Goal: Check status: Check status

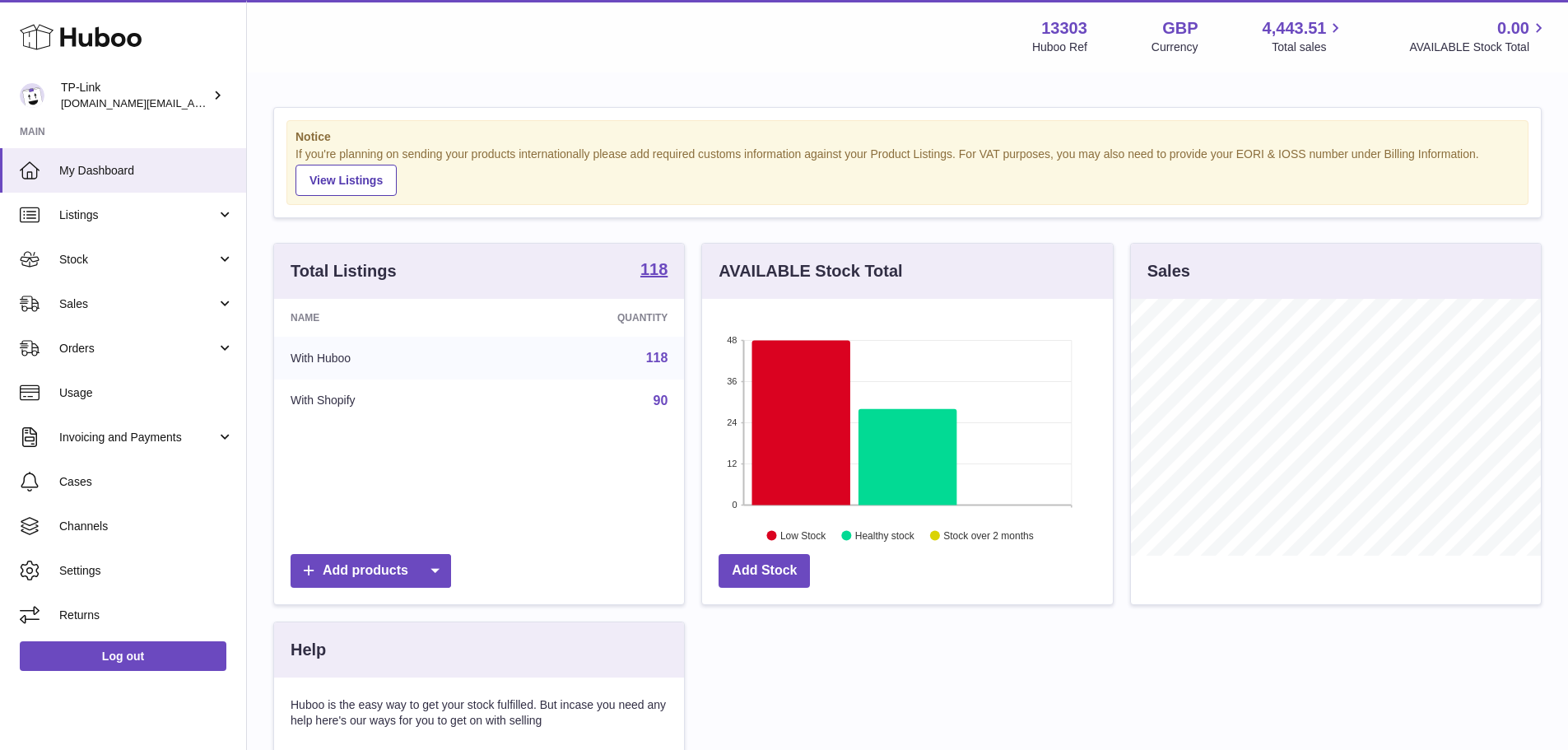
scroll to position [257, 411]
click at [122, 207] on span "Listings" at bounding box center [138, 215] width 157 height 16
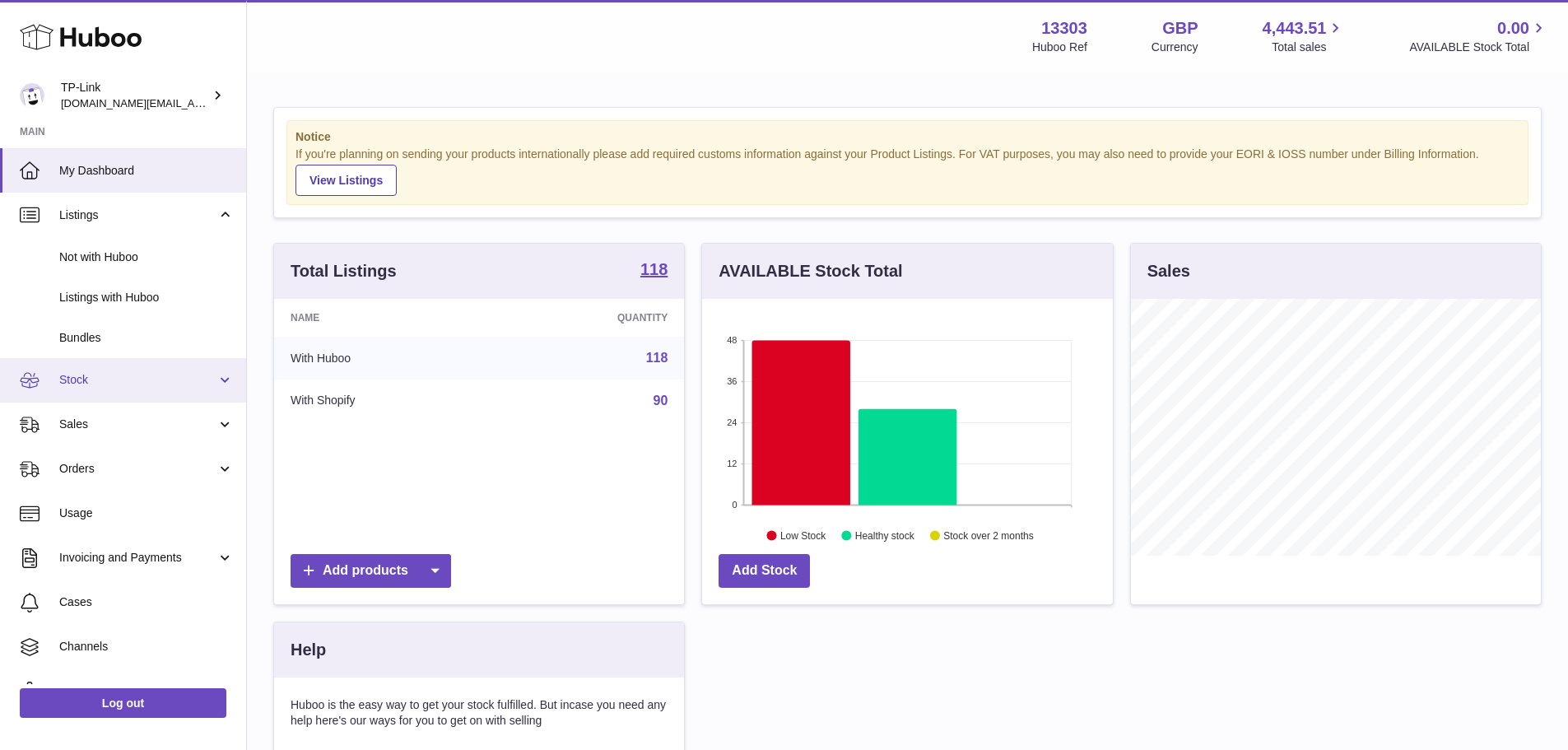
click at [124, 401] on link "Stock" at bounding box center [123, 381] width 246 height 44
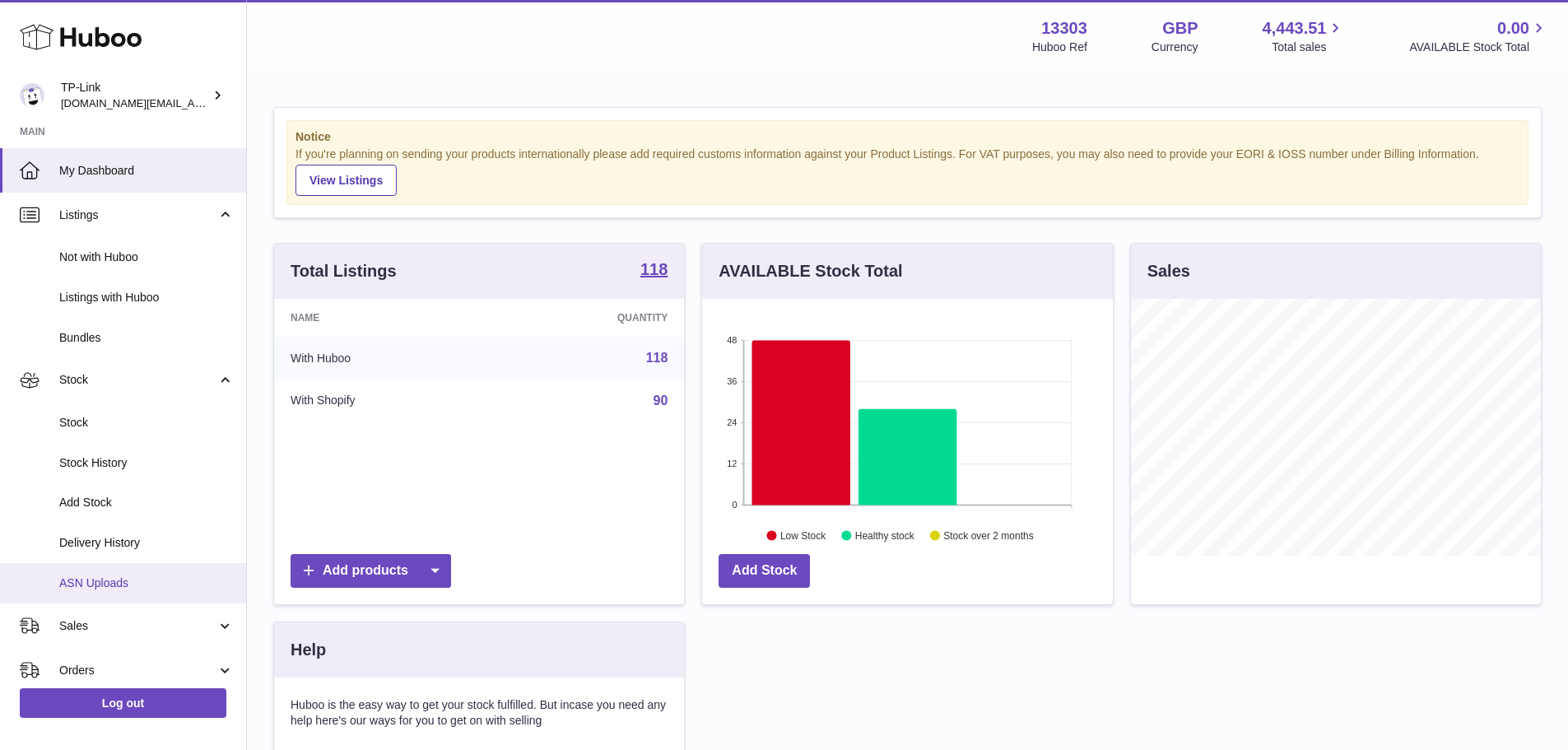
click at [135, 590] on span "ASN Uploads" at bounding box center [147, 584] width 174 height 16
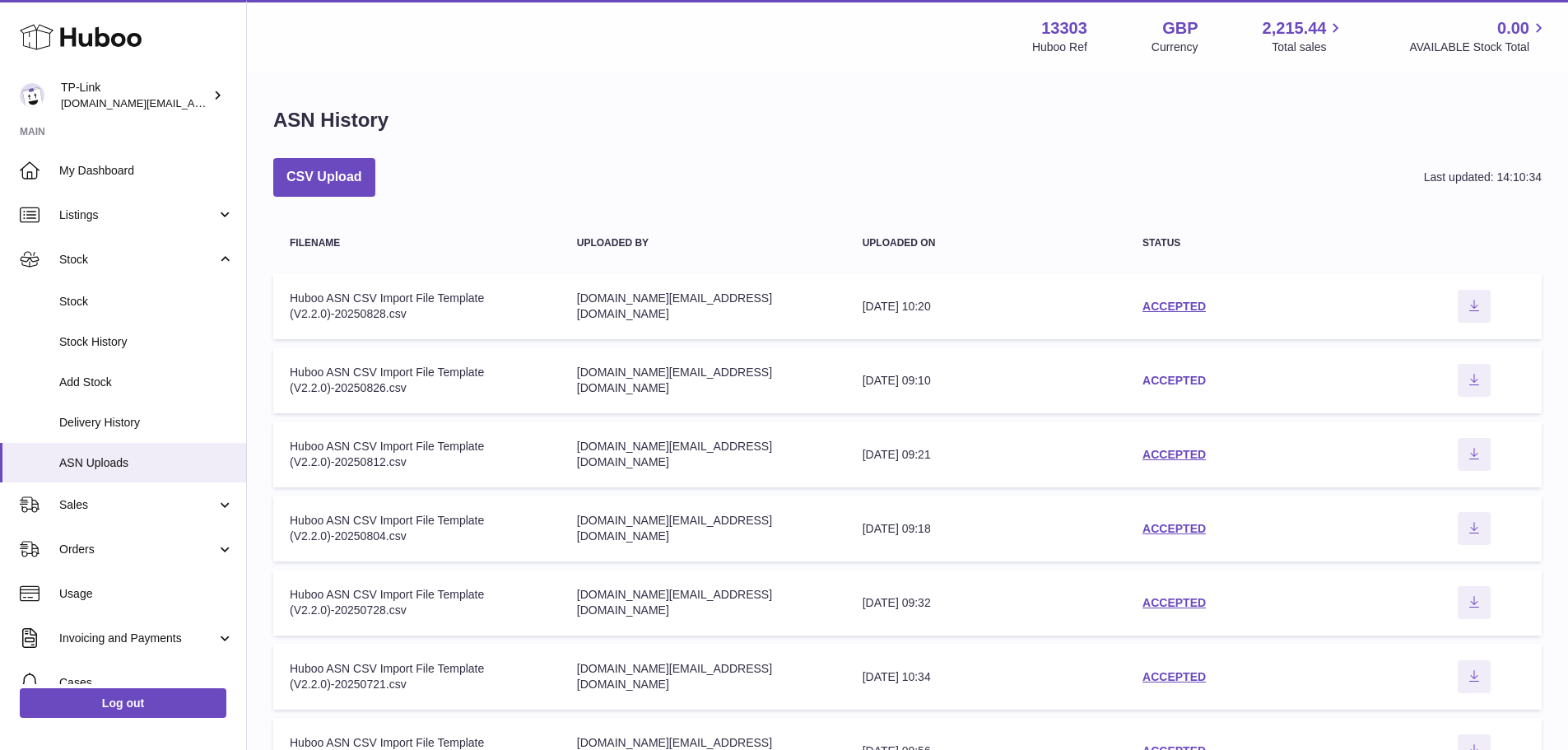
click at [1197, 382] on link "ACCEPTED" at bounding box center [1174, 380] width 63 height 13
click at [1132, 313] on td "status ACCEPTED" at bounding box center [1266, 306] width 281 height 66
click at [1158, 312] on link "ACCEPTED" at bounding box center [1174, 306] width 63 height 13
click at [1177, 371] on td "status ACCEPTED" at bounding box center [1266, 381] width 281 height 66
click at [1177, 380] on link "ACCEPTED" at bounding box center [1174, 380] width 63 height 13
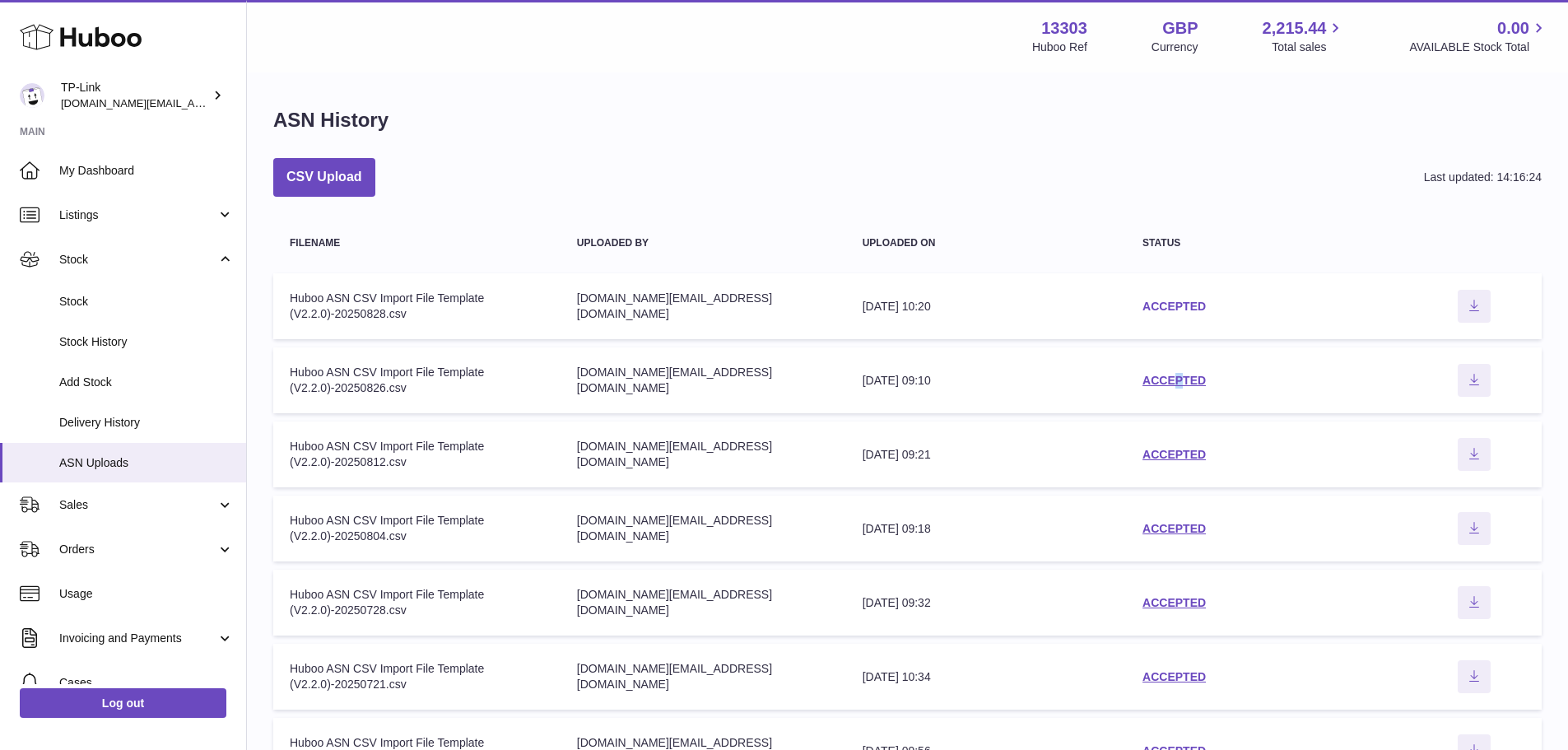
click at [1178, 309] on link "ACCEPTED" at bounding box center [1174, 306] width 63 height 13
click at [1152, 380] on link "ACCEPTED" at bounding box center [1174, 380] width 63 height 13
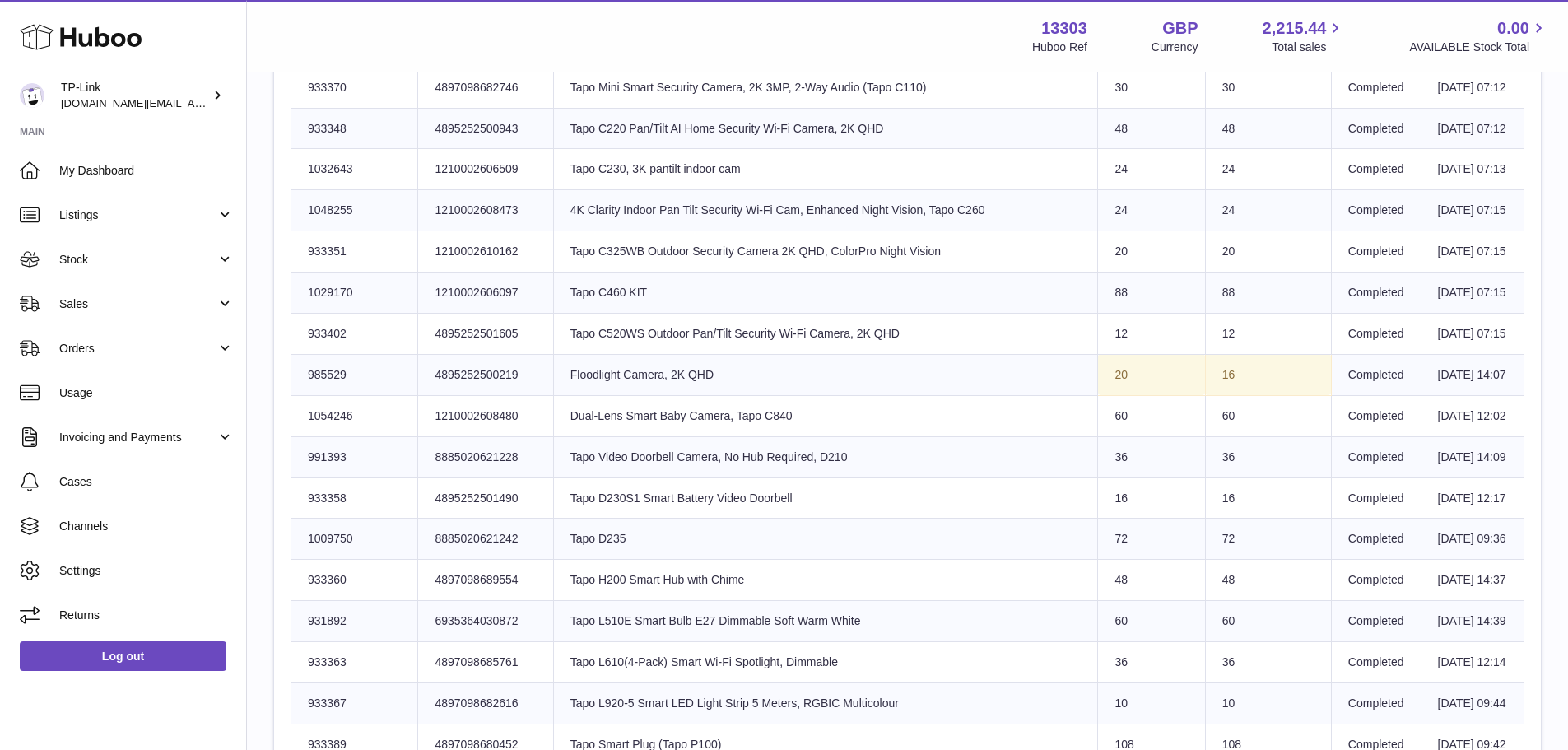
scroll to position [906, 0]
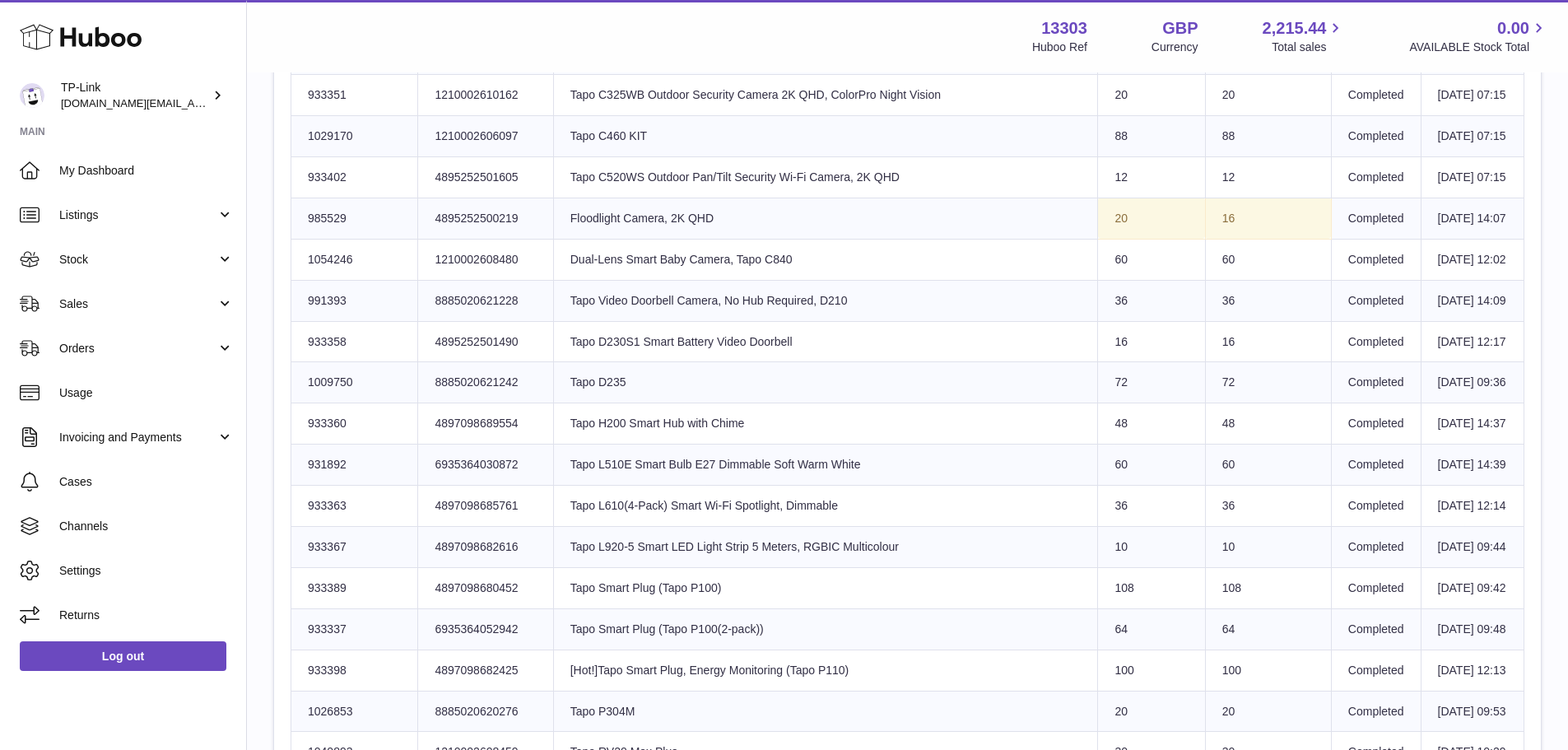
click at [1175, 238] on tr "Huboo SKU Number 985529 Client Identifier 4895252500219 Product title Floodligh…" at bounding box center [908, 218] width 1234 height 41
click at [1177, 238] on td "Sent Quantity 20" at bounding box center [1152, 218] width 107 height 41
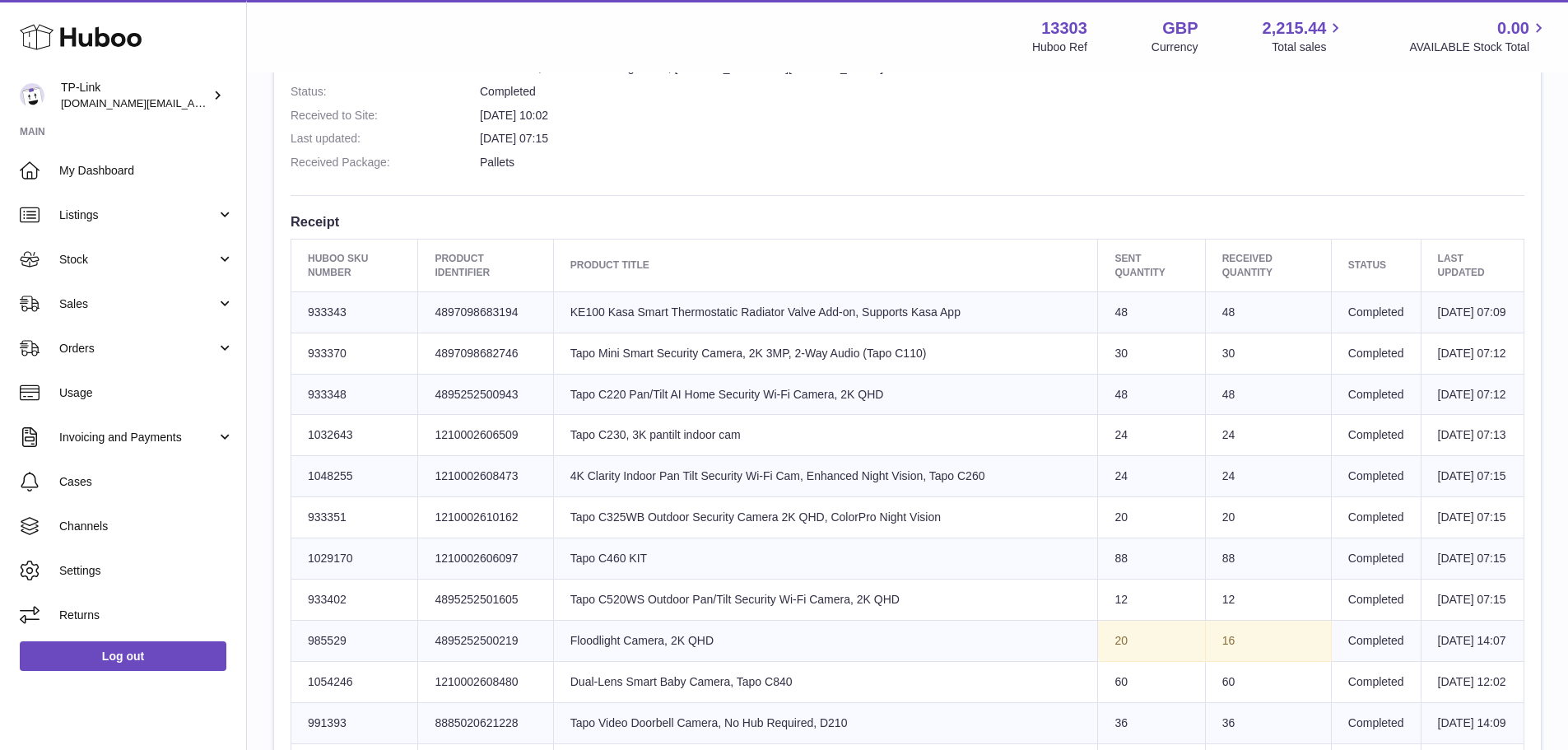
scroll to position [741, 0]
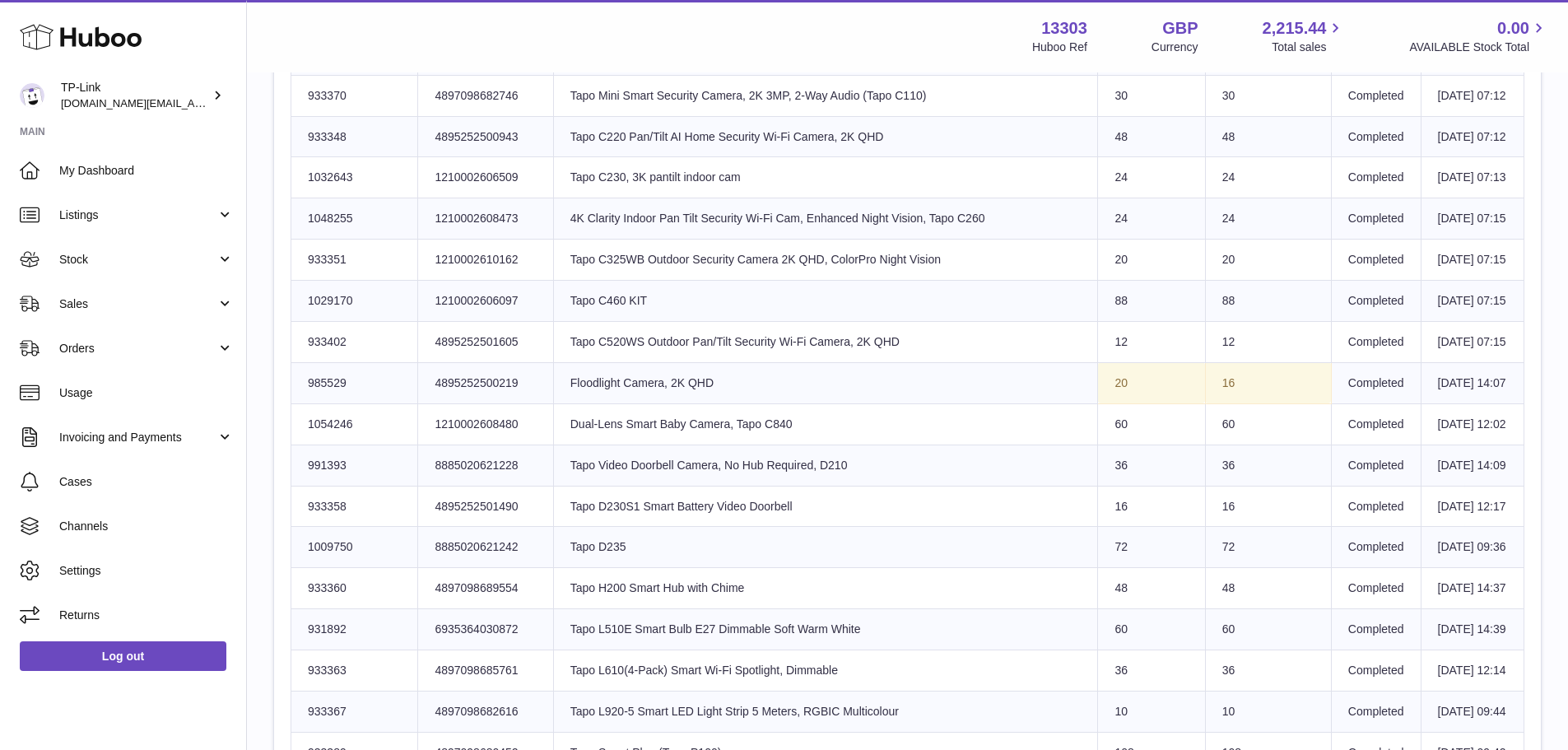
click at [1158, 404] on tr "Huboo SKU Number 985529 Client Identifier 4895252500219 Product title Floodligh…" at bounding box center [908, 383] width 1234 height 41
click at [1158, 404] on td "Sent Quantity 20" at bounding box center [1152, 383] width 107 height 41
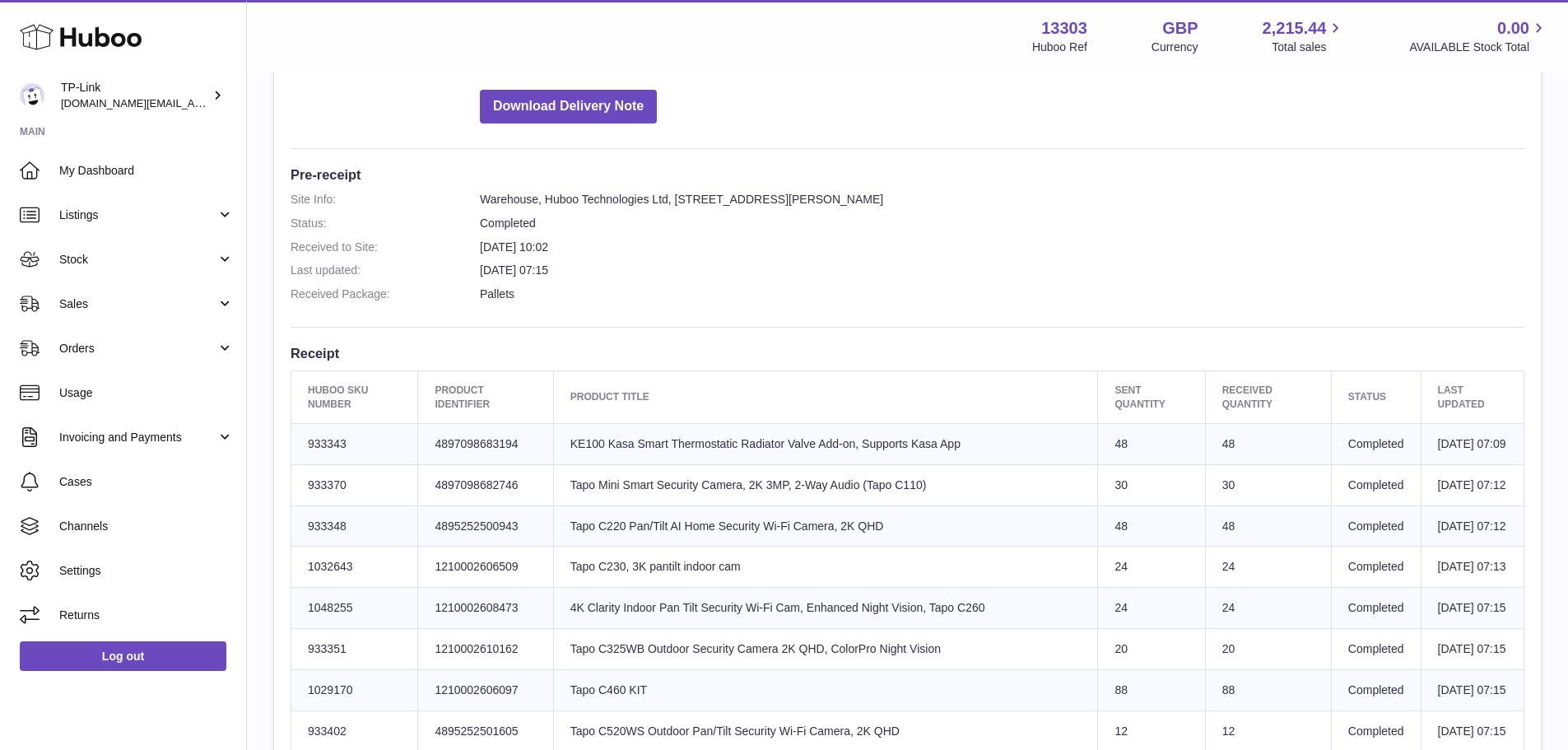
scroll to position [99, 0]
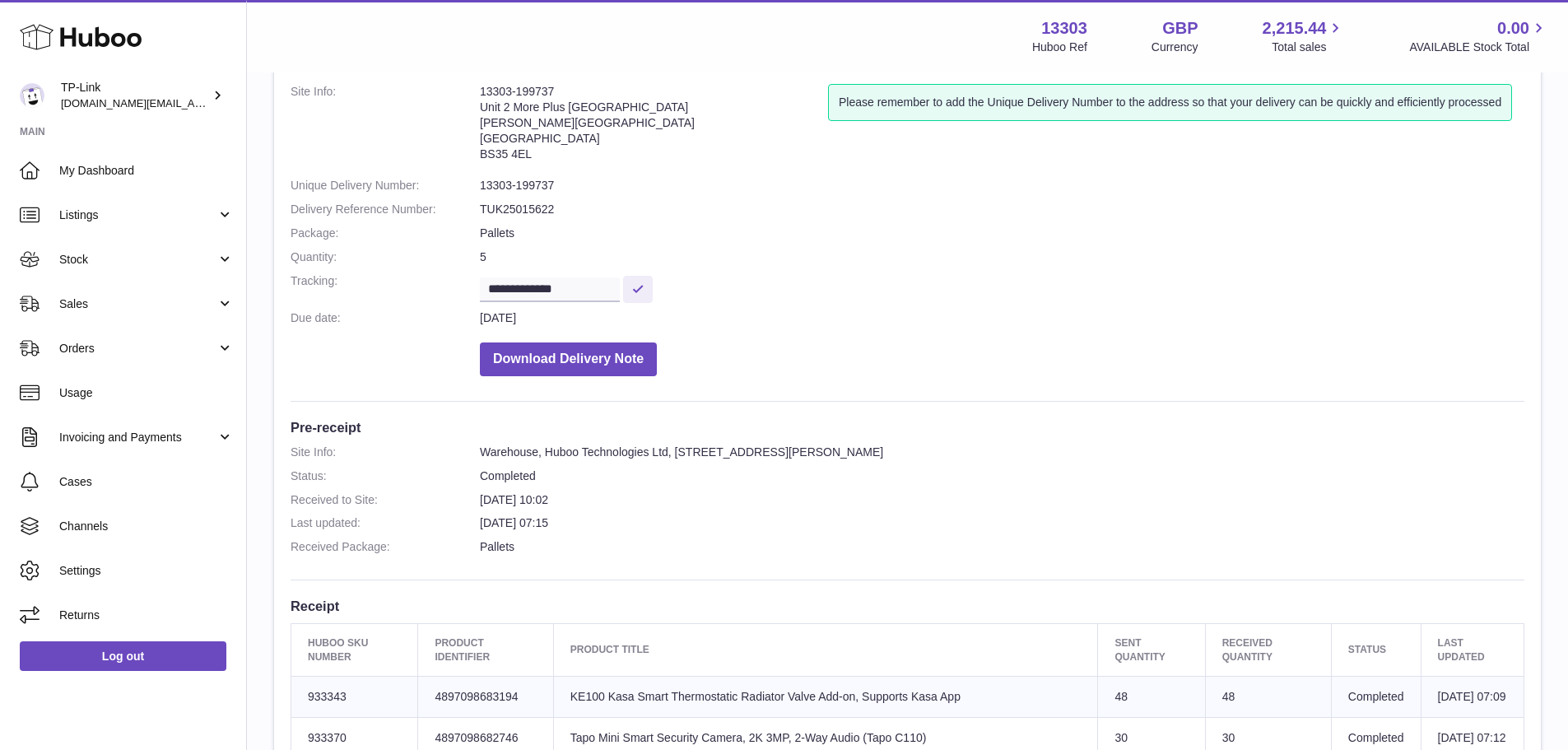
drag, startPoint x: 673, startPoint y: 498, endPoint x: 599, endPoint y: 504, distance: 74.2
click at [598, 504] on dd "27th Aug 2025 10:02" at bounding box center [1002, 501] width 1045 height 16
click at [599, 504] on dd "[DATE] 10:02" at bounding box center [1002, 501] width 1045 height 16
drag, startPoint x: 625, startPoint y: 496, endPoint x: 604, endPoint y: 506, distance: 23.3
click at [592, 508] on dl "Site Info: Warehouse, Huboo Technologies Ltd, Unit 2, More Plus Central Park, H…" at bounding box center [907, 504] width 1234 height 118
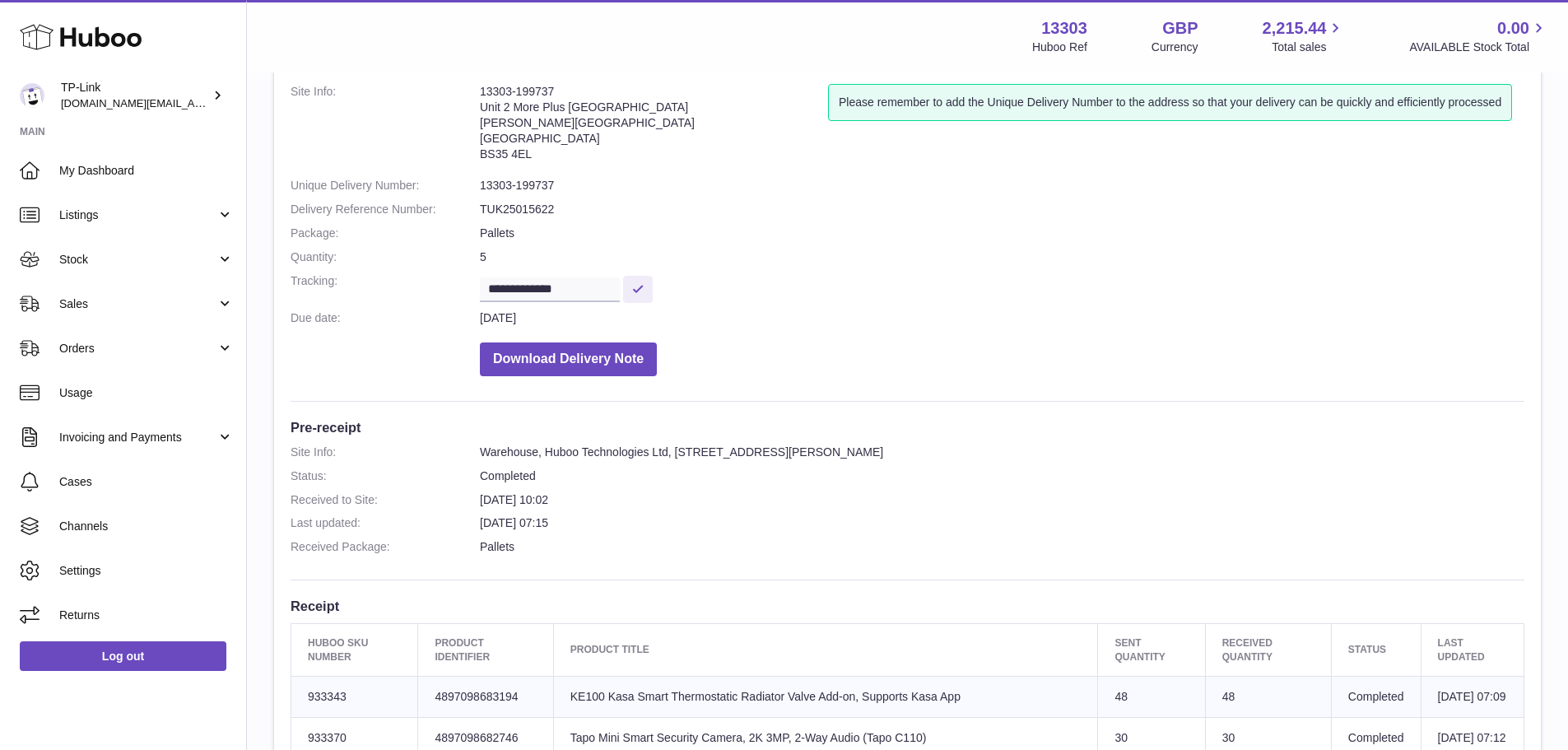
click at [604, 506] on dl "Site Info: Warehouse, Huboo Technologies Ltd, Unit 2, More Plus Central Park, H…" at bounding box center [907, 504] width 1234 height 118
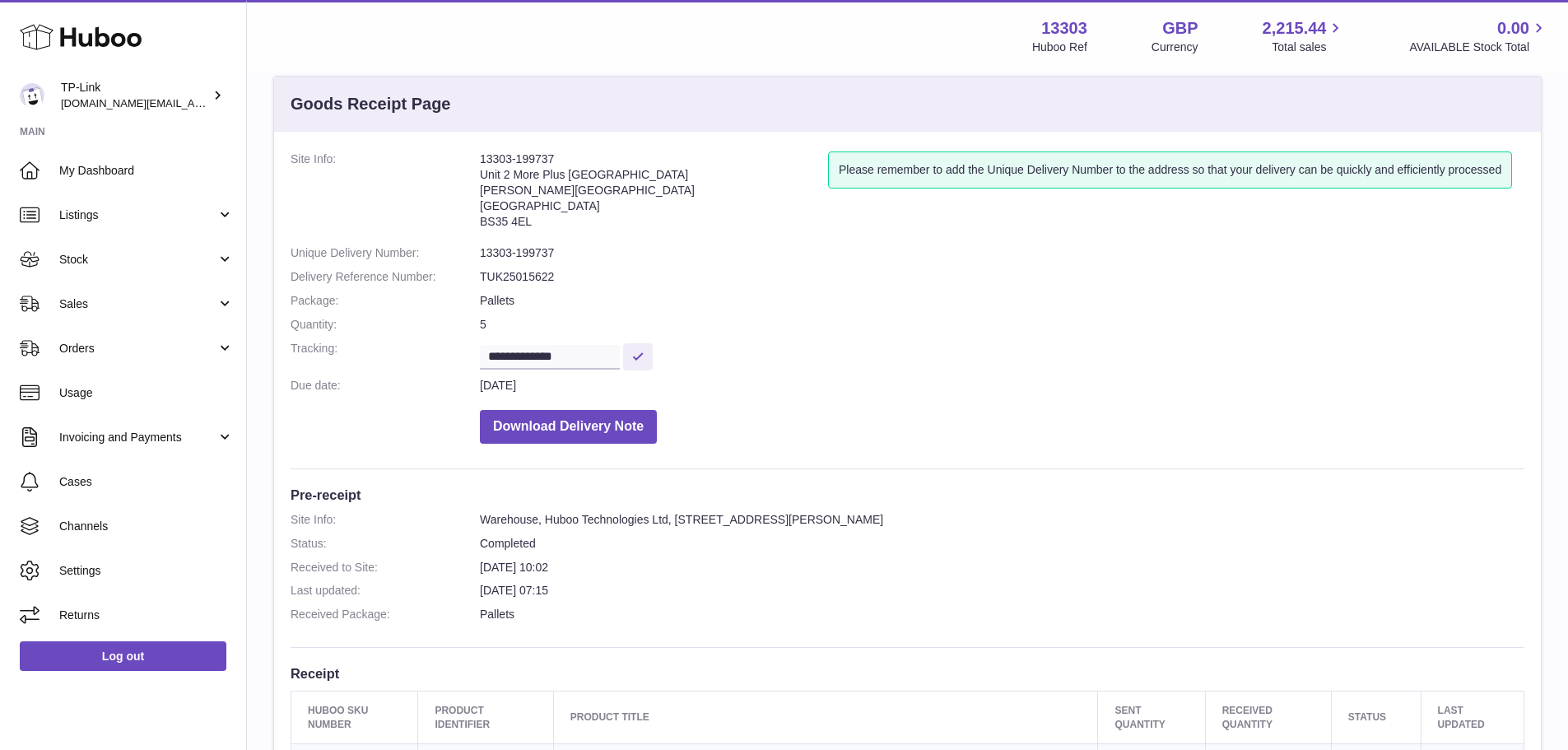
scroll to position [17, 0]
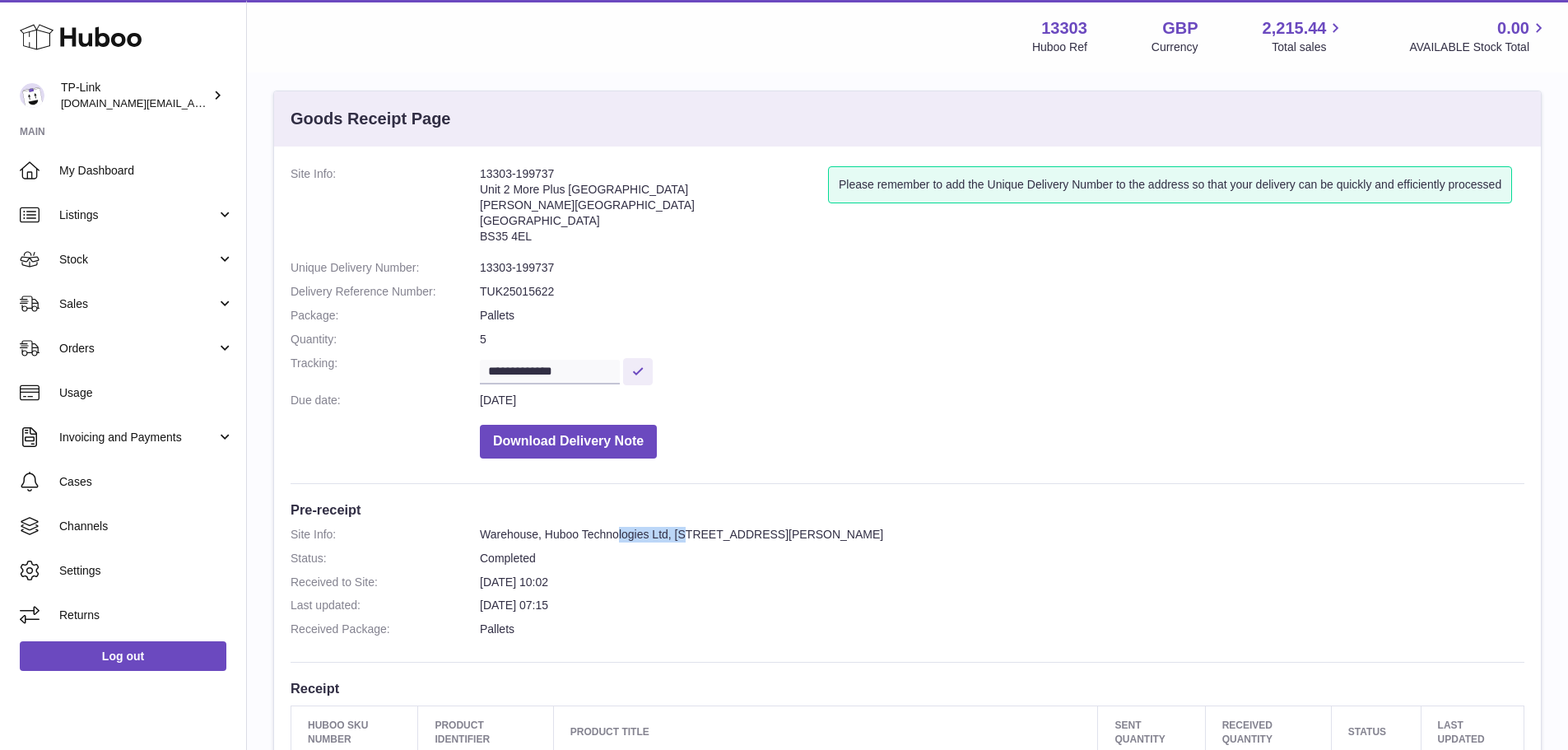
drag, startPoint x: 620, startPoint y: 528, endPoint x: 741, endPoint y: 528, distance: 121.0
click at [740, 528] on dd "Warehouse, Huboo Technologies Ltd, [STREET_ADDRESS][PERSON_NAME]" at bounding box center [1002, 535] width 1045 height 16
click at [741, 528] on dd "Warehouse, Huboo Technologies Ltd, [STREET_ADDRESS][PERSON_NAME]" at bounding box center [1002, 535] width 1045 height 16
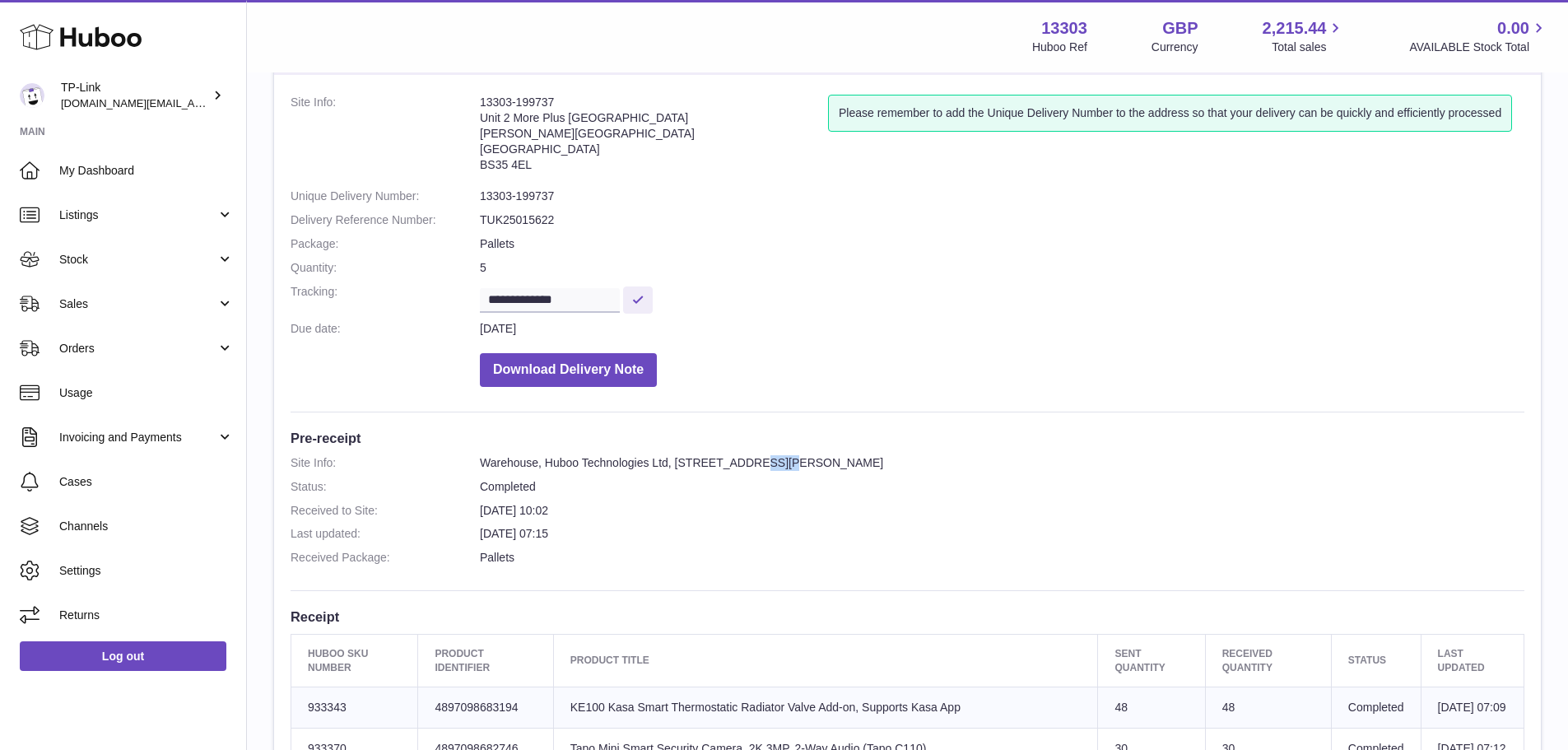
scroll to position [0, 0]
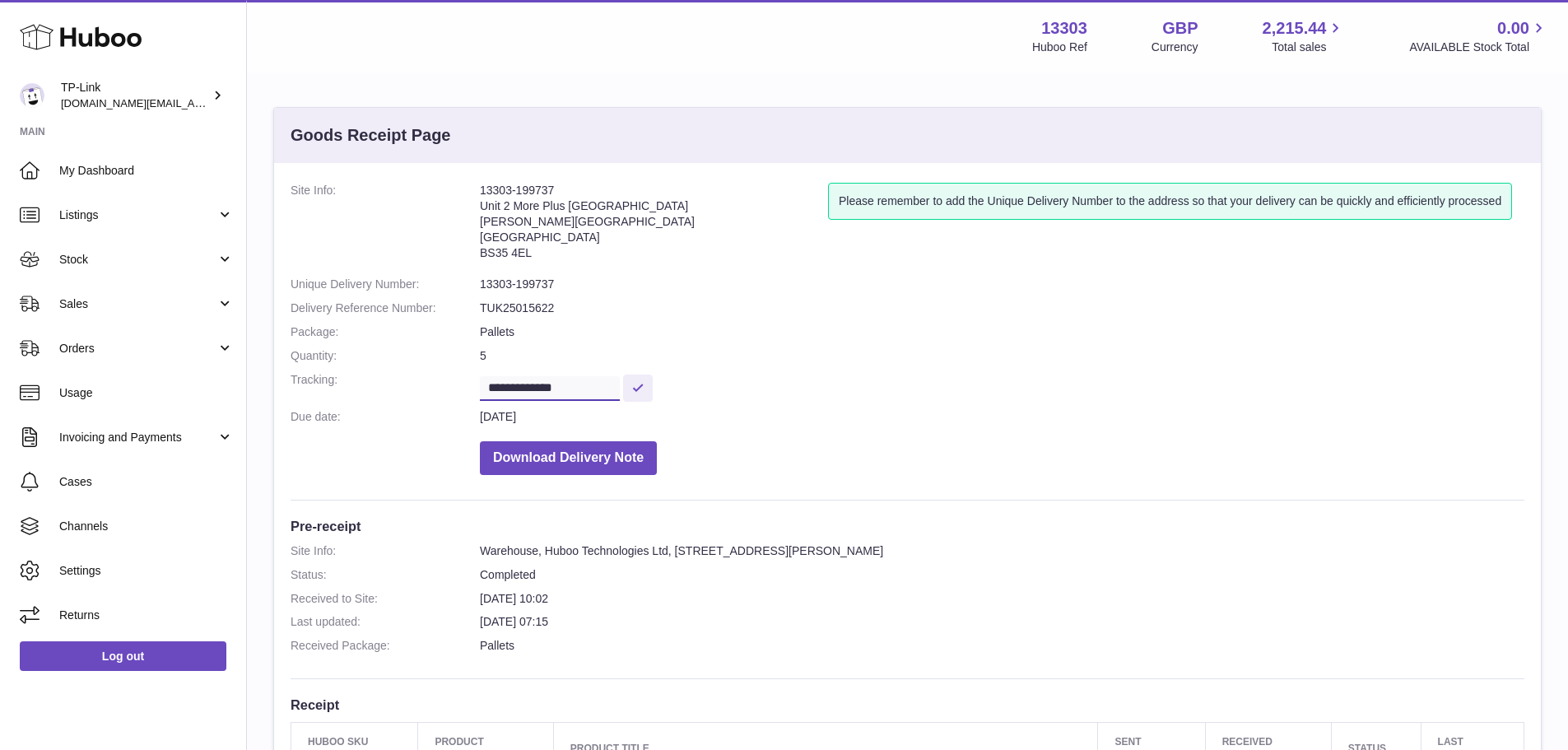
drag, startPoint x: 586, startPoint y: 382, endPoint x: 472, endPoint y: 385, distance: 114.0
click at [472, 385] on dl "**********" at bounding box center [907, 333] width 1234 height 301
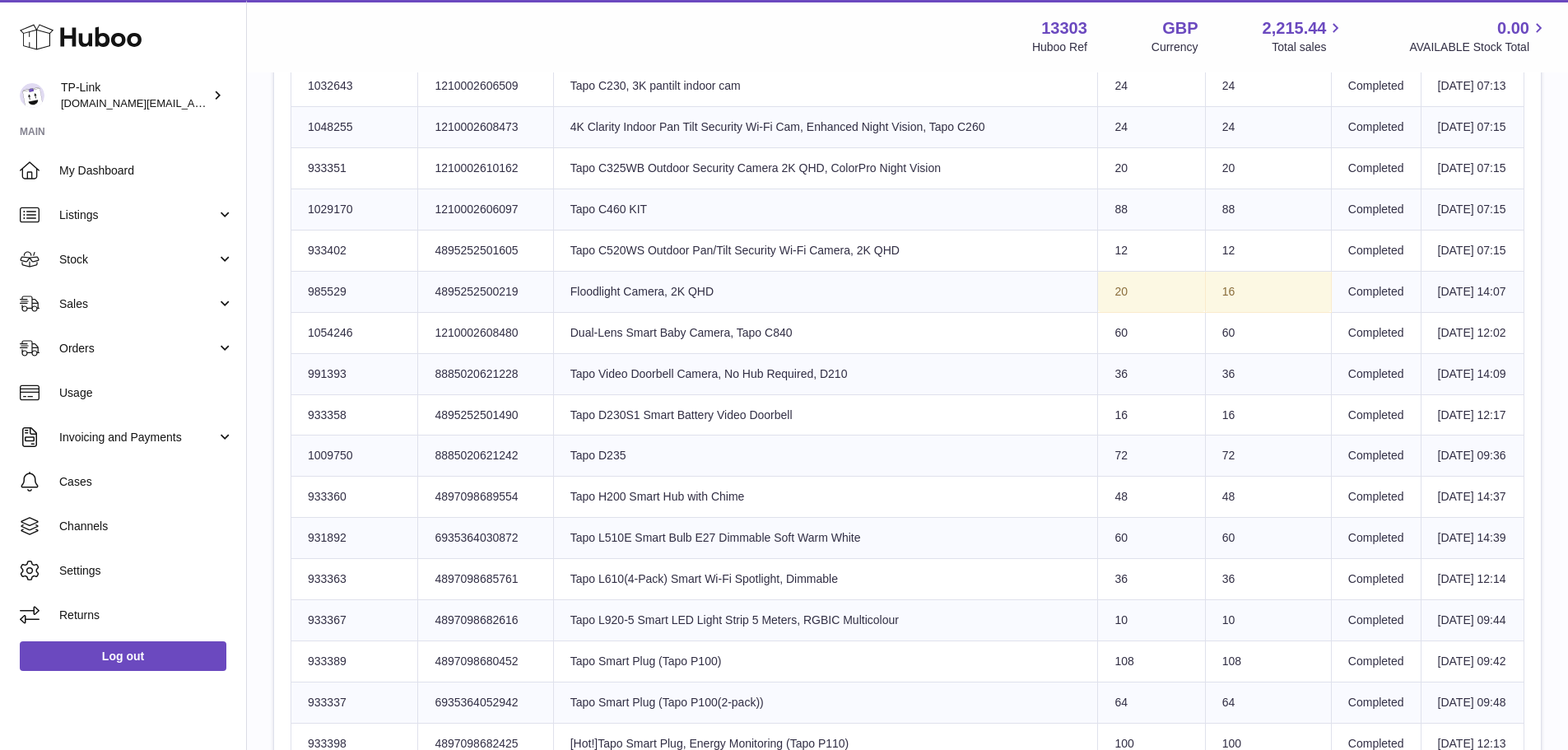
scroll to position [824, 0]
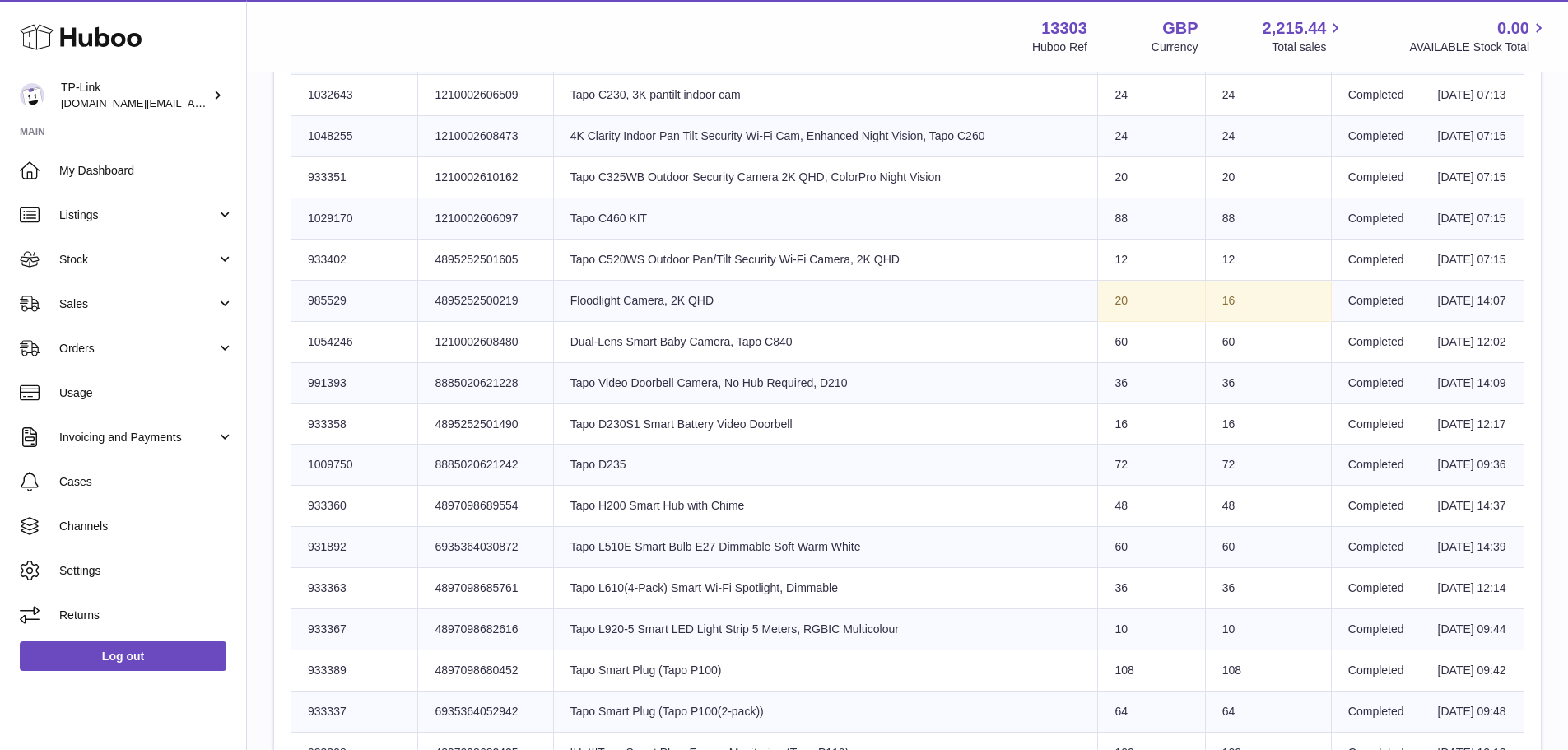
drag, startPoint x: 1218, startPoint y: 454, endPoint x: 1223, endPoint y: 445, distance: 10.3
click at [1226, 321] on td "16" at bounding box center [1268, 301] width 126 height 41
drag, startPoint x: 1202, startPoint y: 435, endPoint x: 1165, endPoint y: 438, distance: 37.1
click at [1165, 321] on tr "Huboo SKU Number 985529 Client Identifier 4895252500219 Product title Floodligh…" at bounding box center [908, 301] width 1234 height 41
click at [1164, 321] on td "Sent Quantity 20" at bounding box center [1152, 301] width 107 height 41
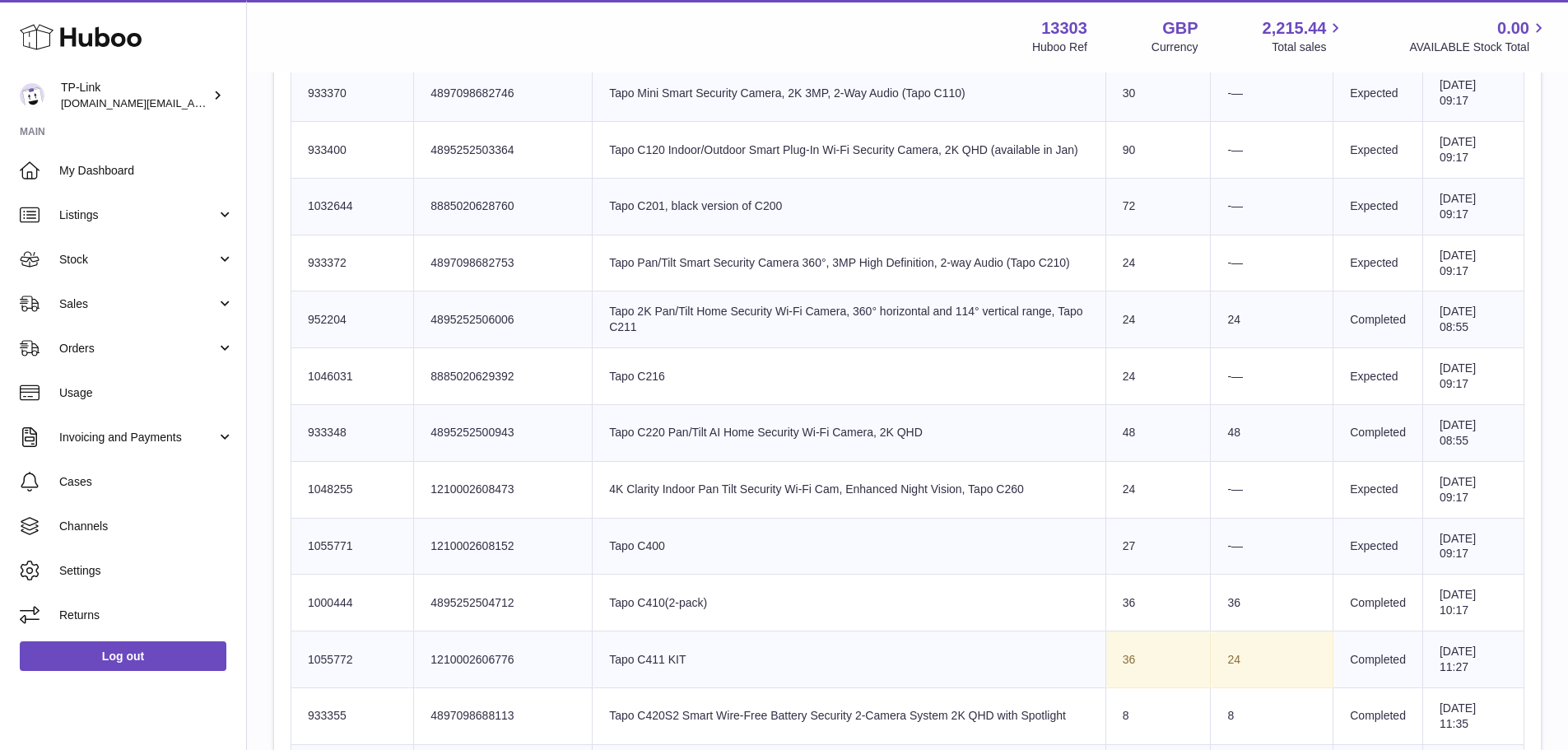
scroll to position [1153, 0]
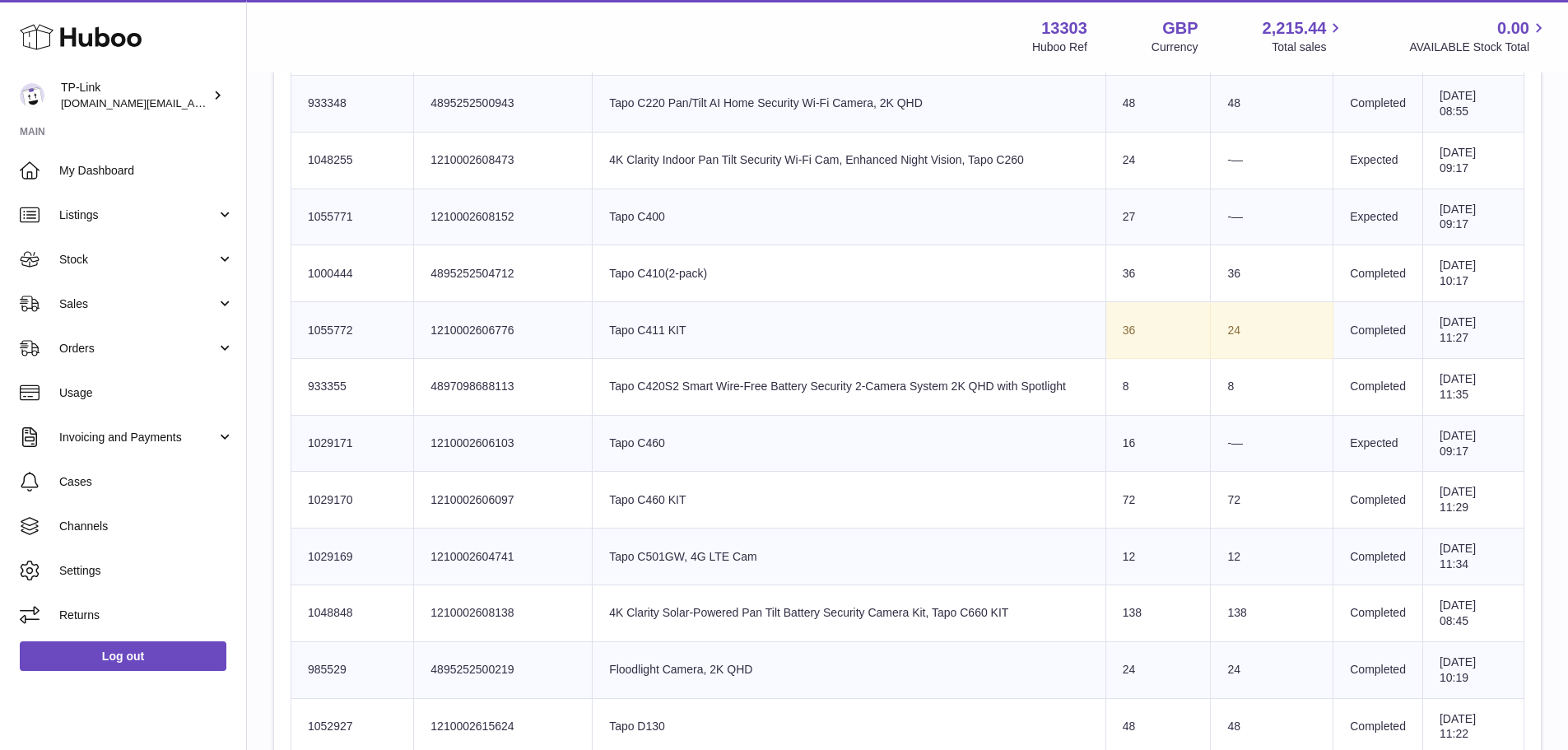
drag, startPoint x: 1231, startPoint y: 328, endPoint x: 1183, endPoint y: 334, distance: 48.4
click at [1183, 334] on tr "Huboo SKU Number 1055772 Client Identifier 1210002606776 Product title Tapo C41…" at bounding box center [908, 331] width 1234 height 57
click at [1183, 334] on td "Sent Quantity 36" at bounding box center [1158, 331] width 105 height 57
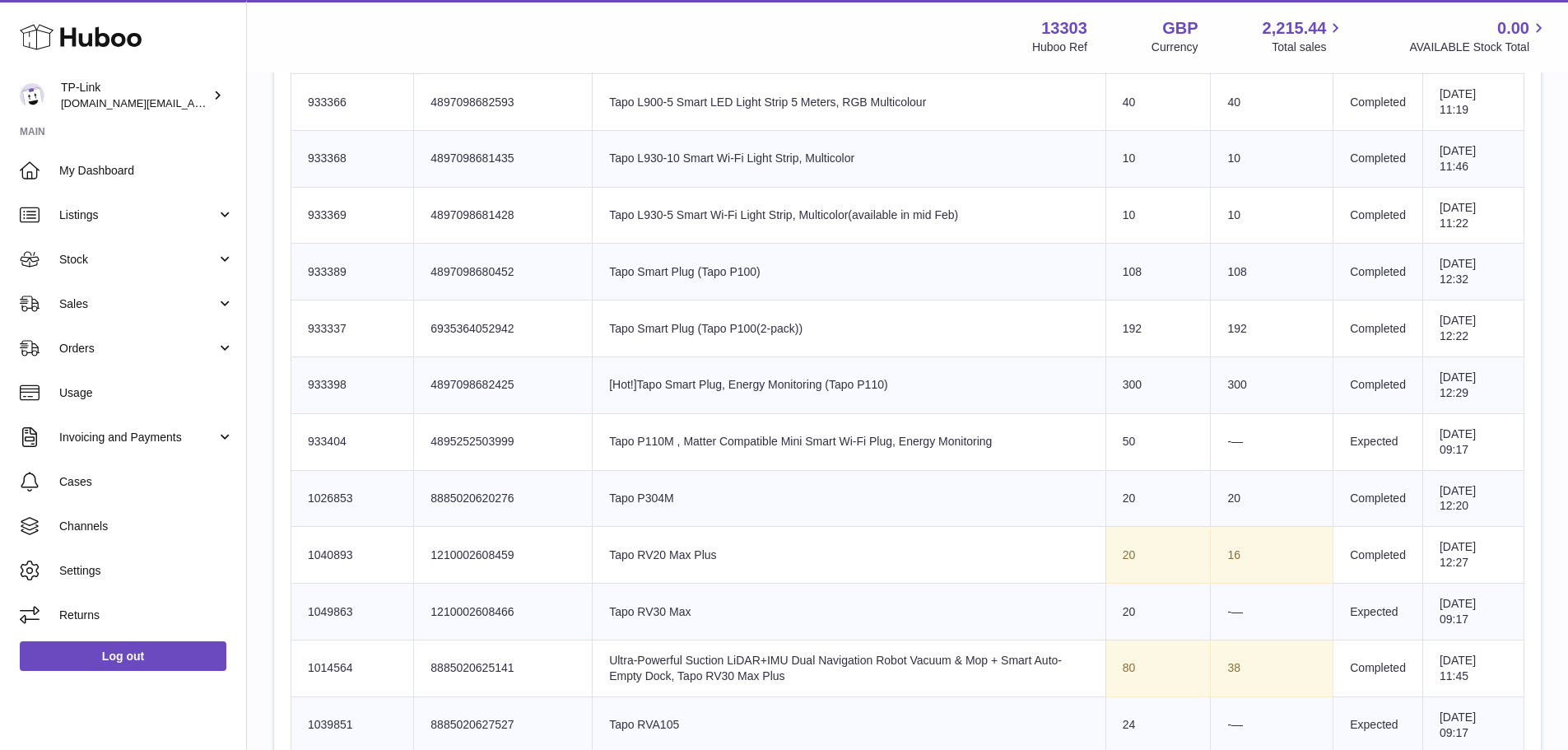
scroll to position [2800, 0]
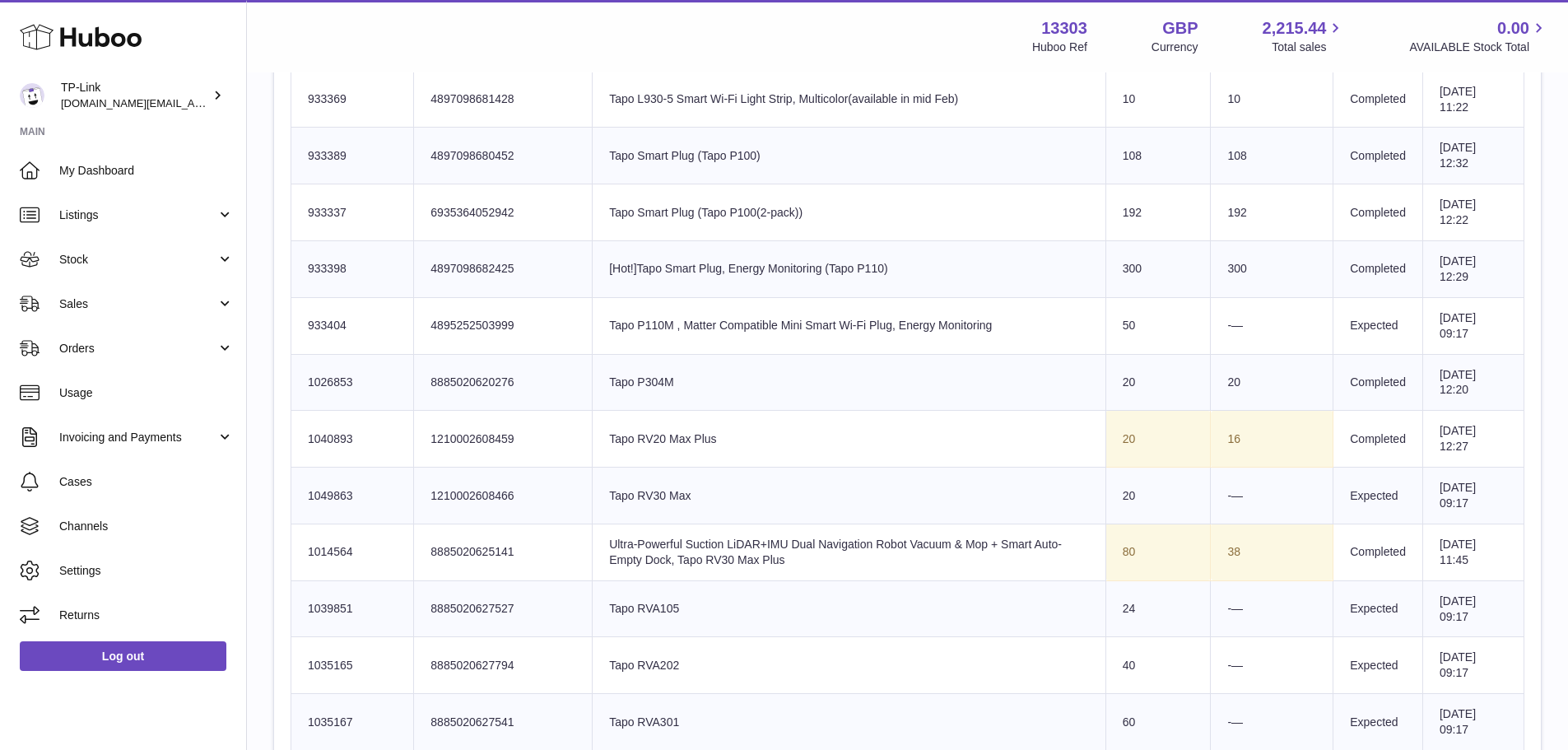
drag, startPoint x: 1235, startPoint y: 438, endPoint x: 1159, endPoint y: 441, distance: 76.1
click at [1159, 441] on tr "Huboo SKU Number 1040893 Client Identifier 1210002608459 Product title Tapo RV2…" at bounding box center [908, 440] width 1234 height 57
click at [1159, 441] on td "Sent Quantity 20" at bounding box center [1158, 440] width 105 height 57
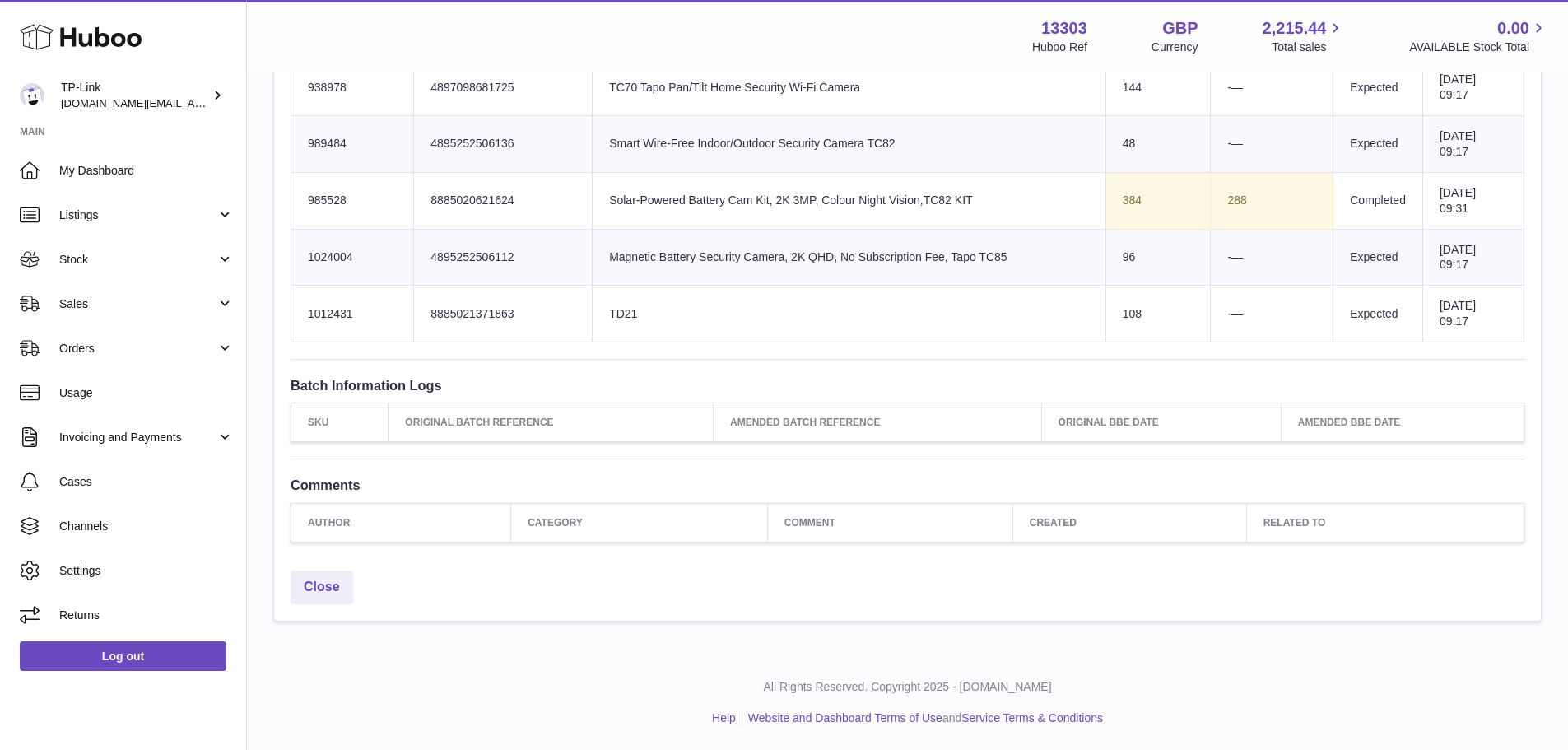
scroll to position [3862, 0]
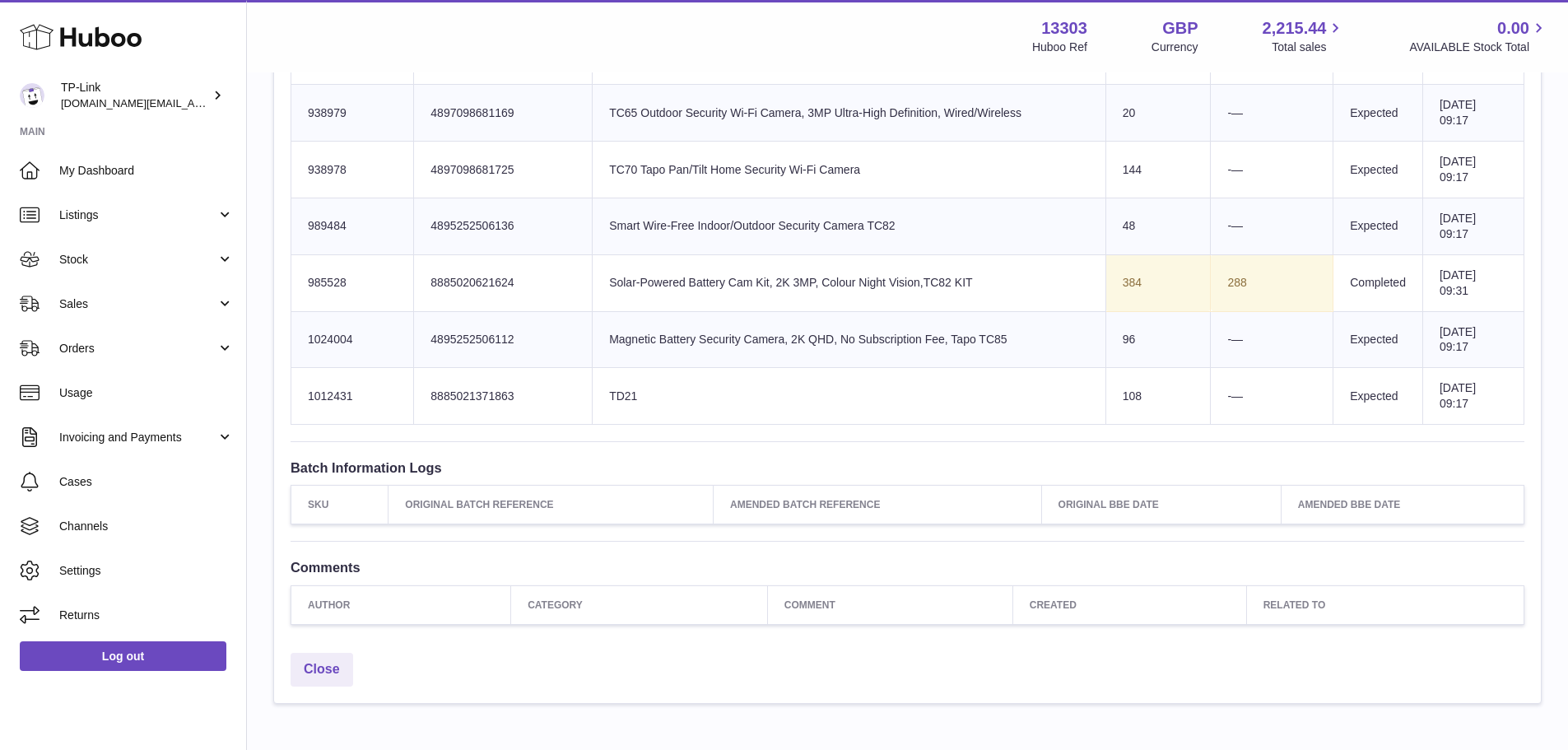
drag, startPoint x: 1240, startPoint y: 286, endPoint x: 1127, endPoint y: 296, distance: 113.4
click at [1127, 296] on tr "Huboo SKU Number 985528 Client Identifier 8885020621624 Product title Solar-Pow…" at bounding box center [908, 283] width 1234 height 57
click at [1127, 296] on td "Sent Quantity 384" at bounding box center [1158, 283] width 105 height 57
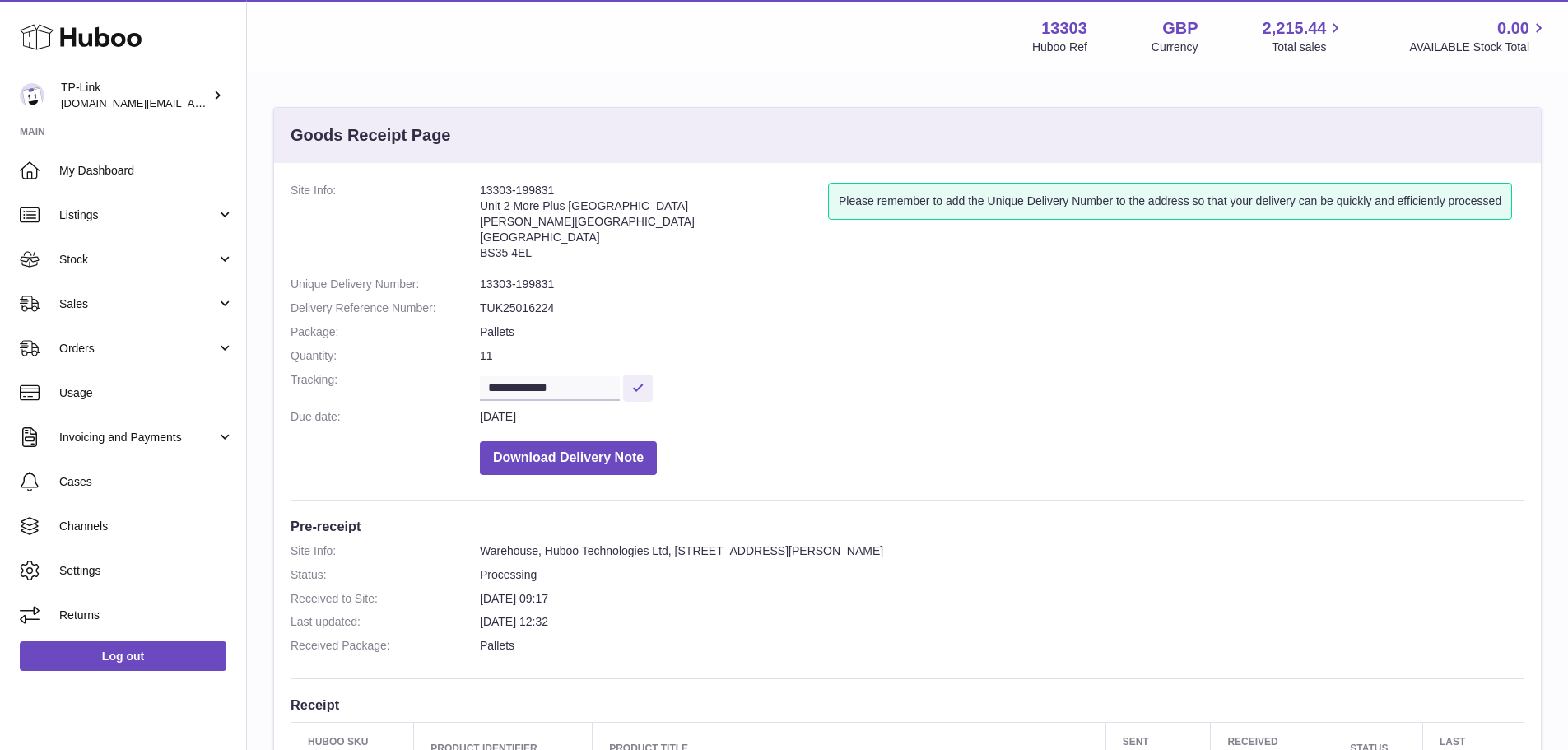
scroll to position [83, 0]
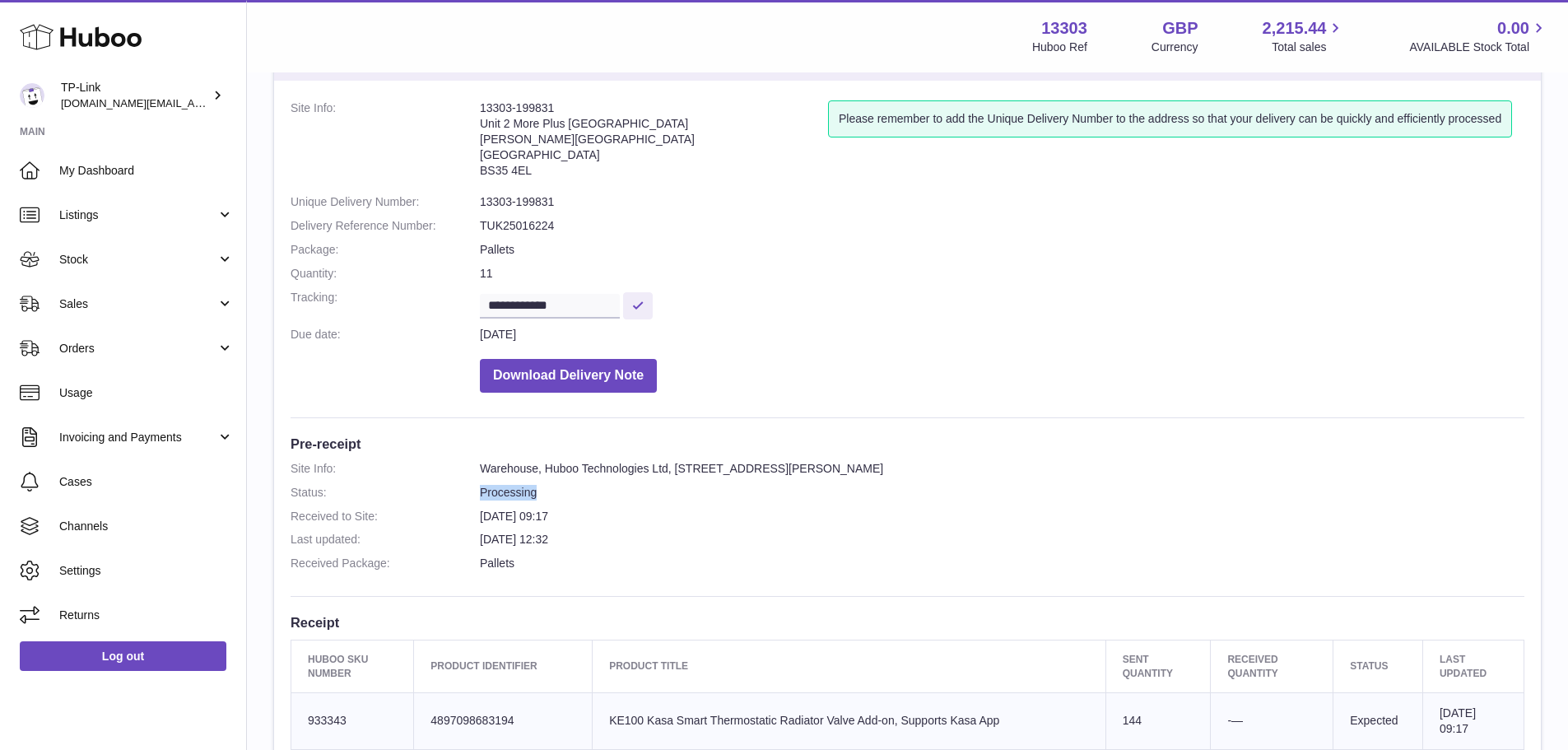
click at [591, 488] on dl "Site Info: Warehouse, Huboo Technologies Ltd, Unit 2, More Plus Central Park, H…" at bounding box center [907, 520] width 1234 height 118
click at [591, 488] on dd "Processing" at bounding box center [1002, 493] width 1045 height 16
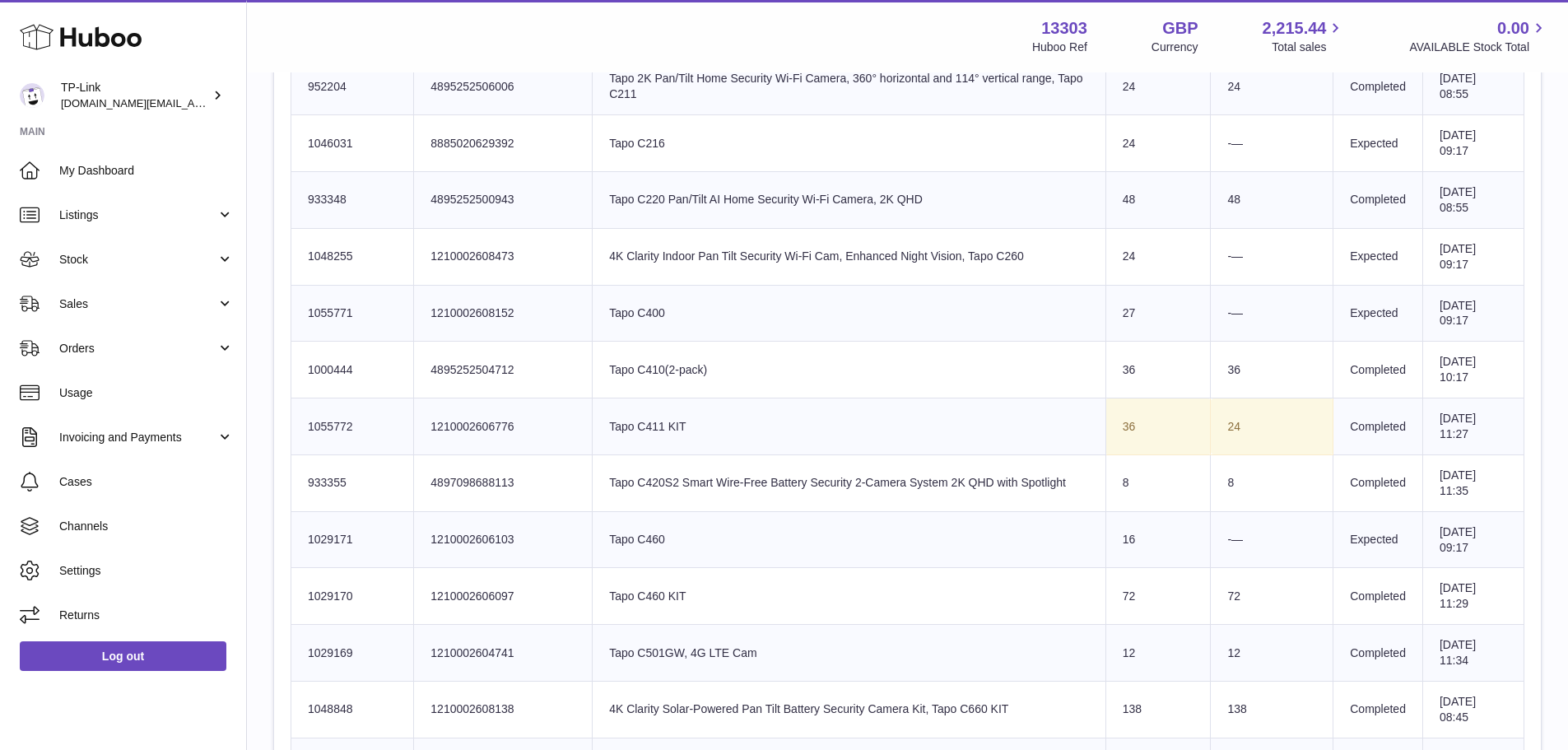
scroll to position [1070, 0]
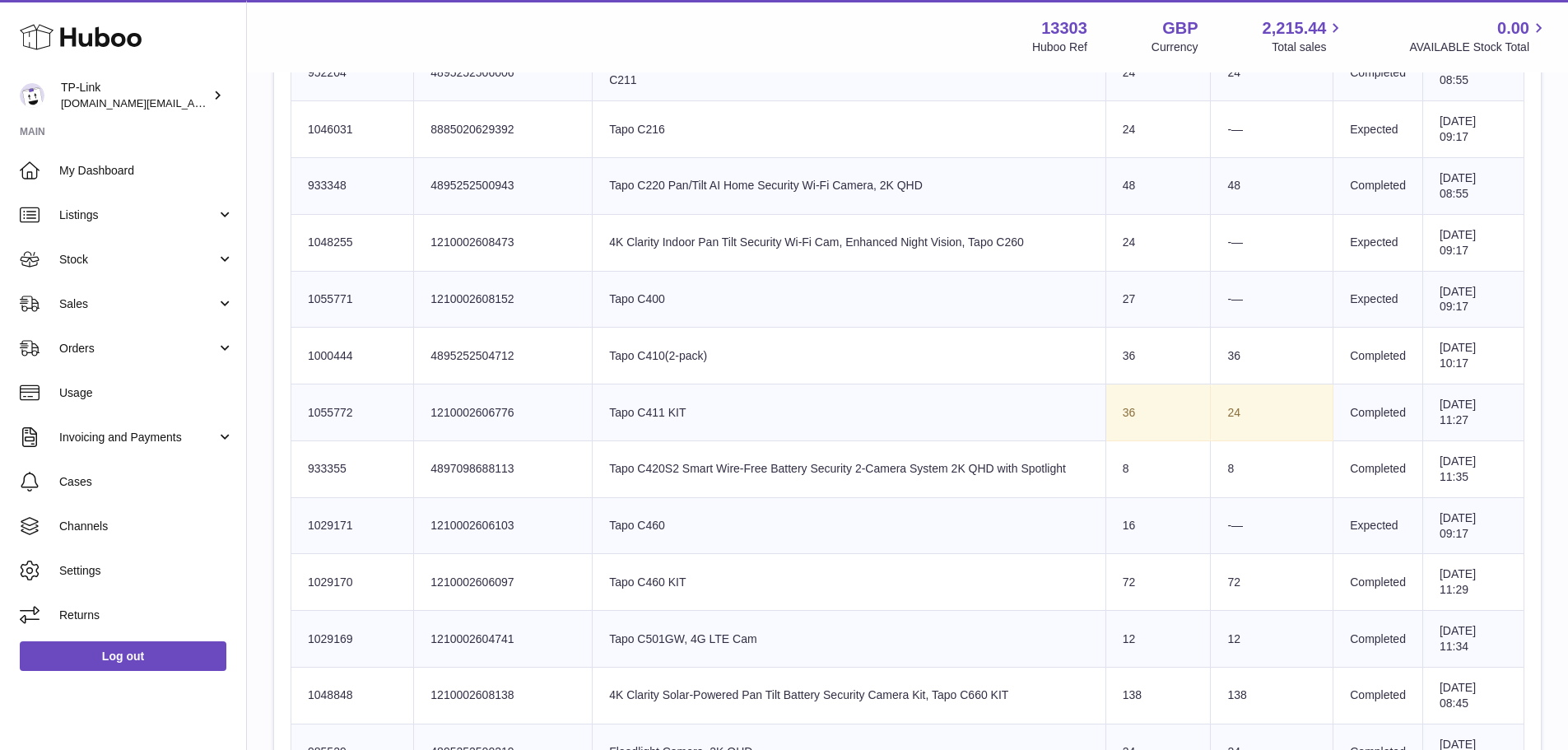
click at [764, 380] on td "Product title Tapo C410(2-pack)" at bounding box center [849, 356] width 514 height 57
drag, startPoint x: 678, startPoint y: 400, endPoint x: 583, endPoint y: 412, distance: 95.8
click at [592, 412] on td "Product title Tapo C411 KIT" at bounding box center [849, 413] width 514 height 57
copy td "Tapo C411 KIT"
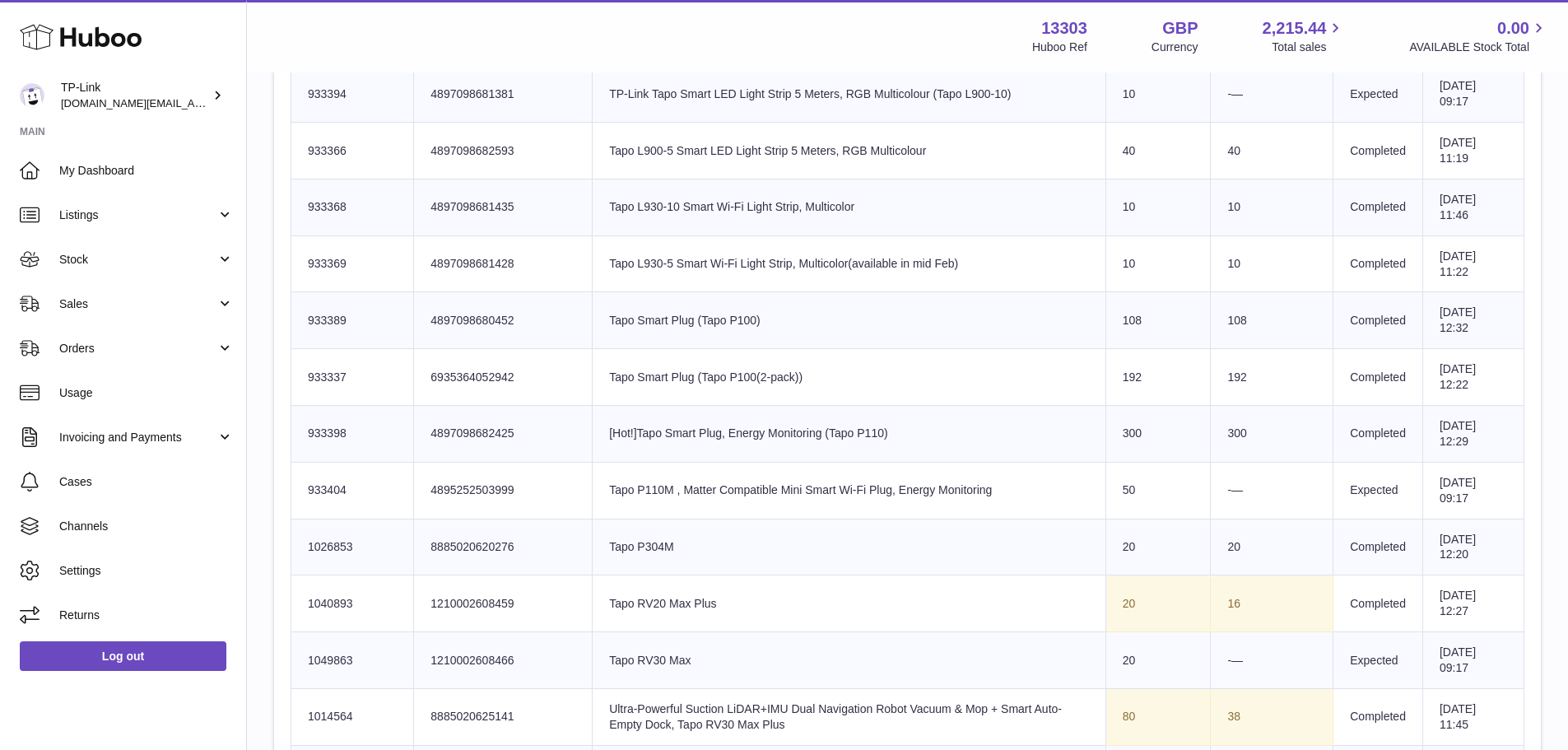
scroll to position [2883, 0]
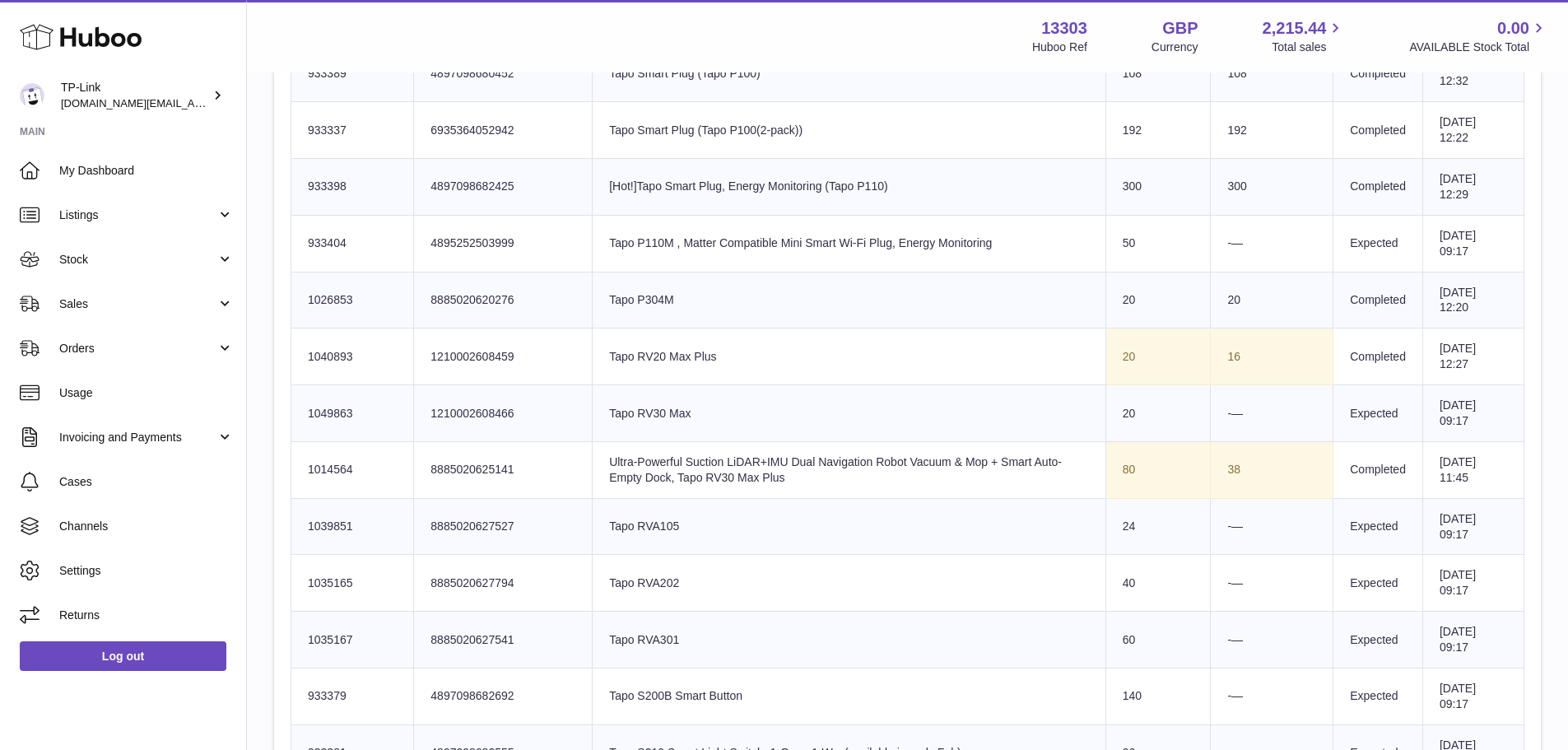
drag, startPoint x: 707, startPoint y: 354, endPoint x: 570, endPoint y: 354, distance: 137.0
click at [592, 354] on td "Product title Tapo RV20 Max Plus" at bounding box center [849, 357] width 514 height 57
copy td "Tapo RV20 Max Plus"
click at [803, 472] on td "Product title Ultra-Powerful Suction LiDAR+IMU Dual Navigation Robot Vacuum & M…" at bounding box center [849, 470] width 514 height 57
drag, startPoint x: 765, startPoint y: 474, endPoint x: 655, endPoint y: 473, distance: 110.0
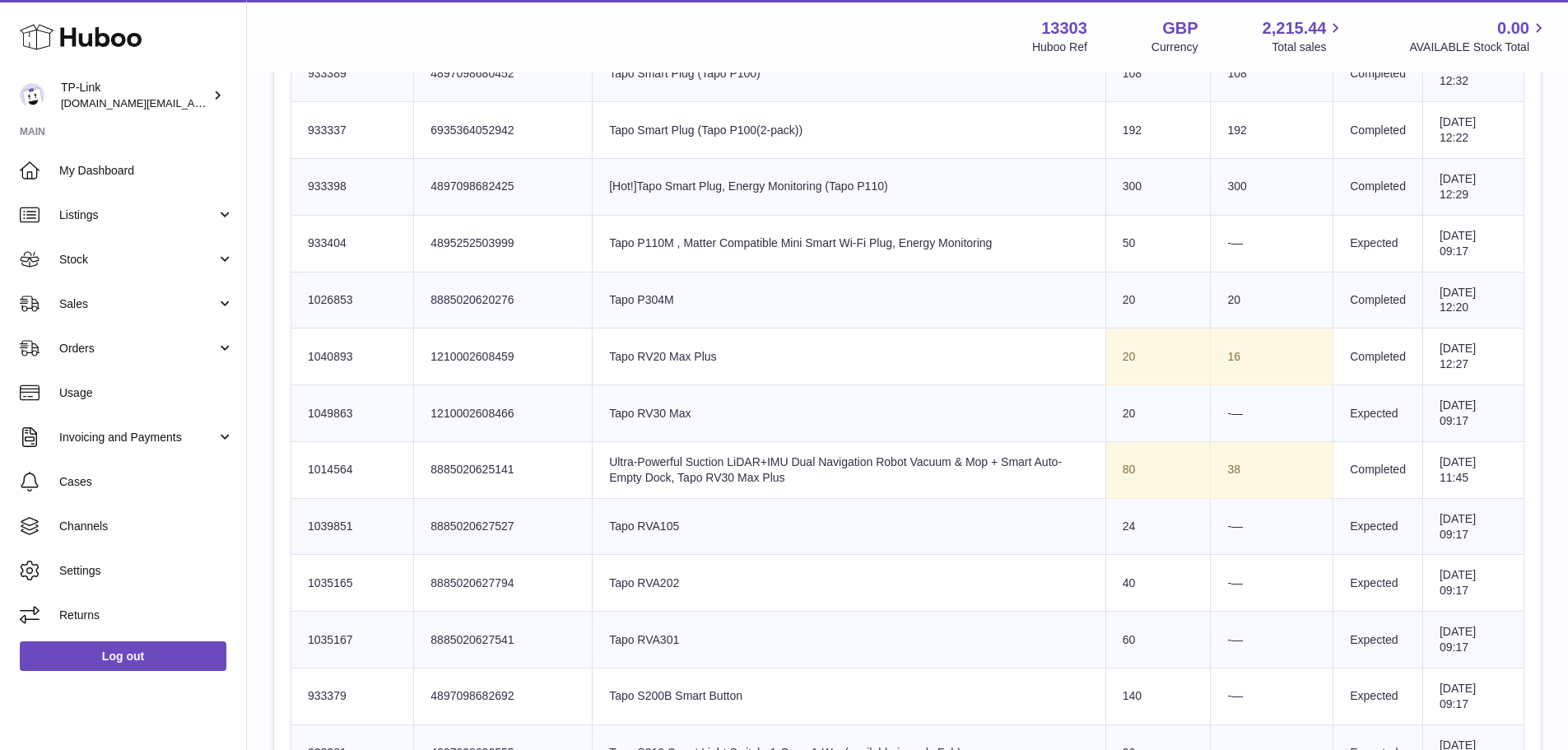
click at [655, 473] on td "Product title Ultra-Powerful Suction LiDAR+IMU Dual Navigation Robot Vacuum & M…" at bounding box center [849, 470] width 514 height 57
copy td "Tapo RV30 Max Plus"
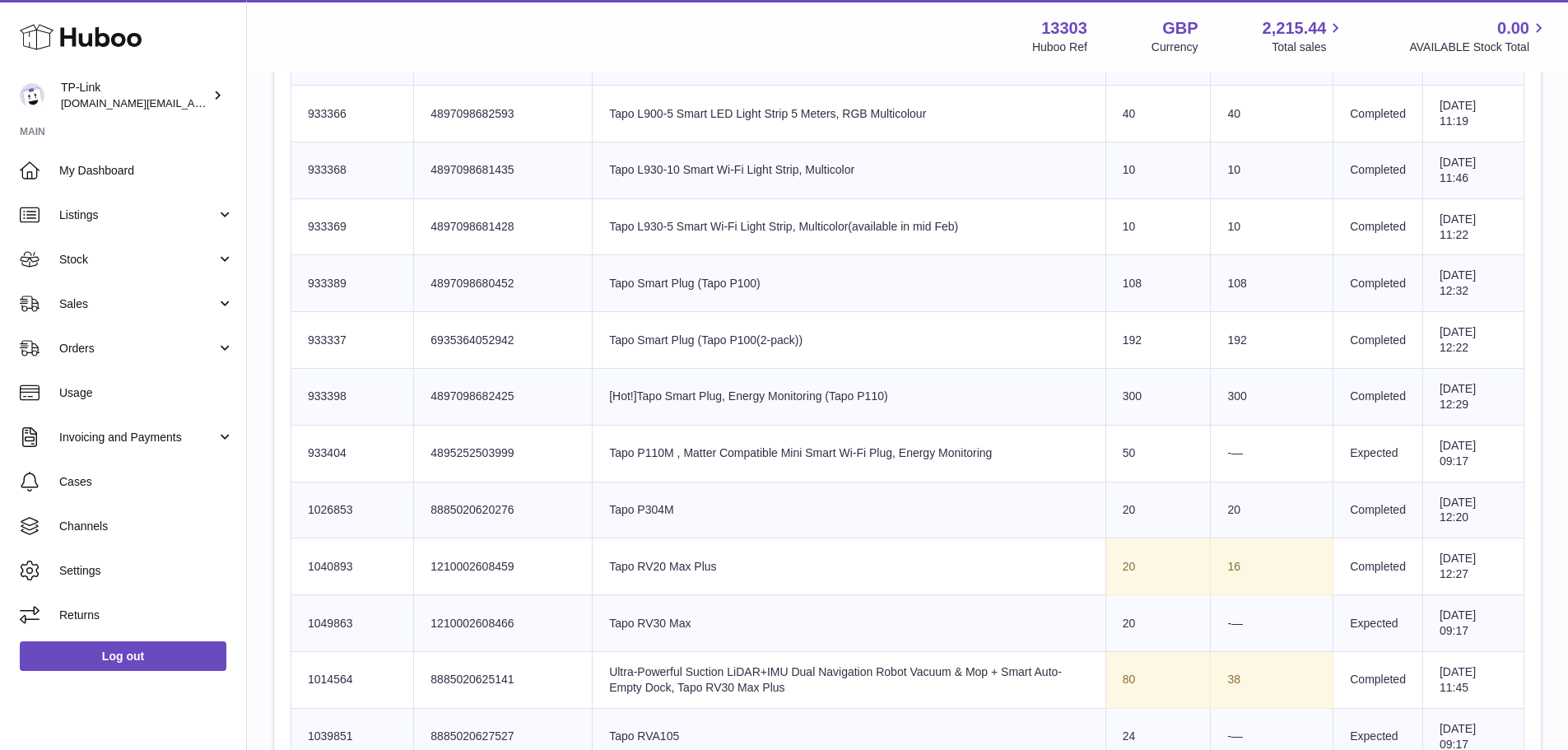
scroll to position [2552, 0]
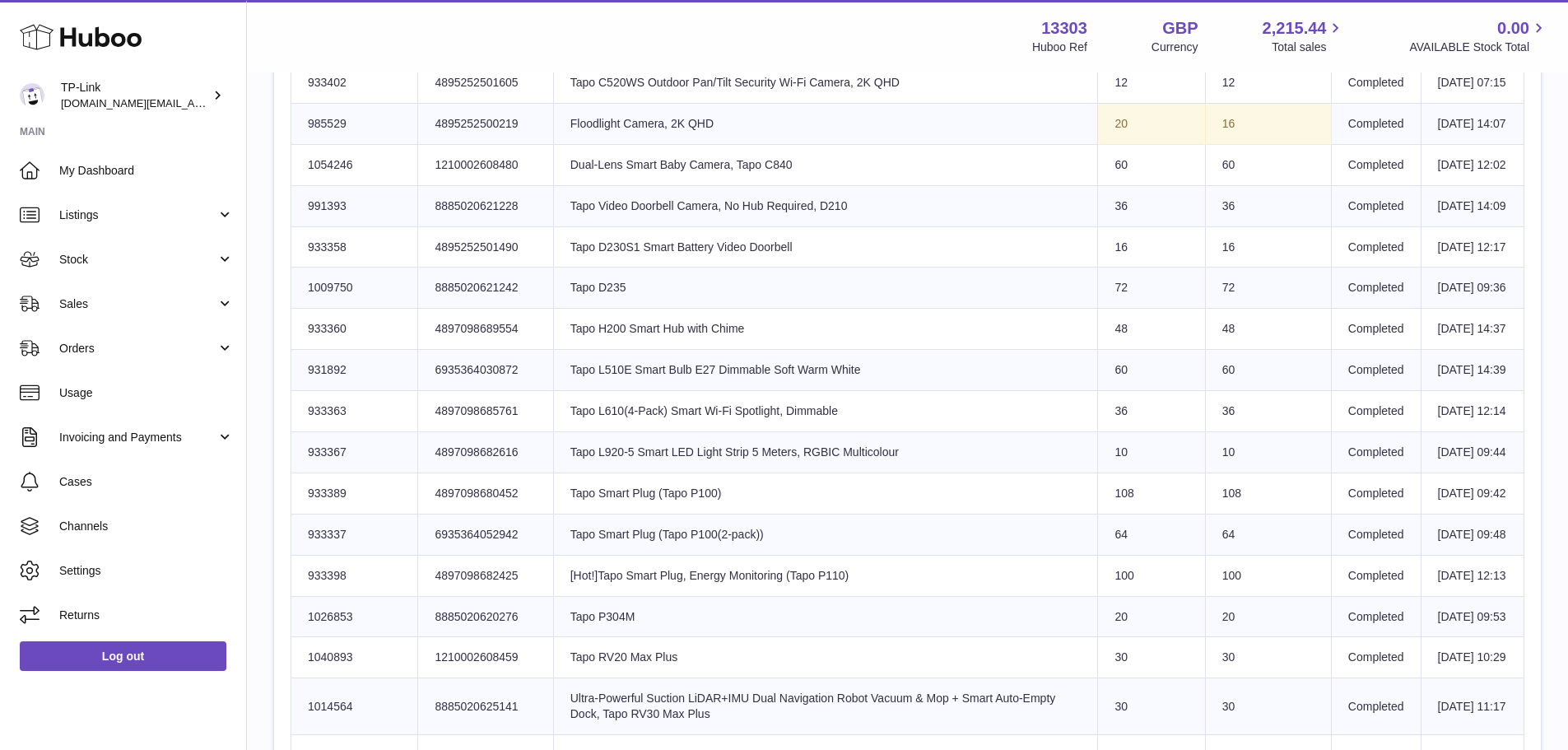
scroll to position [906, 0]
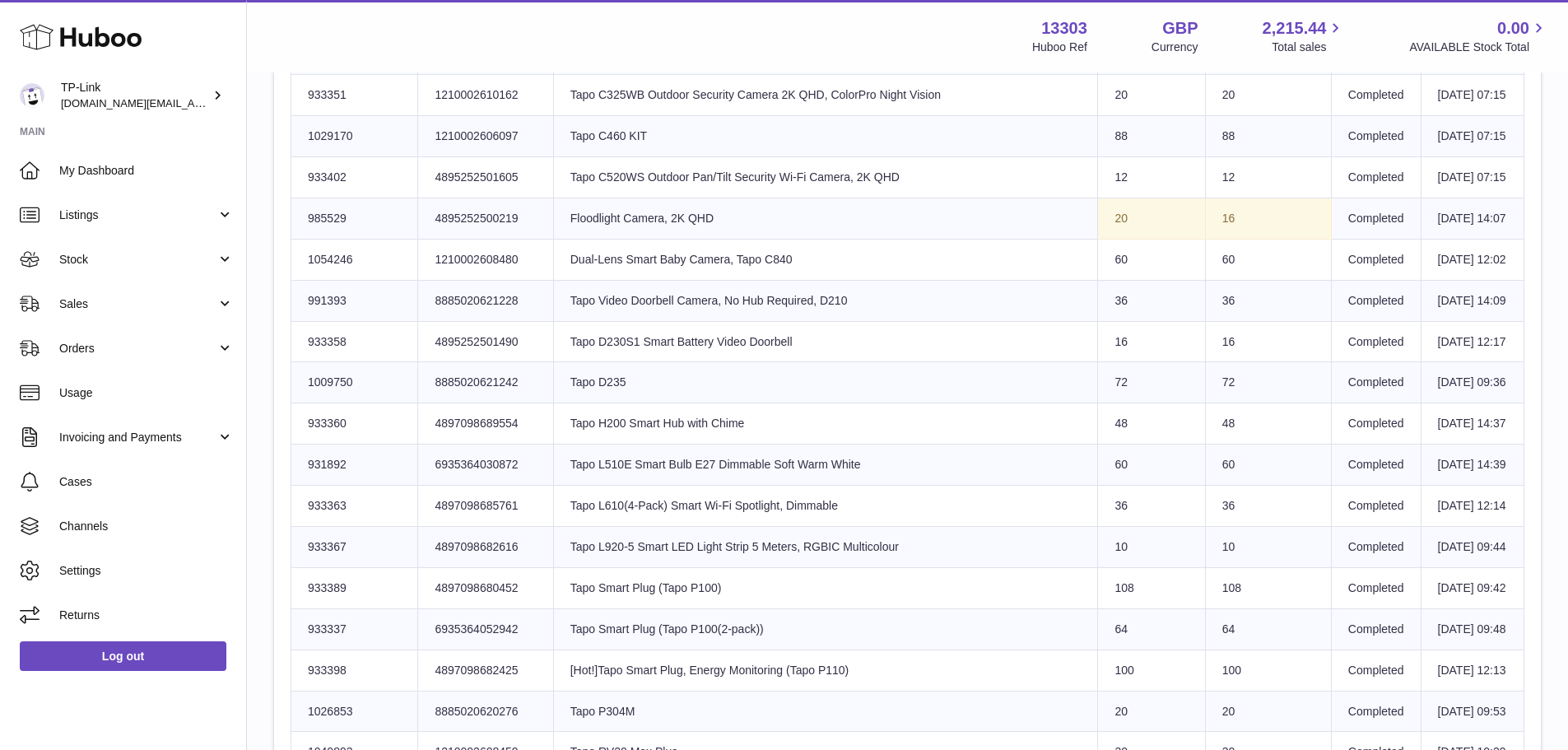
drag, startPoint x: 1234, startPoint y: 338, endPoint x: 1186, endPoint y: 350, distance: 49.5
click at [1205, 238] on td "16" at bounding box center [1268, 218] width 126 height 41
click at [644, 238] on td "Product title Floodlight Camera, 2K QHD" at bounding box center [825, 218] width 545 height 41
click at [630, 238] on td "Product title Floodlight Camera, 2K QHD" at bounding box center [825, 218] width 545 height 41
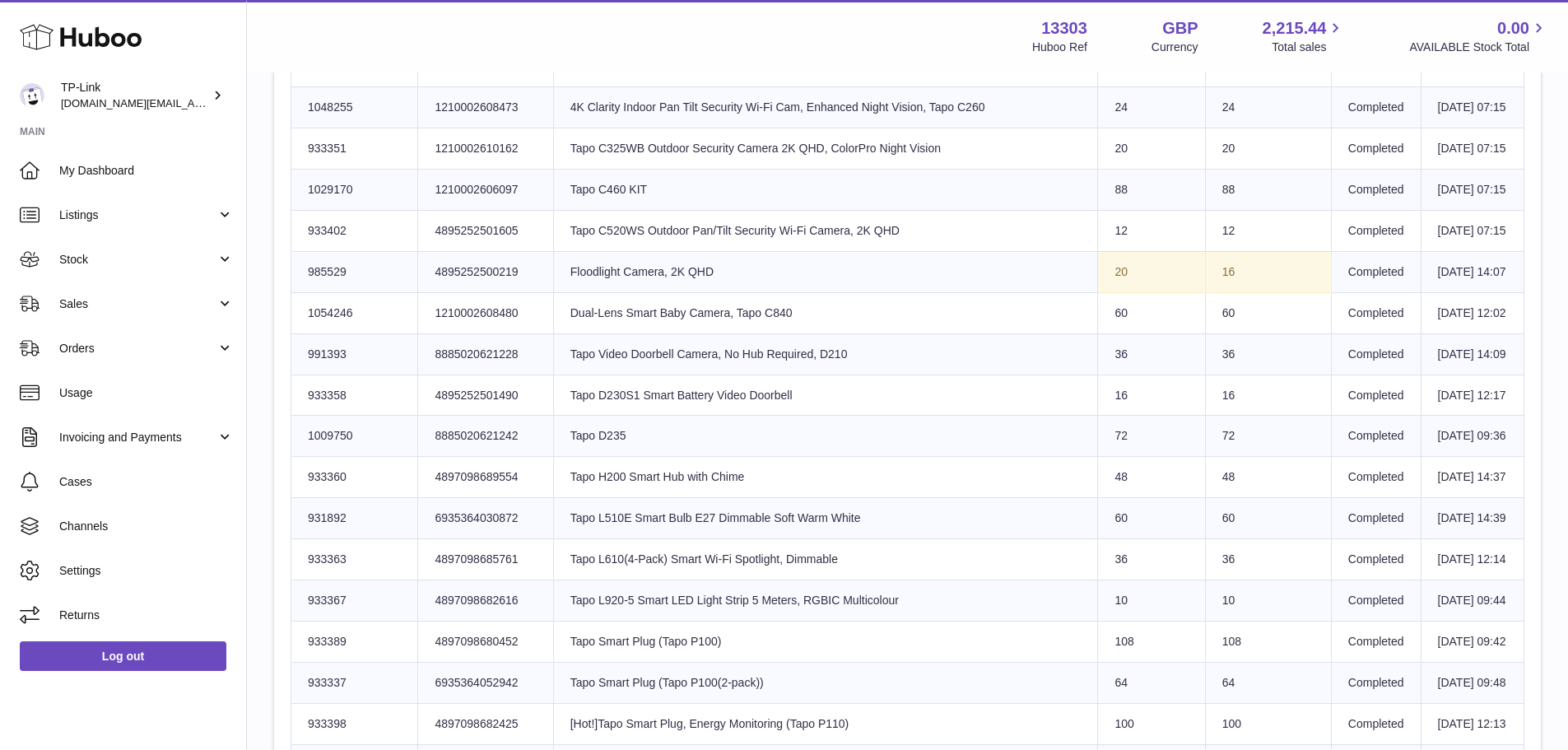
scroll to position [824, 0]
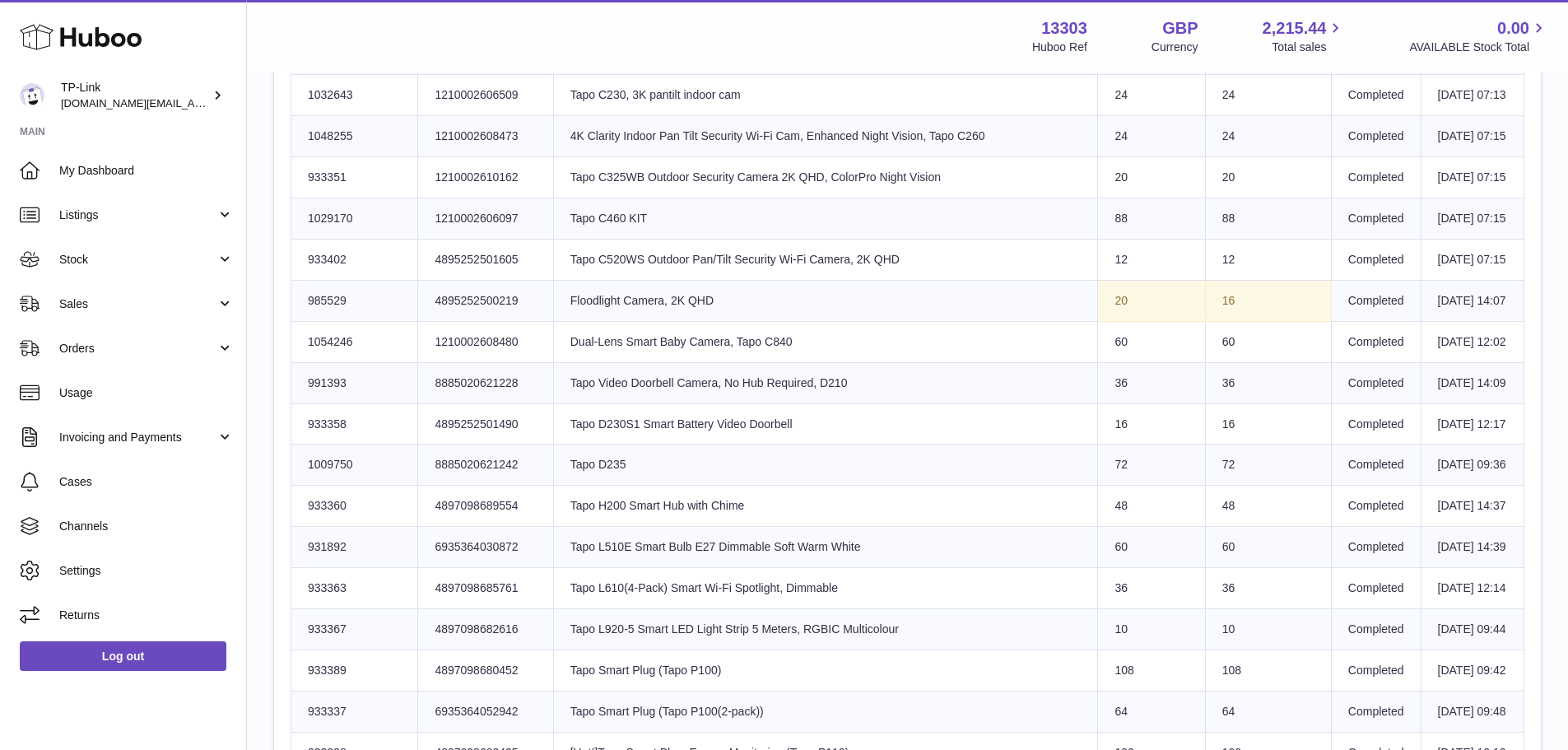
click at [470, 321] on td "Client Identifier 4895252500219" at bounding box center [486, 301] width 135 height 41
copy td "4895252500219"
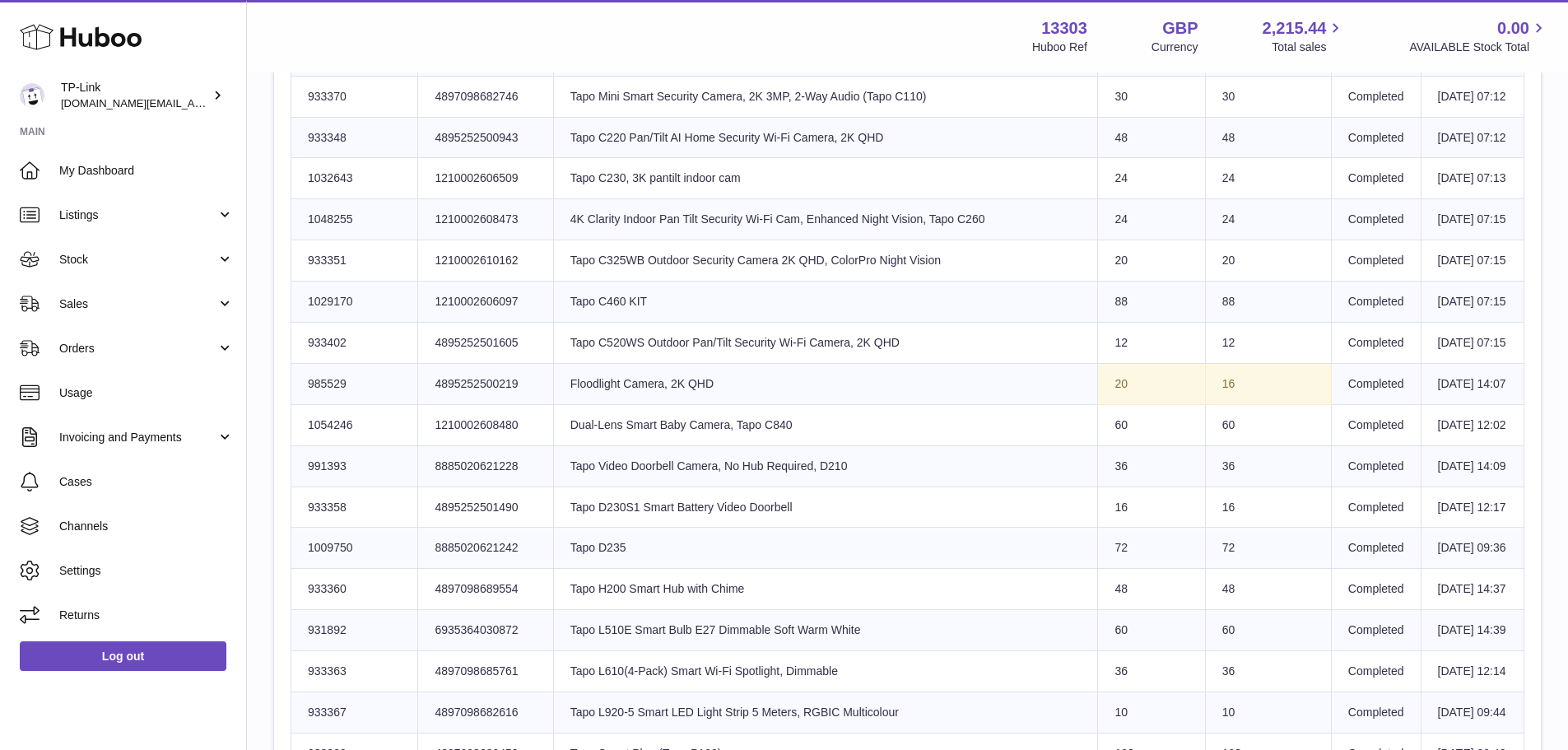
scroll to position [741, 0]
drag, startPoint x: 803, startPoint y: 518, endPoint x: 1119, endPoint y: 512, distance: 316.1
click at [1119, 404] on tr "Huboo SKU Number 985529 Client Identifier 4895252500219 Product title Floodligh…" at bounding box center [908, 383] width 1234 height 41
click at [1119, 404] on td "Sent Quantity 20" at bounding box center [1152, 383] width 107 height 41
click at [1069, 404] on td "Product title Floodlight Camera, 2K QHD" at bounding box center [825, 383] width 545 height 41
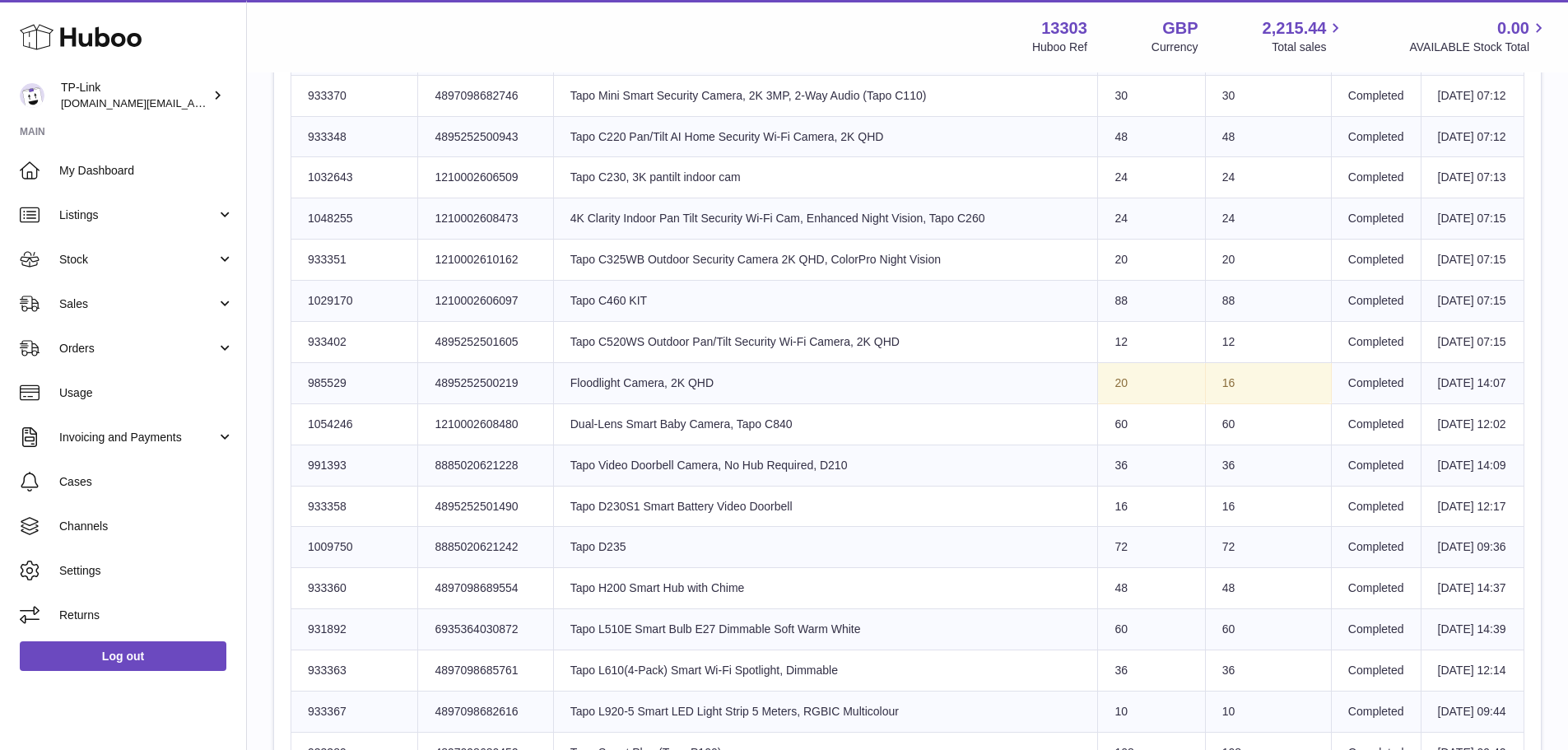
click at [1098, 404] on td "Sent Quantity 20" at bounding box center [1152, 383] width 107 height 41
drag, startPoint x: 1092, startPoint y: 510, endPoint x: 1146, endPoint y: 513, distance: 54.1
click at [1146, 404] on td "Sent Quantity 20" at bounding box center [1152, 383] width 107 height 41
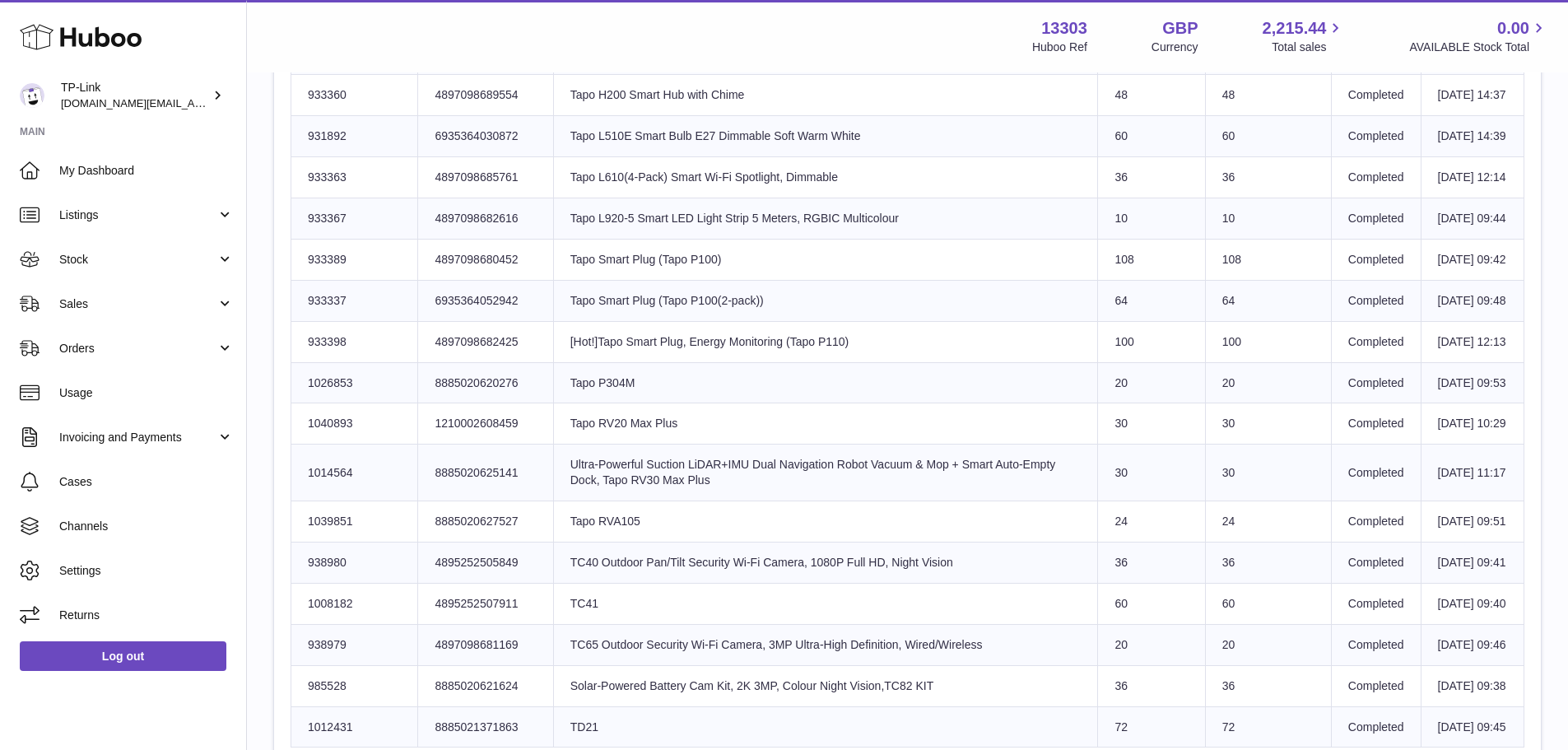
scroll to position [1004, 0]
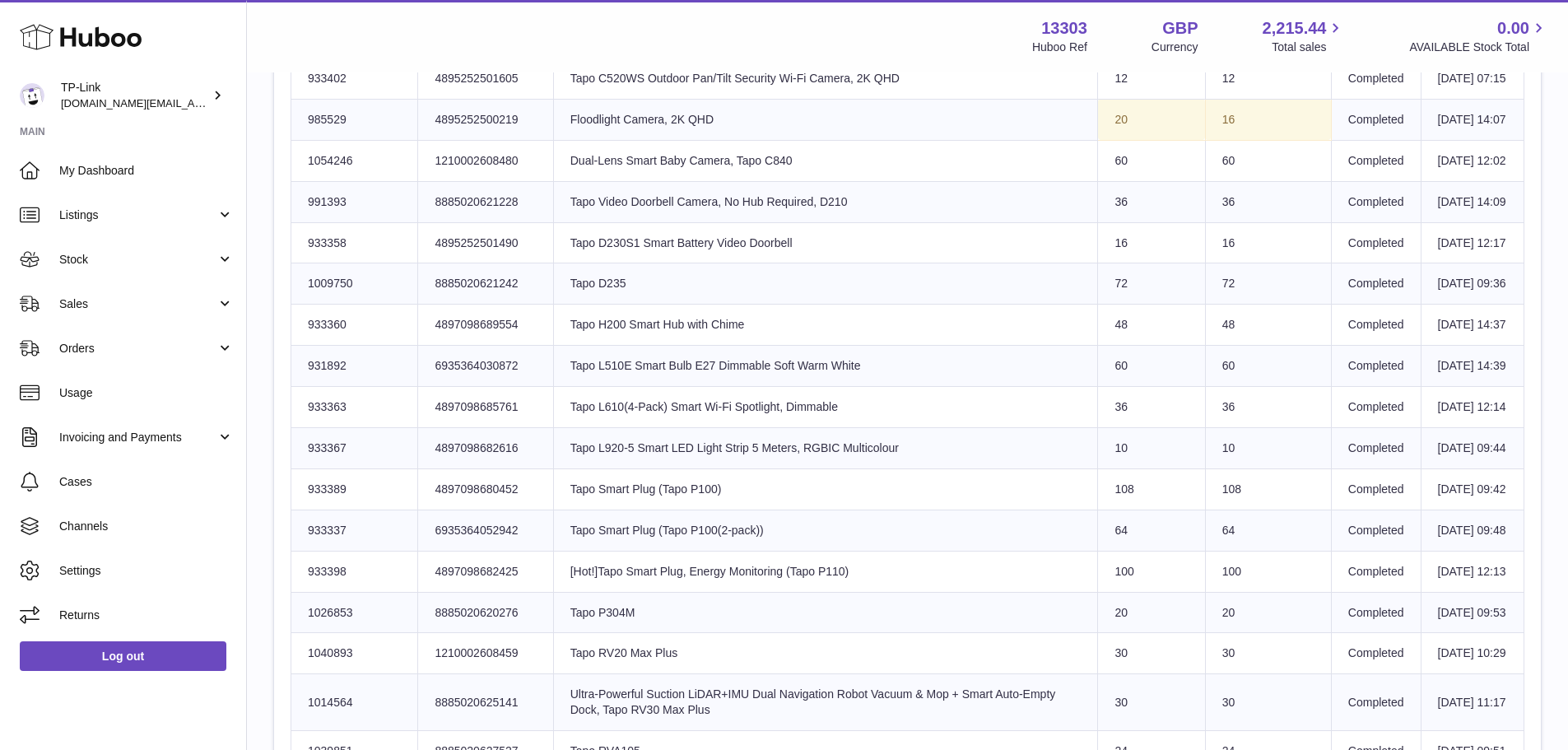
drag, startPoint x: 1243, startPoint y: 251, endPoint x: 1196, endPoint y: 254, distance: 47.1
click at [1205, 140] on td "16" at bounding box center [1268, 119] width 126 height 41
drag, startPoint x: 821, startPoint y: 396, endPoint x: 1060, endPoint y: 395, distance: 239.0
click at [1060, 263] on td "Product title Tapo D230S1 Smart Battery Video Doorbell" at bounding box center [825, 243] width 545 height 41
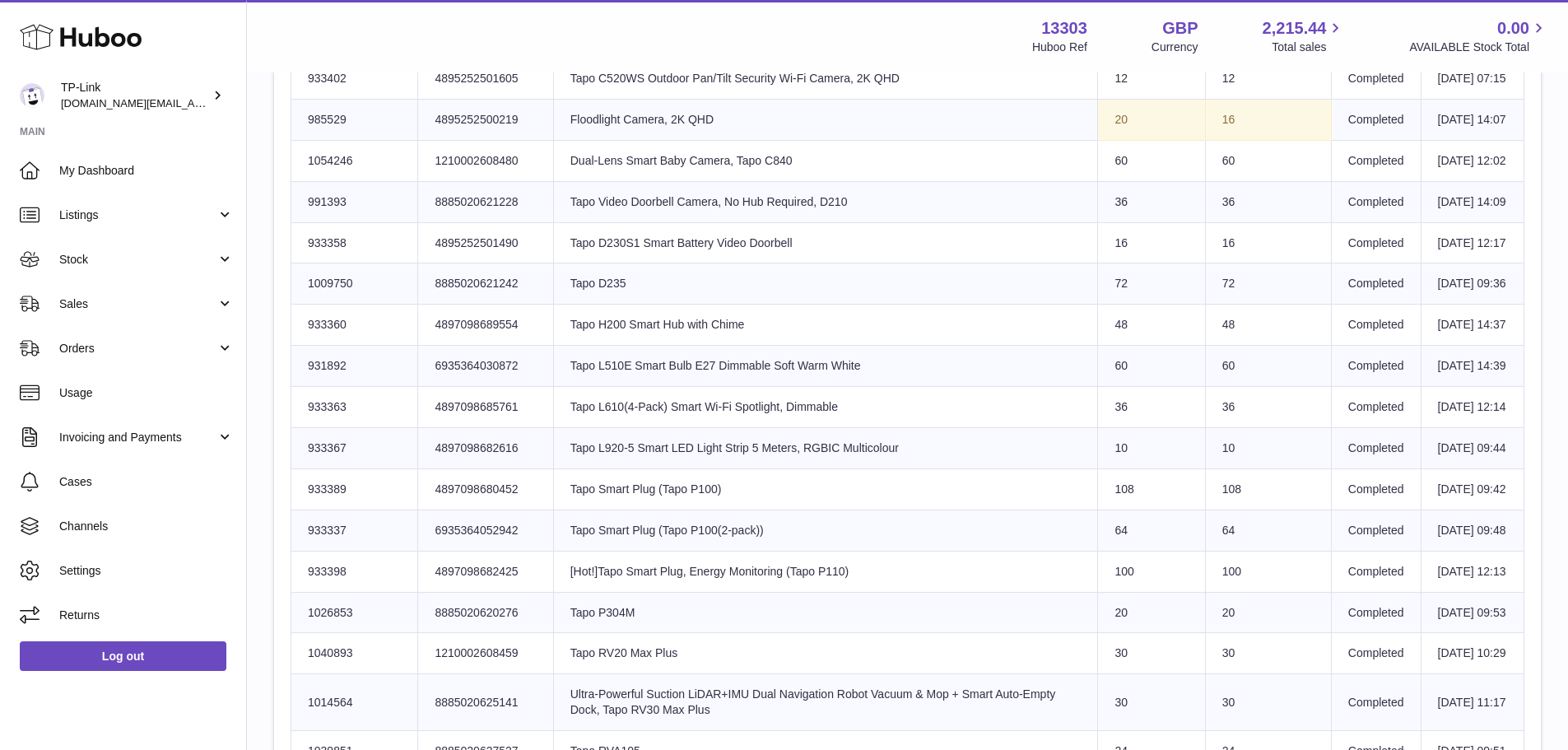
click at [1060, 263] on td "Product title Tapo D230S1 Smart Battery Video Doorbell" at bounding box center [825, 243] width 545 height 41
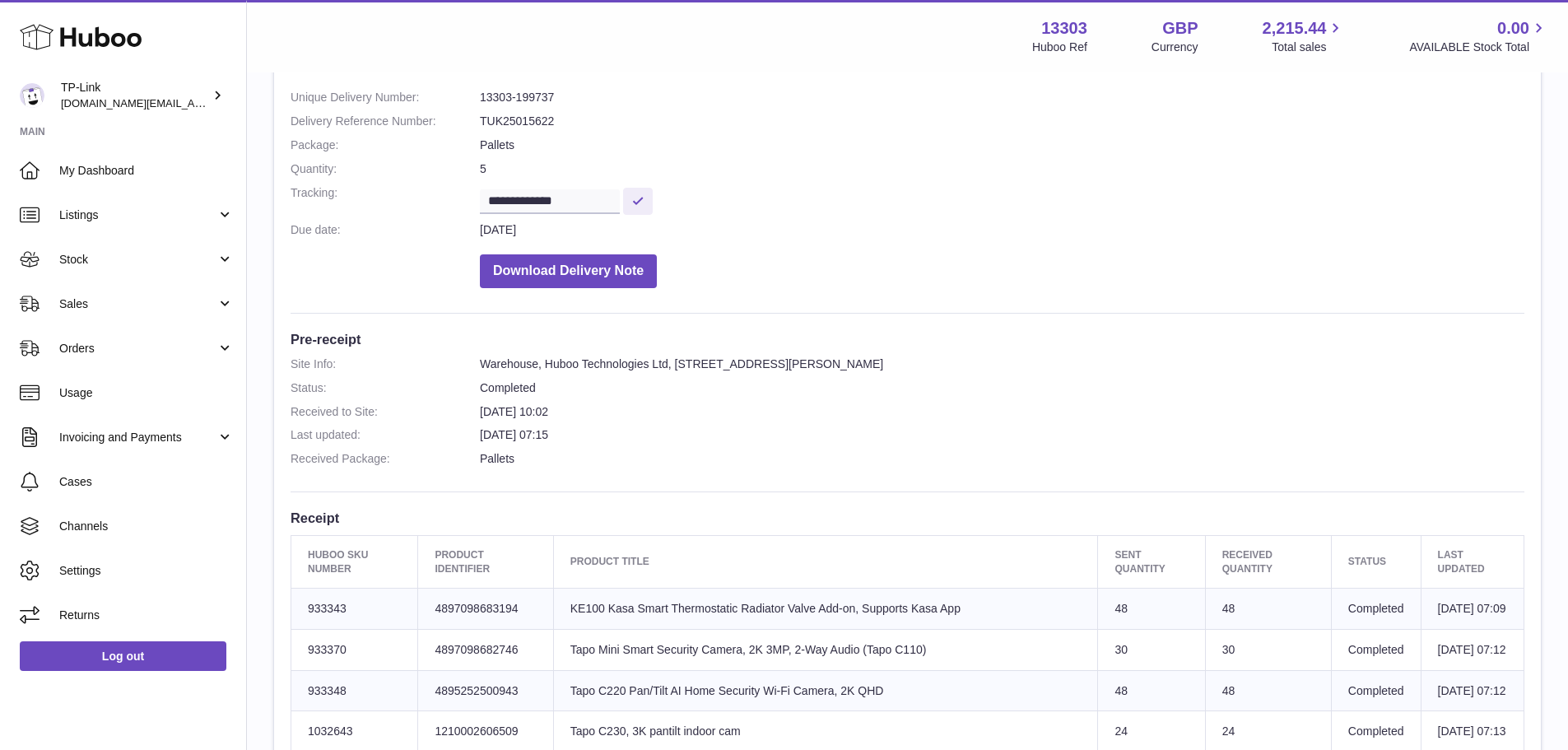
scroll to position [181, 0]
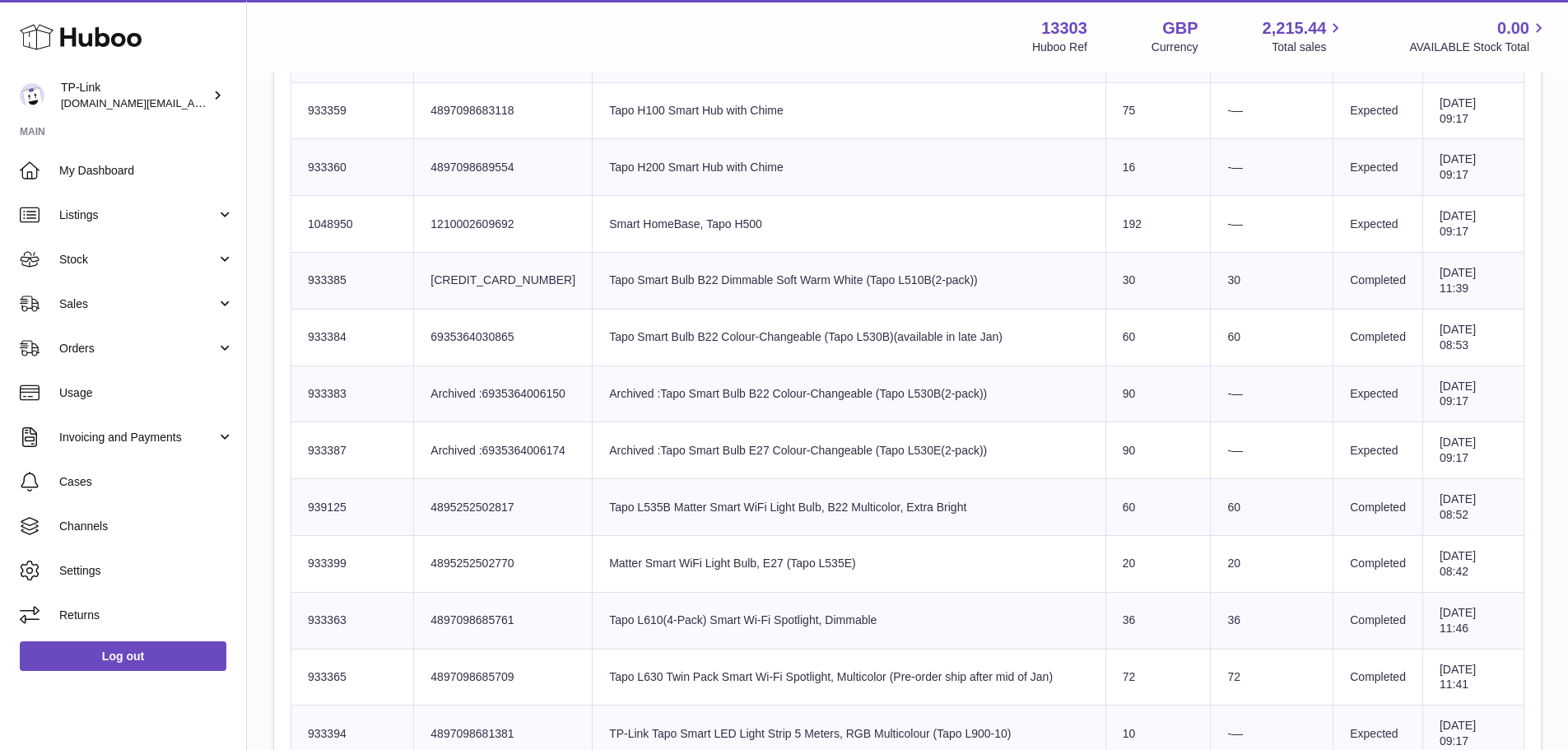
scroll to position [2141, 0]
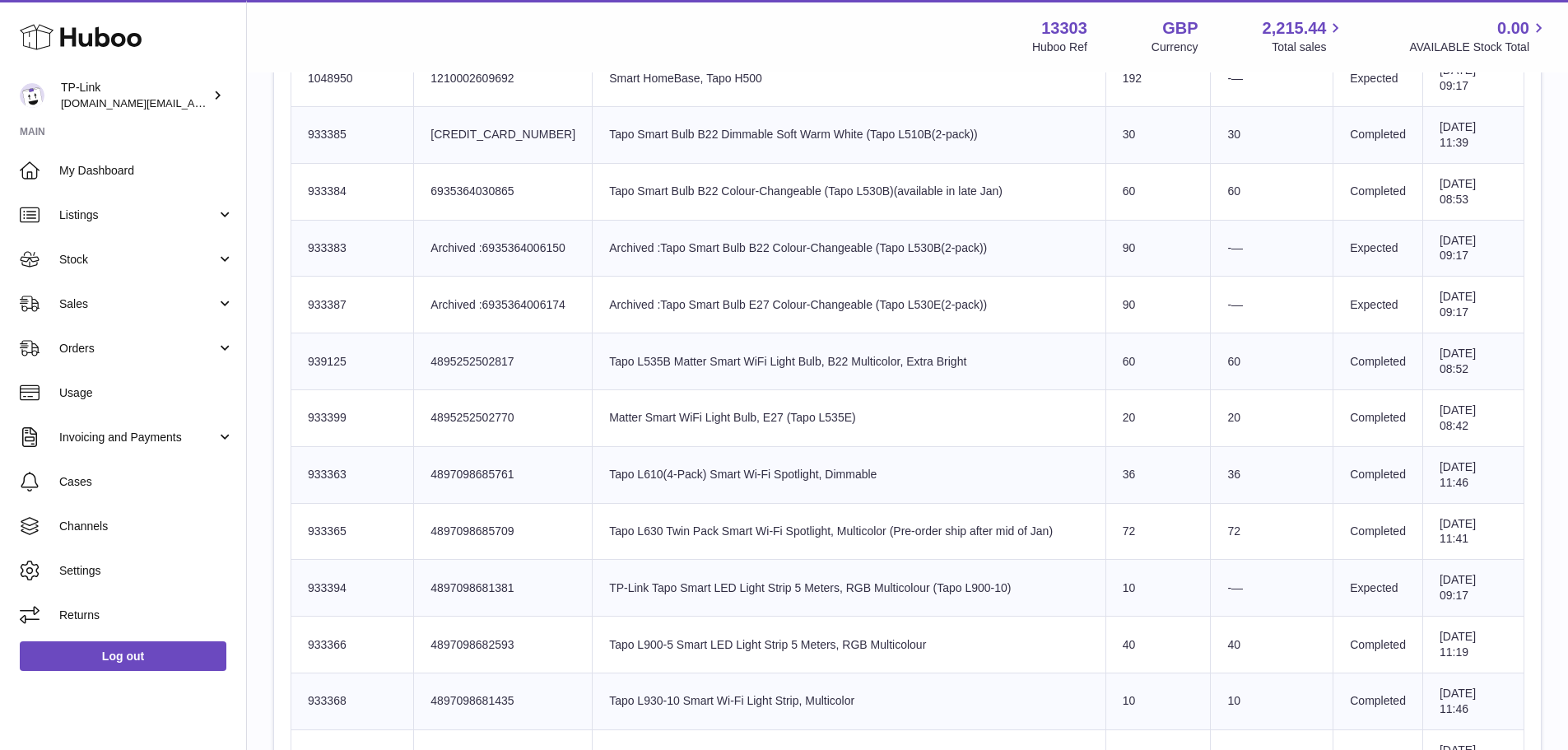
drag, startPoint x: 636, startPoint y: 310, endPoint x: 737, endPoint y: 388, distance: 127.6
click at [737, 388] on tbody "Huboo SKU Number 933343 Client Identifier 4897098683194 Product title KE100 Kas…" at bounding box center [908, 389] width 1234 height 3512
click at [737, 390] on td "Product title Matter Smart WiFi Light Bulb, E27 (Tapo L535E)" at bounding box center [849, 418] width 514 height 57
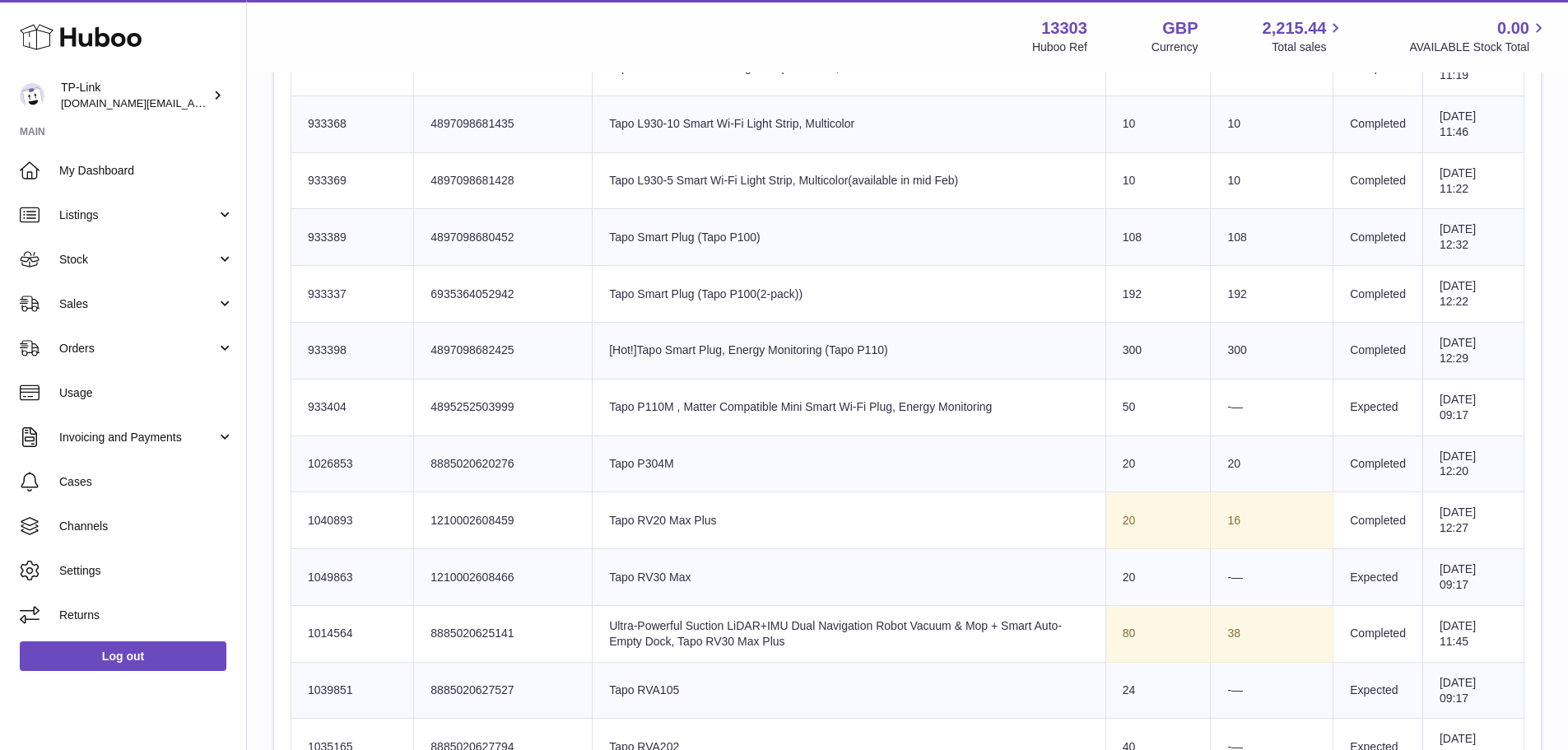
scroll to position [2964, 0]
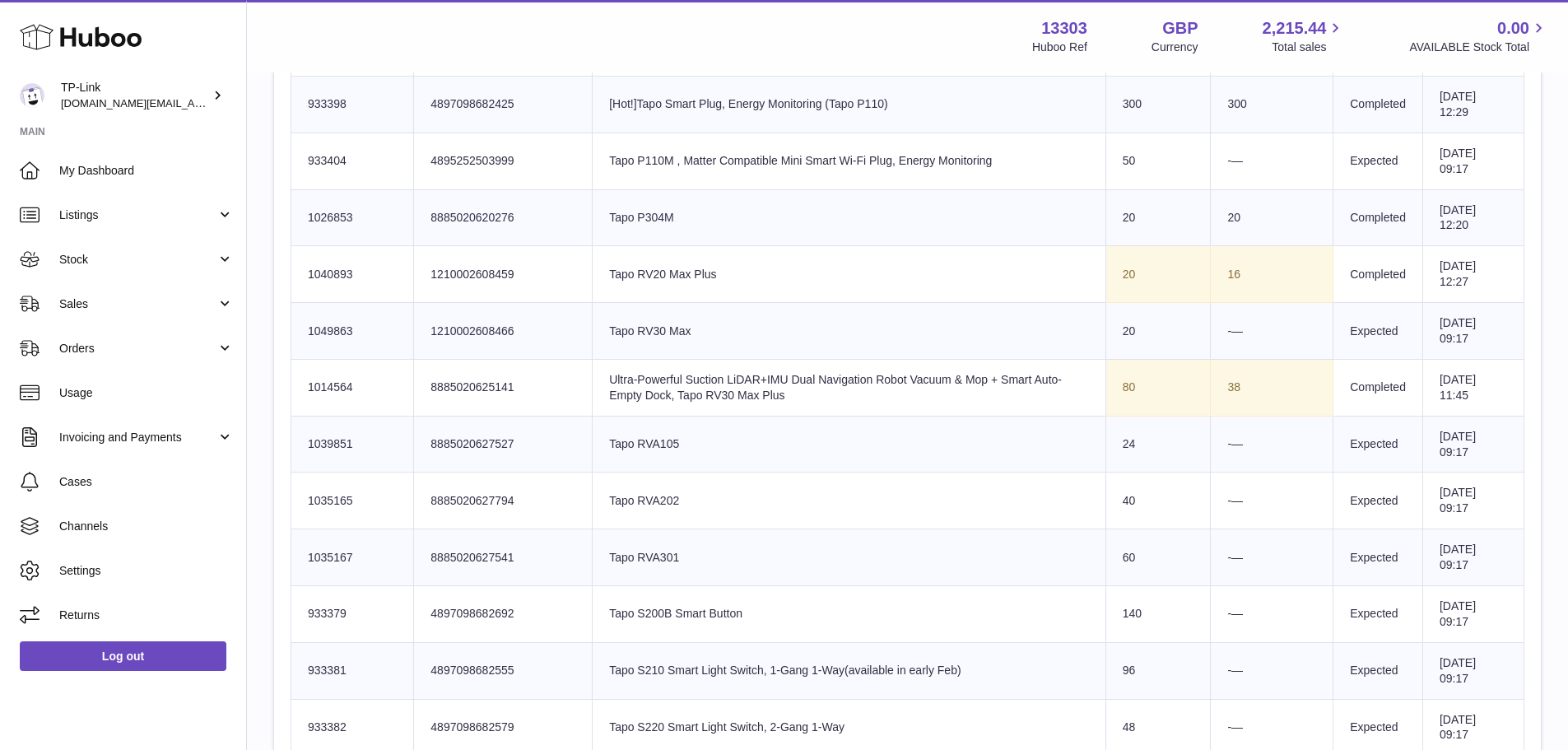
drag, startPoint x: 868, startPoint y: 372, endPoint x: 1122, endPoint y: 375, distance: 254.0
click at [1122, 375] on tr "Huboo SKU Number 1014564 Client Identifier 8885020625141 Product title Ultra-Po…" at bounding box center [908, 388] width 1234 height 57
click at [1122, 375] on td "Sent Quantity 80" at bounding box center [1158, 388] width 105 height 57
drag, startPoint x: 1053, startPoint y: 393, endPoint x: 1210, endPoint y: 402, distance: 157.3
click at [1206, 402] on tr "Huboo SKU Number 1014564 Client Identifier 8885020625141 Product title Ultra-Po…" at bounding box center [908, 388] width 1234 height 57
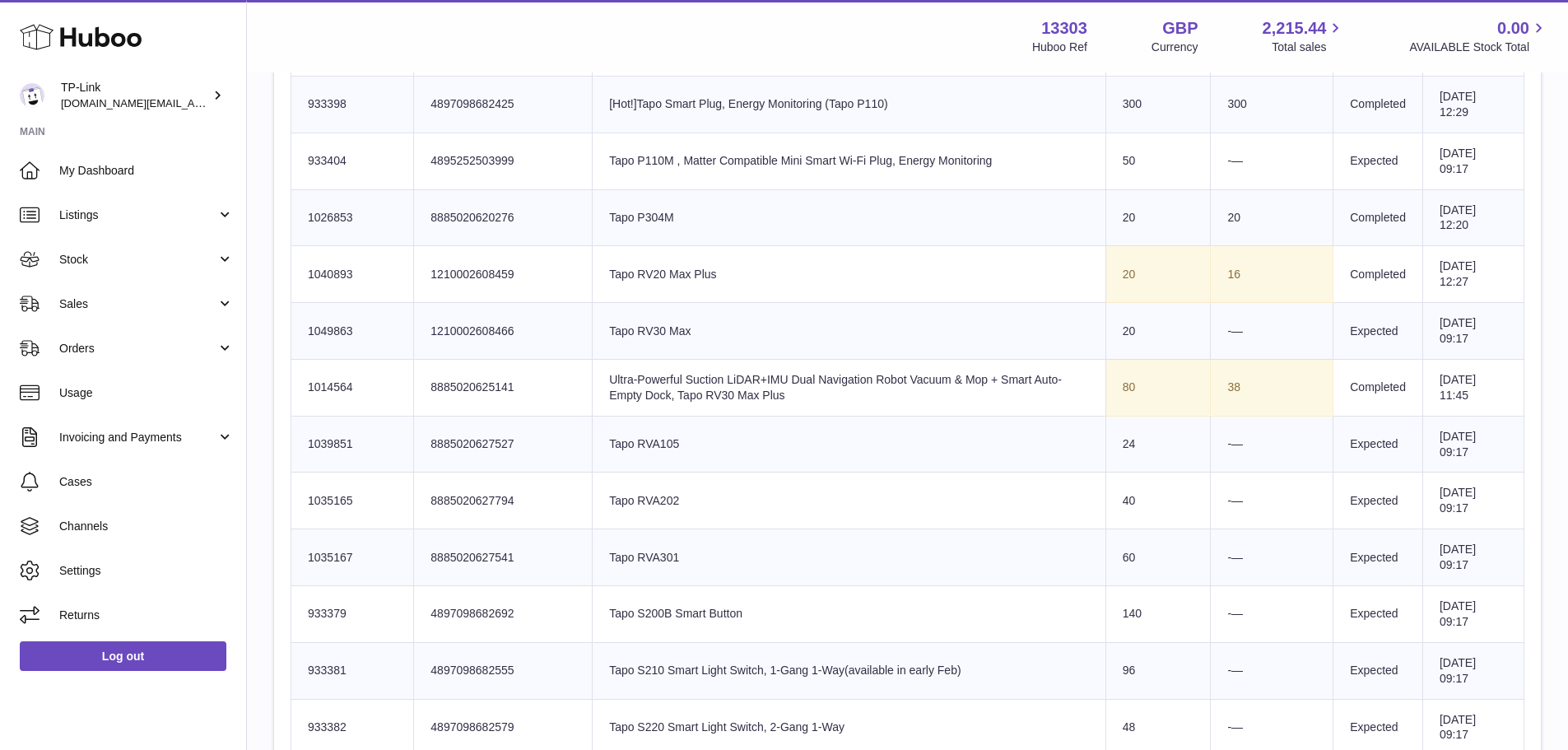
click at [1211, 402] on td "38" at bounding box center [1273, 388] width 123 height 57
click at [1251, 385] on td "38" at bounding box center [1273, 388] width 123 height 57
drag, startPoint x: 1217, startPoint y: 383, endPoint x: 1255, endPoint y: 383, distance: 38.0
click at [1255, 383] on td "38" at bounding box center [1273, 388] width 123 height 57
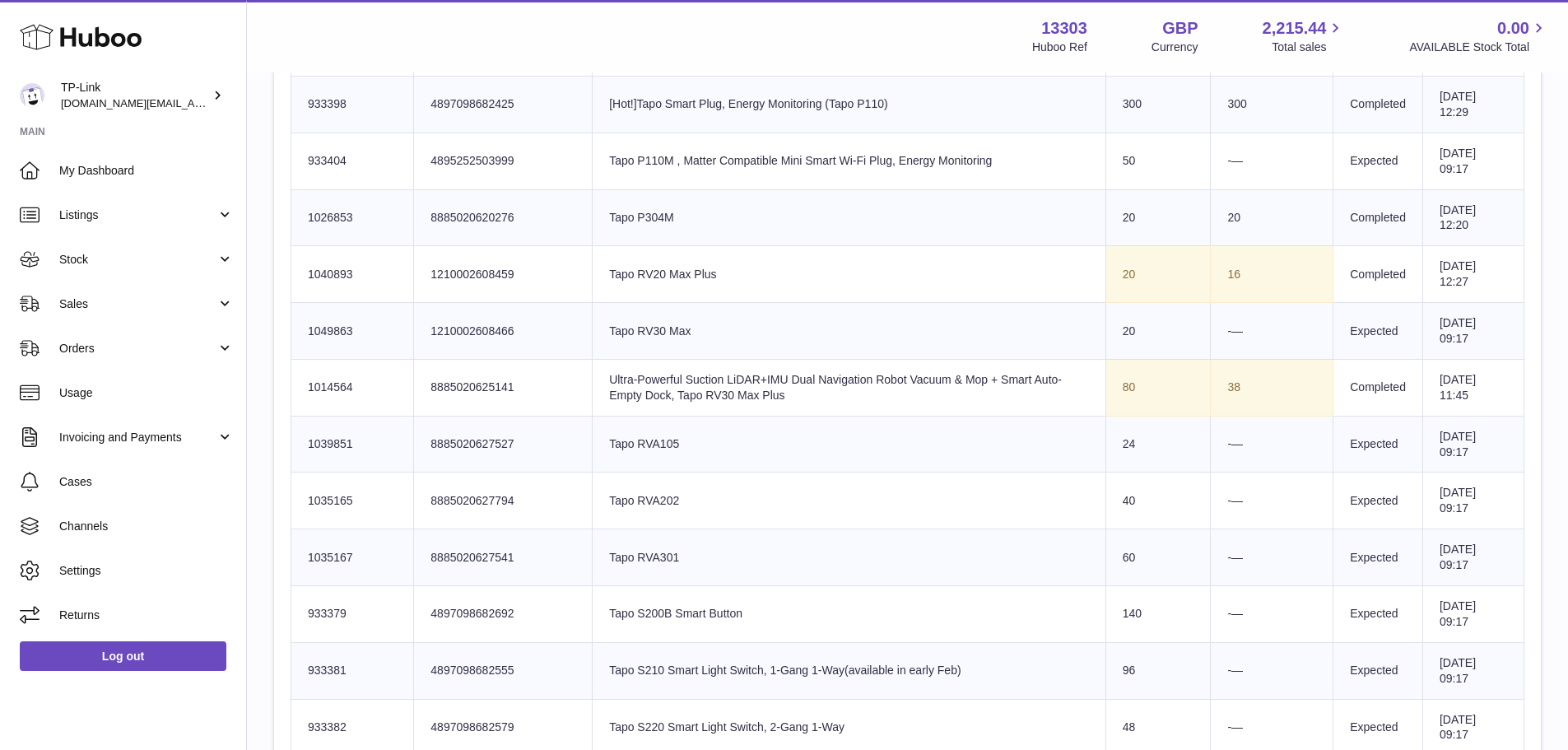
drag, startPoint x: 1244, startPoint y: 383, endPoint x: 1143, endPoint y: 384, distance: 101.0
click at [1141, 384] on tr "Huboo SKU Number 1014564 Client Identifier 8885020625141 Product title Ultra-Po…" at bounding box center [908, 388] width 1234 height 57
click at [1152, 382] on td "Sent Quantity 80" at bounding box center [1158, 388] width 105 height 57
click at [1189, 386] on td "Sent Quantity 80" at bounding box center [1158, 388] width 105 height 57
drag, startPoint x: 1206, startPoint y: 389, endPoint x: 1240, endPoint y: 395, distance: 34.5
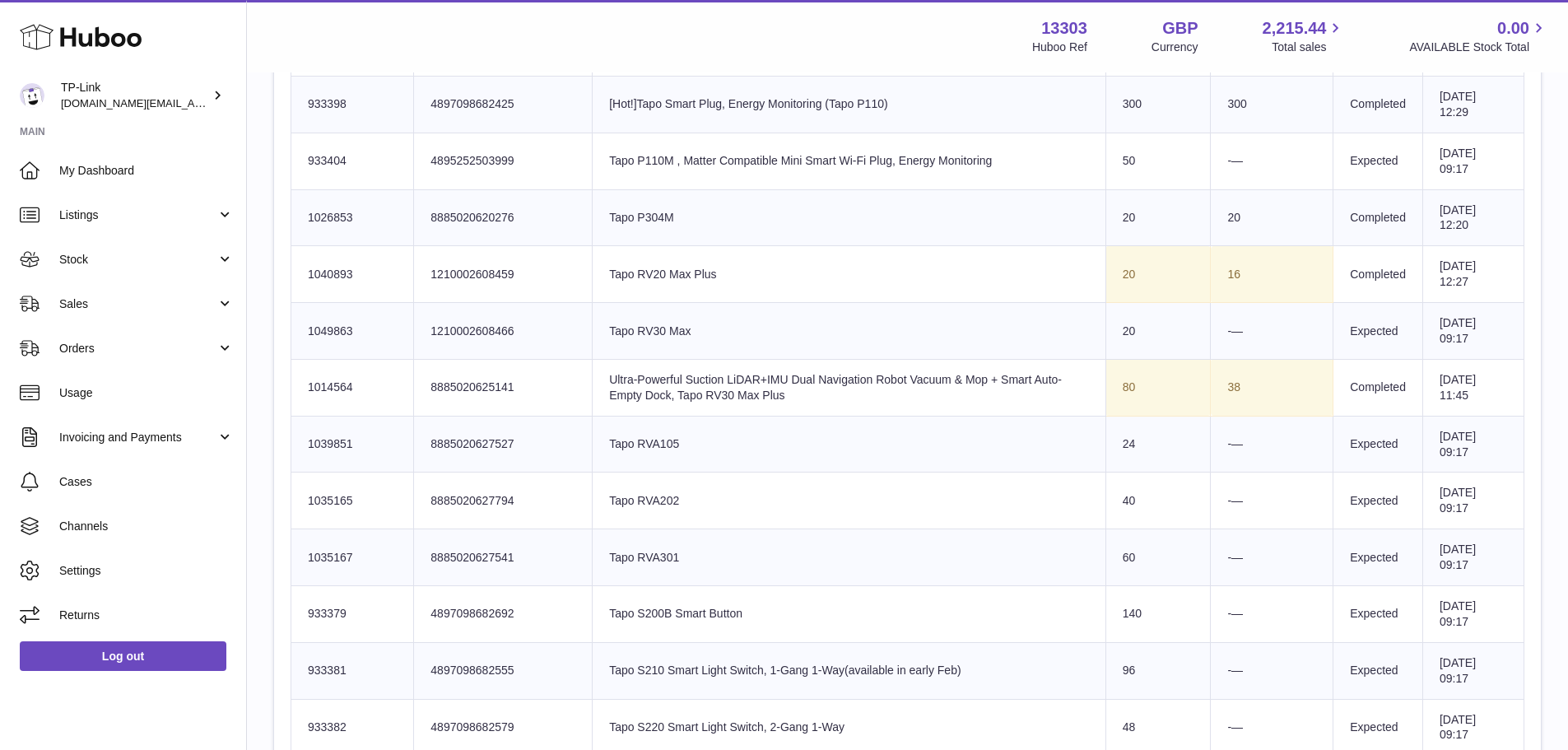
click at [1240, 395] on td "38" at bounding box center [1273, 388] width 123 height 57
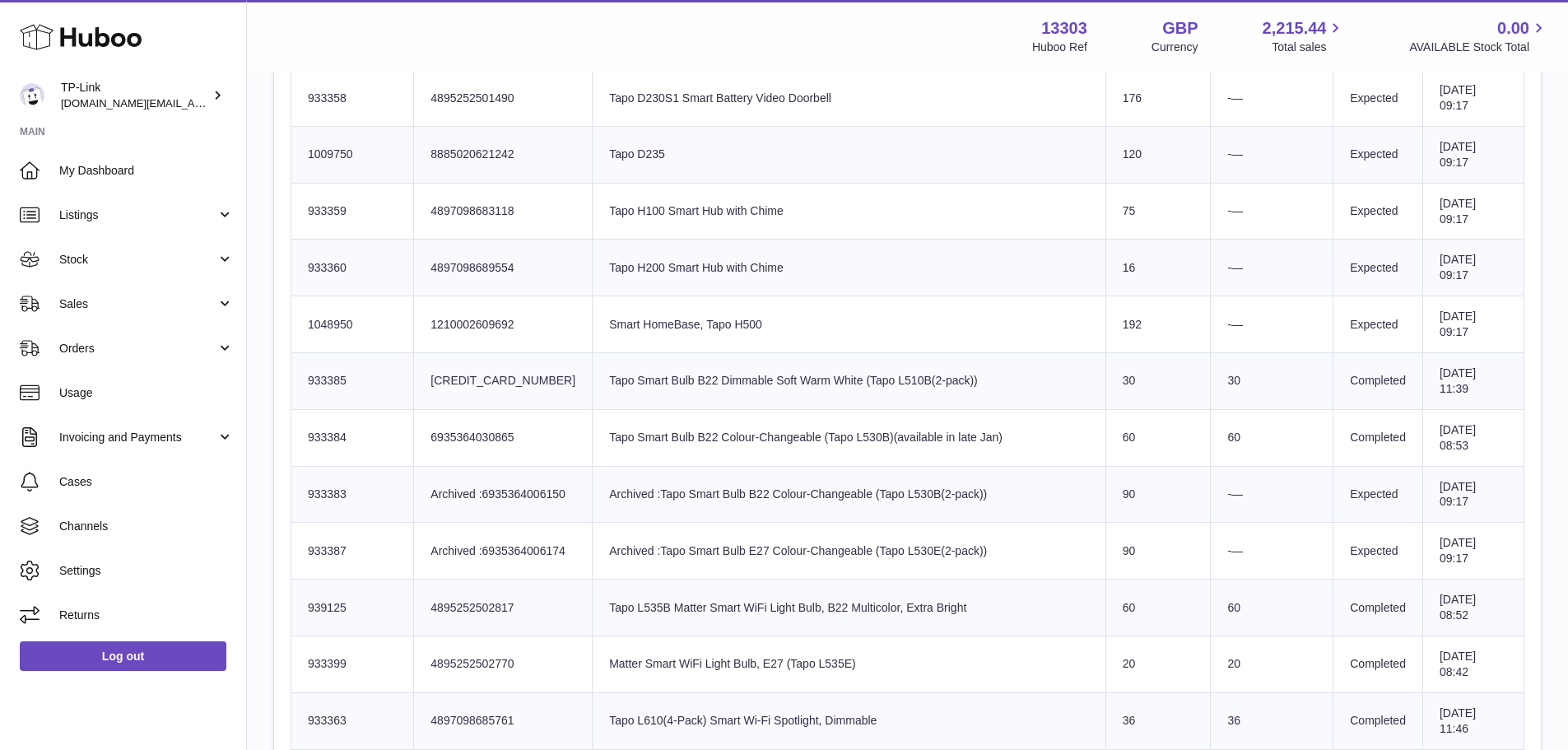
scroll to position [1730, 0]
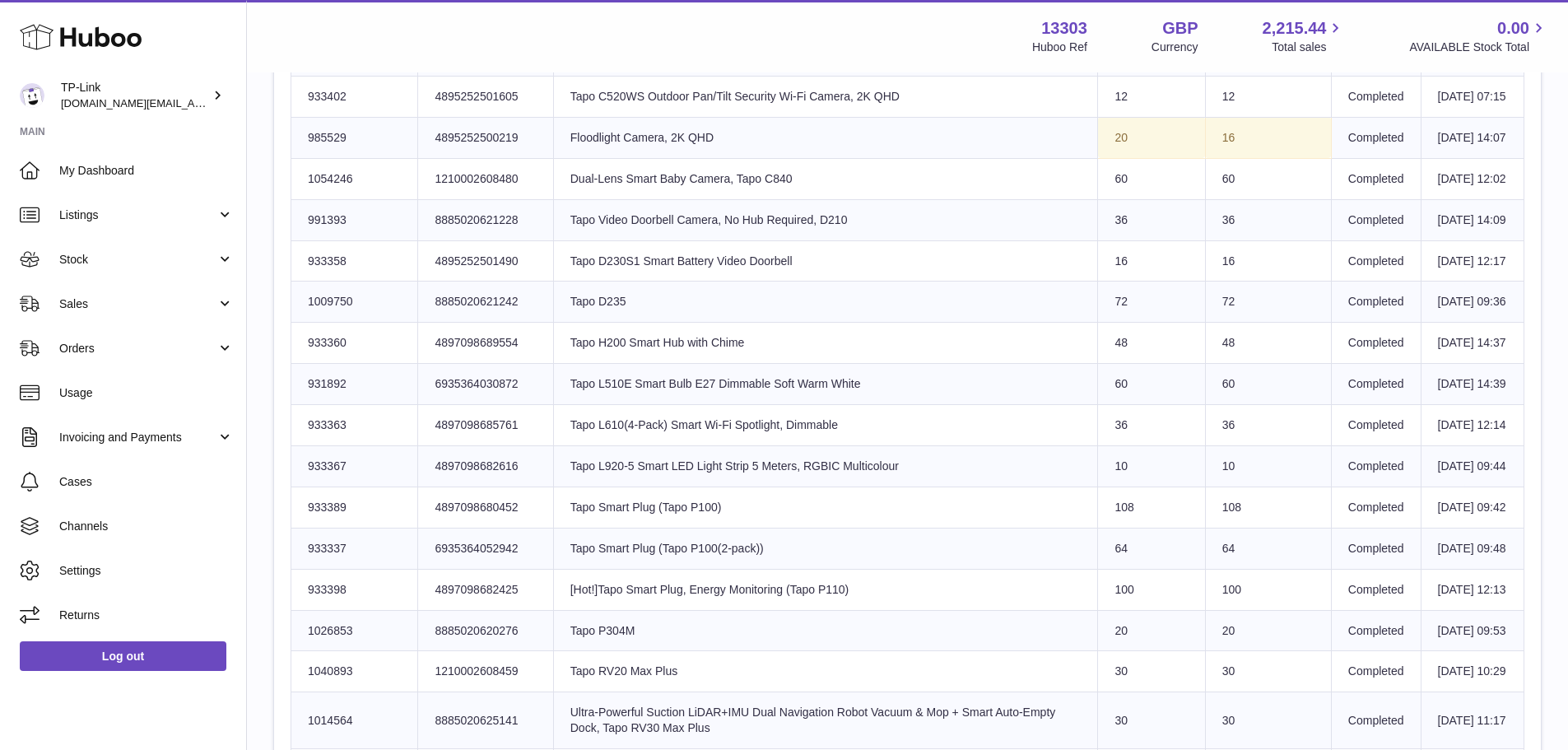
scroll to position [824, 0]
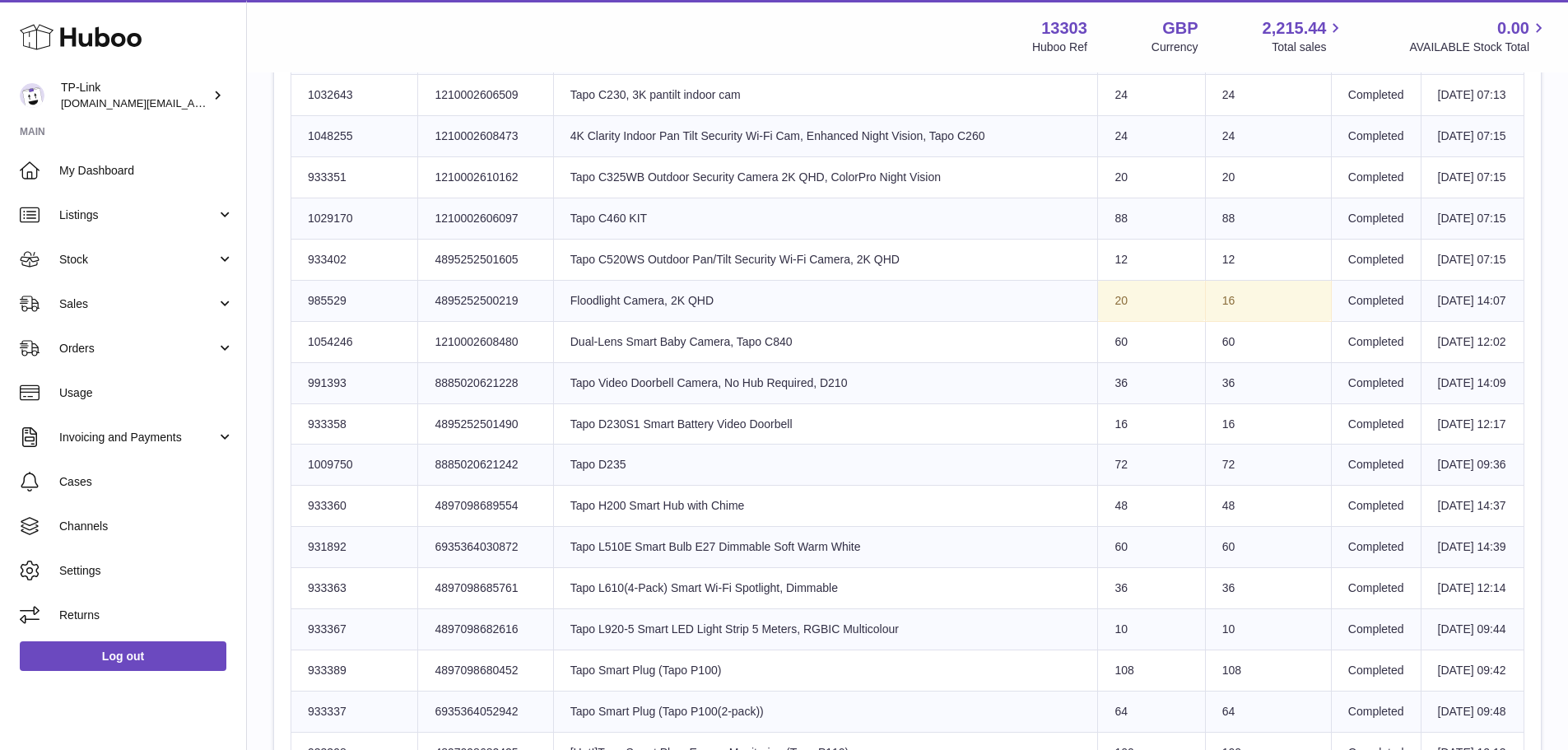
drag, startPoint x: 1059, startPoint y: 424, endPoint x: 1220, endPoint y: 438, distance: 161.6
click at [1220, 321] on tr "Huboo SKU Number 985529 Client Identifier 4895252500219 Product title Floodligh…" at bounding box center [908, 301] width 1234 height 41
click at [1220, 321] on td "16" at bounding box center [1268, 301] width 126 height 41
drag, startPoint x: 1154, startPoint y: 428, endPoint x: 1278, endPoint y: 435, distance: 124.2
click at [1278, 321] on tr "Huboo SKU Number 985529 Client Identifier 4895252500219 Product title Floodligh…" at bounding box center [908, 301] width 1234 height 41
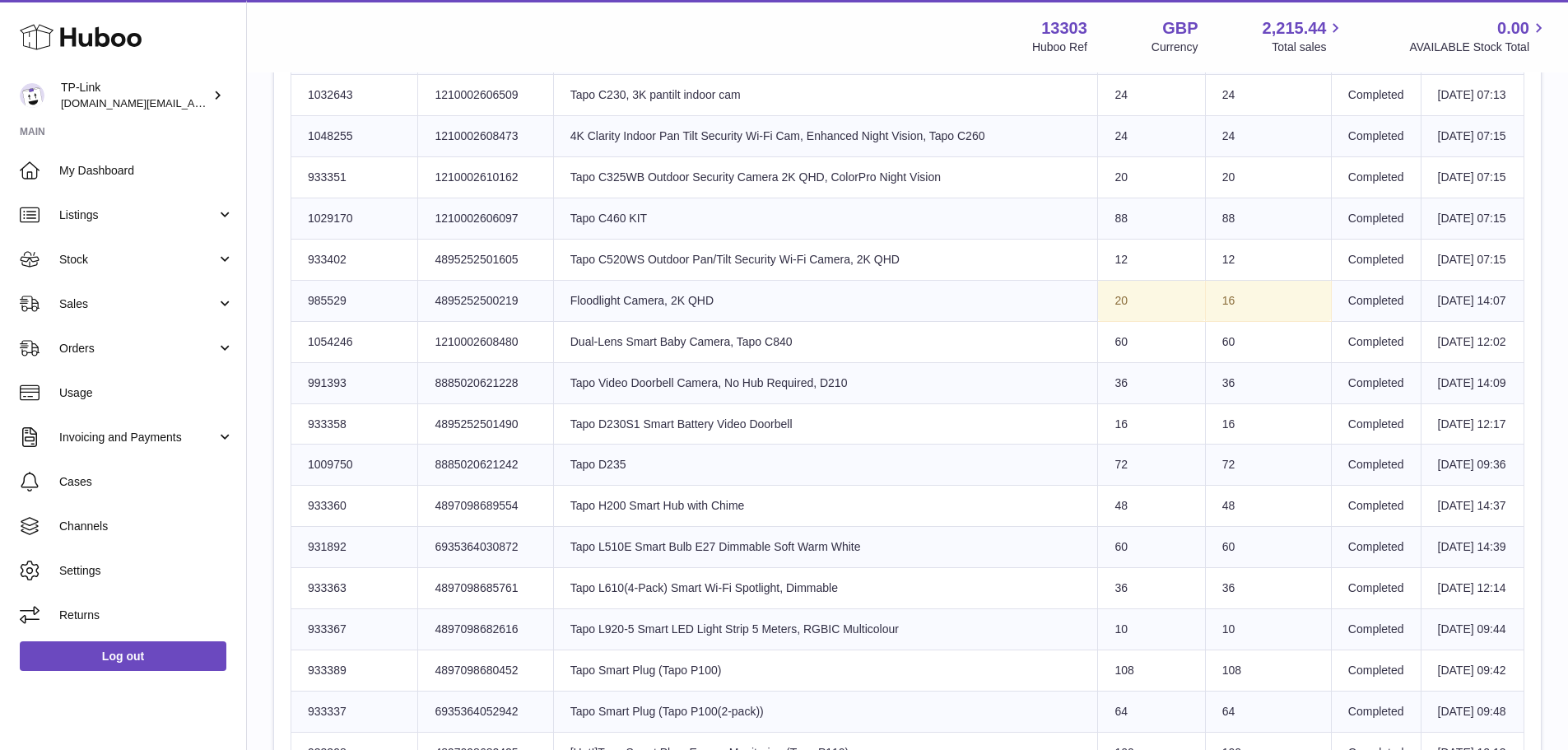
click at [1278, 321] on td "16" at bounding box center [1268, 301] width 126 height 41
drag, startPoint x: 1090, startPoint y: 431, endPoint x: 1226, endPoint y: 435, distance: 136.1
click at [1226, 321] on tr "Huboo SKU Number 985529 Client Identifier 4895252500219 Product title Floodligh…" at bounding box center [908, 301] width 1234 height 41
click at [1226, 321] on td "16" at bounding box center [1268, 301] width 126 height 41
drag, startPoint x: 1125, startPoint y: 436, endPoint x: 1218, endPoint y: 439, distance: 93.0
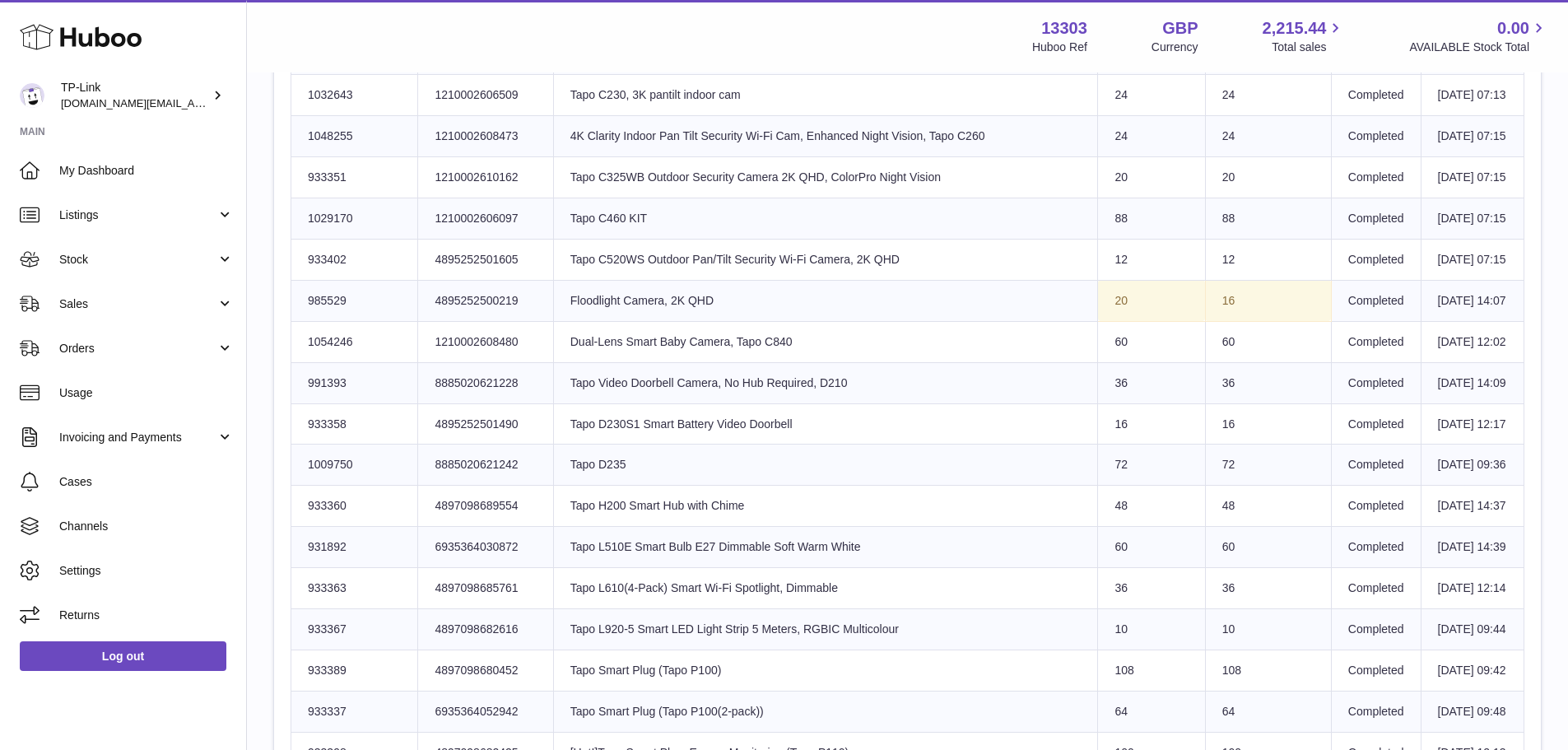
click at [1218, 321] on tr "Huboo SKU Number 985529 Client Identifier 4895252500219 Product title Floodligh…" at bounding box center [908, 301] width 1234 height 41
click at [1284, 321] on td "16" at bounding box center [1268, 301] width 126 height 41
drag, startPoint x: 1207, startPoint y: 432, endPoint x: 986, endPoint y: 431, distance: 221.0
click at [986, 321] on tr "Huboo SKU Number 985529 Client Identifier 4895252500219 Product title Floodligh…" at bounding box center [908, 301] width 1234 height 41
click at [989, 321] on td "Product title Floodlight Camera, 2K QHD" at bounding box center [825, 301] width 545 height 41
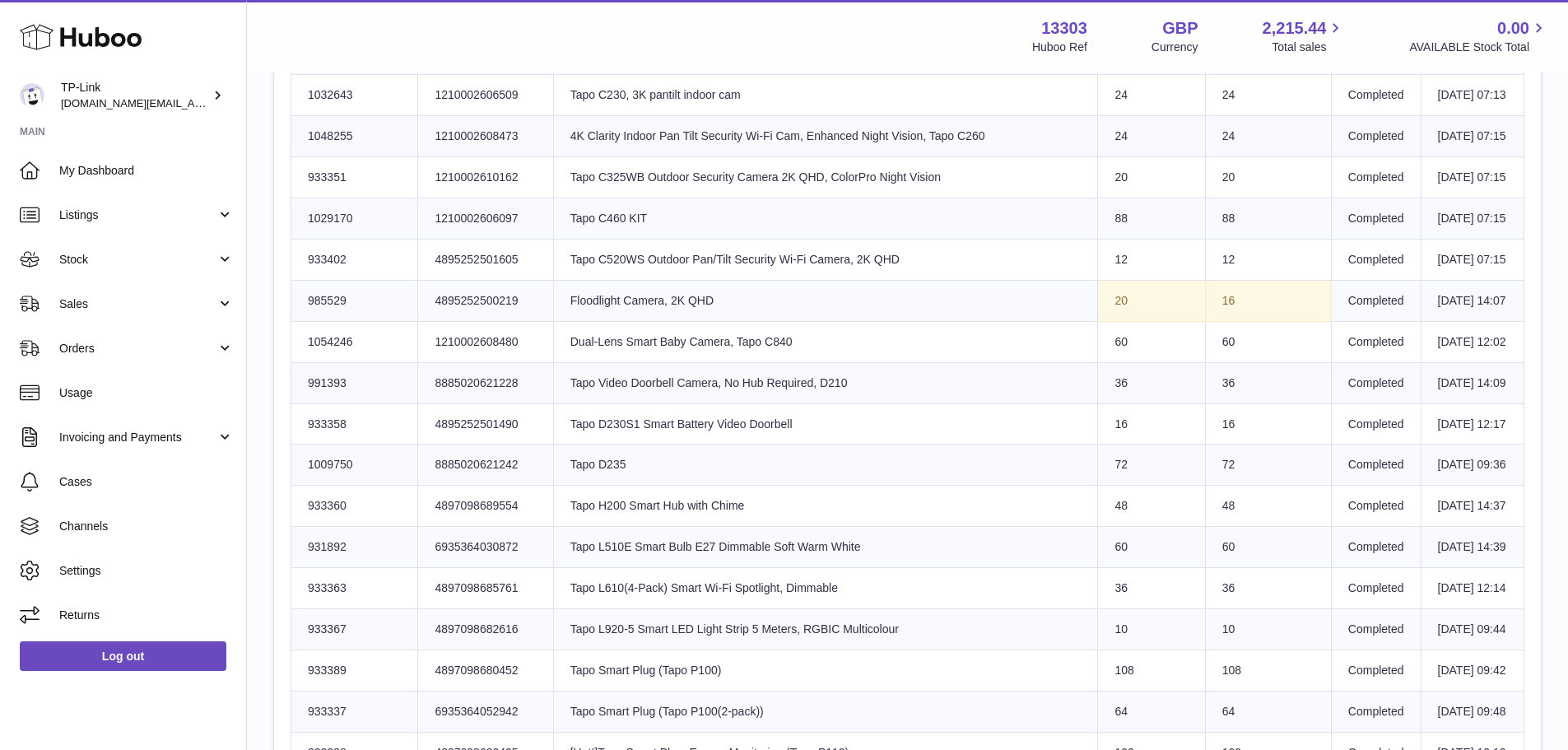
drag, startPoint x: 992, startPoint y: 426, endPoint x: 1239, endPoint y: 434, distance: 247.1
click at [1239, 321] on tr "Huboo SKU Number 985529 Client Identifier 4895252500219 Product title Floodligh…" at bounding box center [908, 301] width 1234 height 41
click at [1239, 321] on td "16" at bounding box center [1268, 301] width 126 height 41
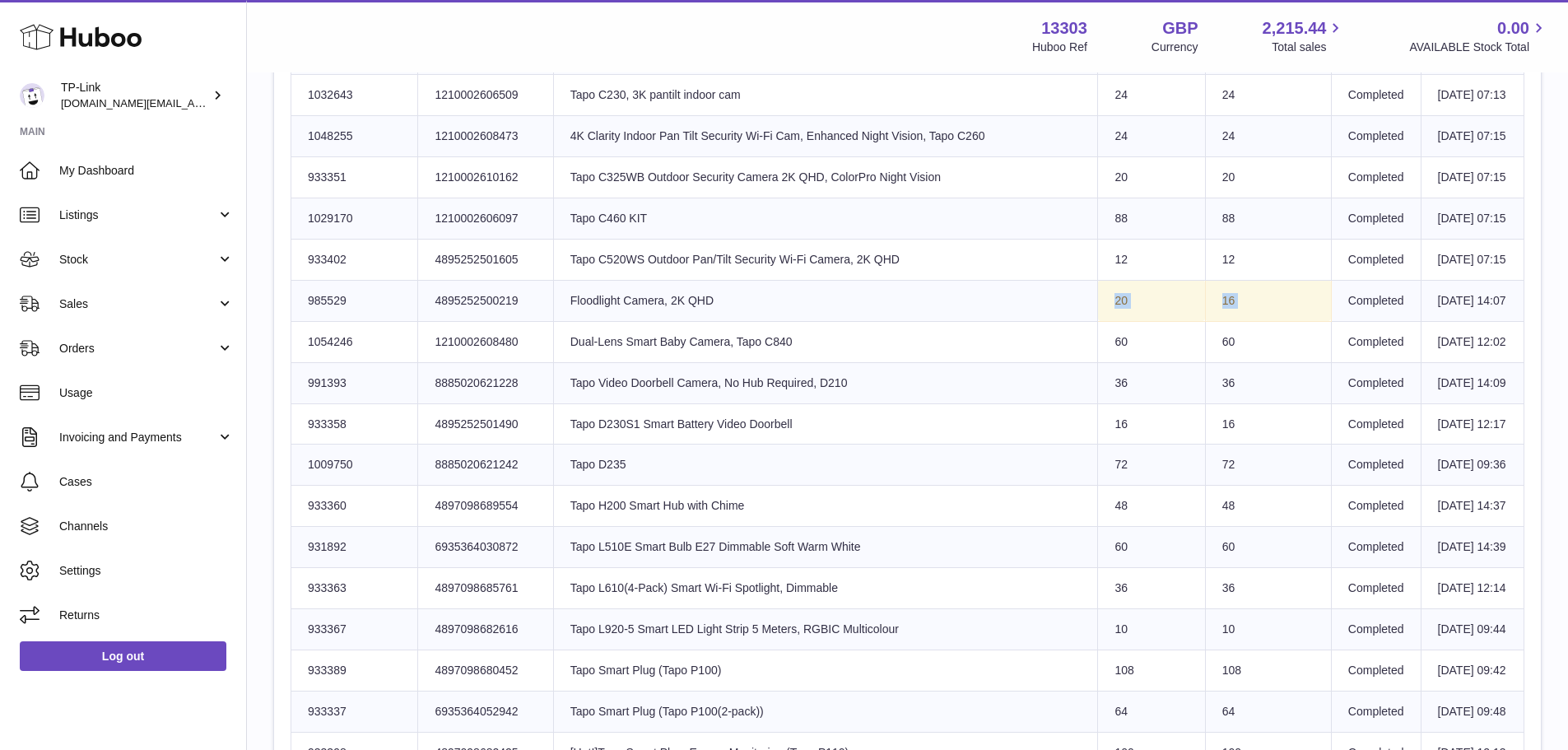
drag, startPoint x: 1234, startPoint y: 433, endPoint x: 639, endPoint y: 423, distance: 595.1
click at [639, 321] on tr "Huboo SKU Number 985529 Client Identifier 4895252500219 Product title Floodligh…" at bounding box center [908, 301] width 1234 height 41
click at [639, 321] on td "Product title Floodlight Camera, 2K QHD" at bounding box center [825, 301] width 545 height 41
click at [647, 321] on td "Product title Floodlight Camera, 2K QHD" at bounding box center [825, 301] width 545 height 41
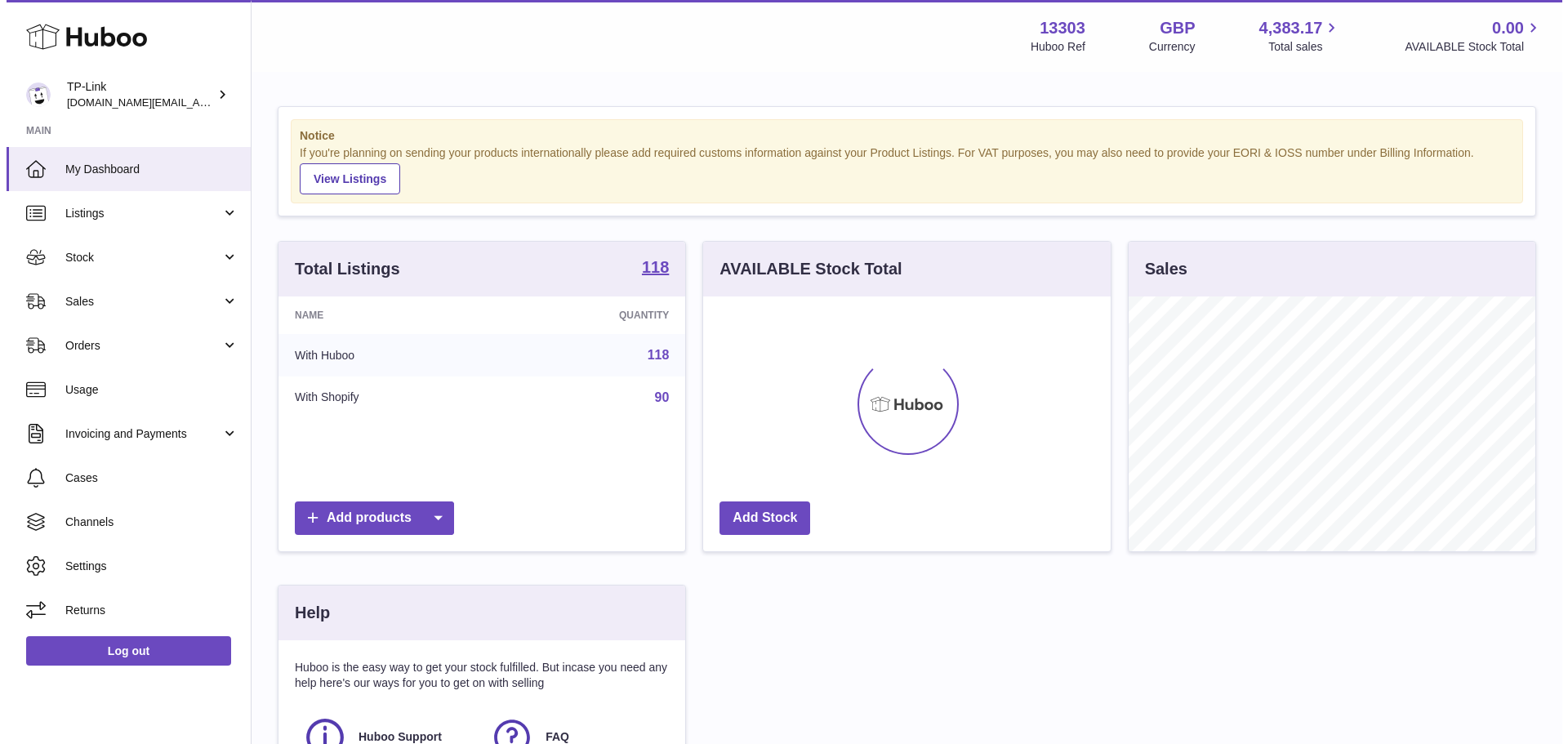
scroll to position [255, 408]
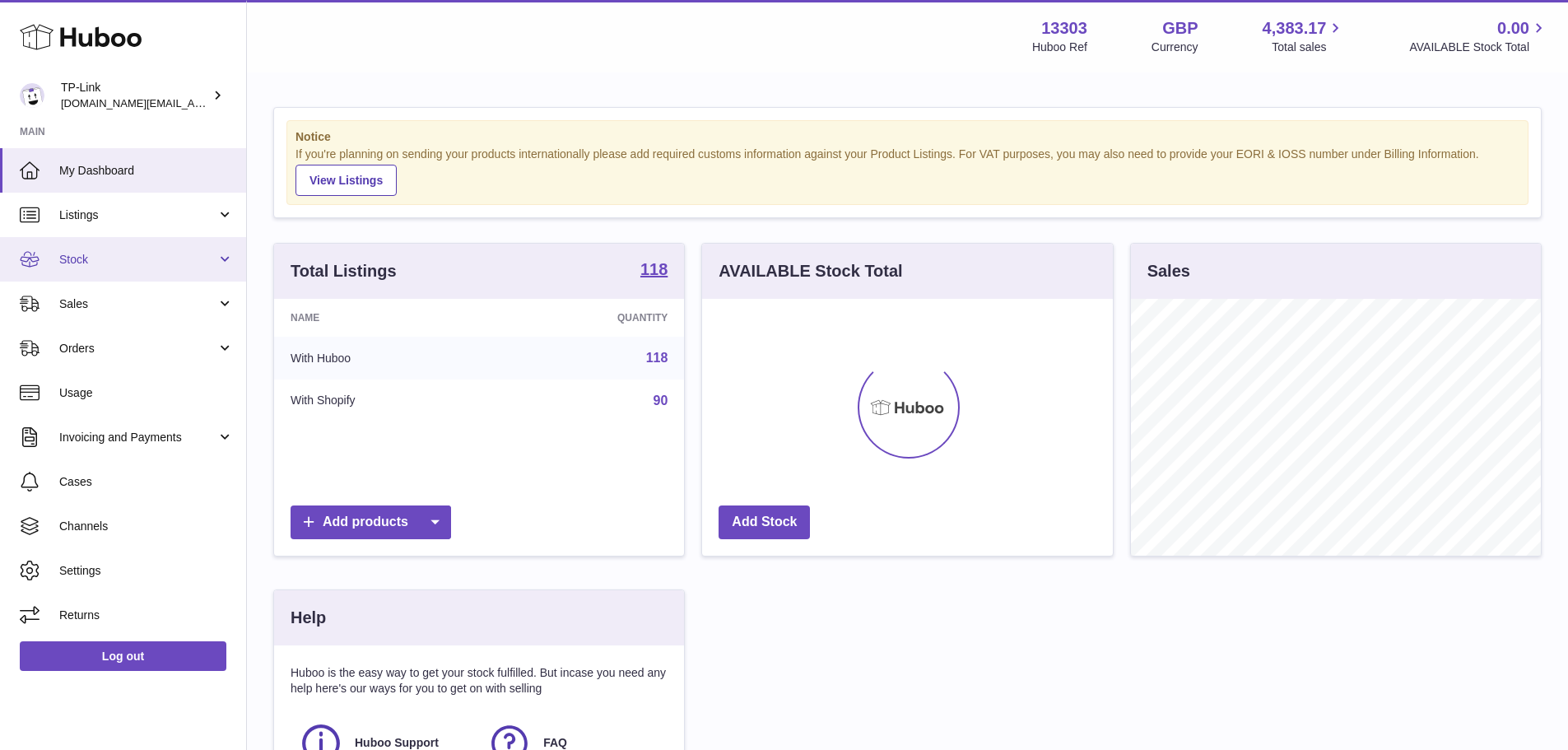
click at [181, 260] on span "Stock" at bounding box center [138, 260] width 157 height 16
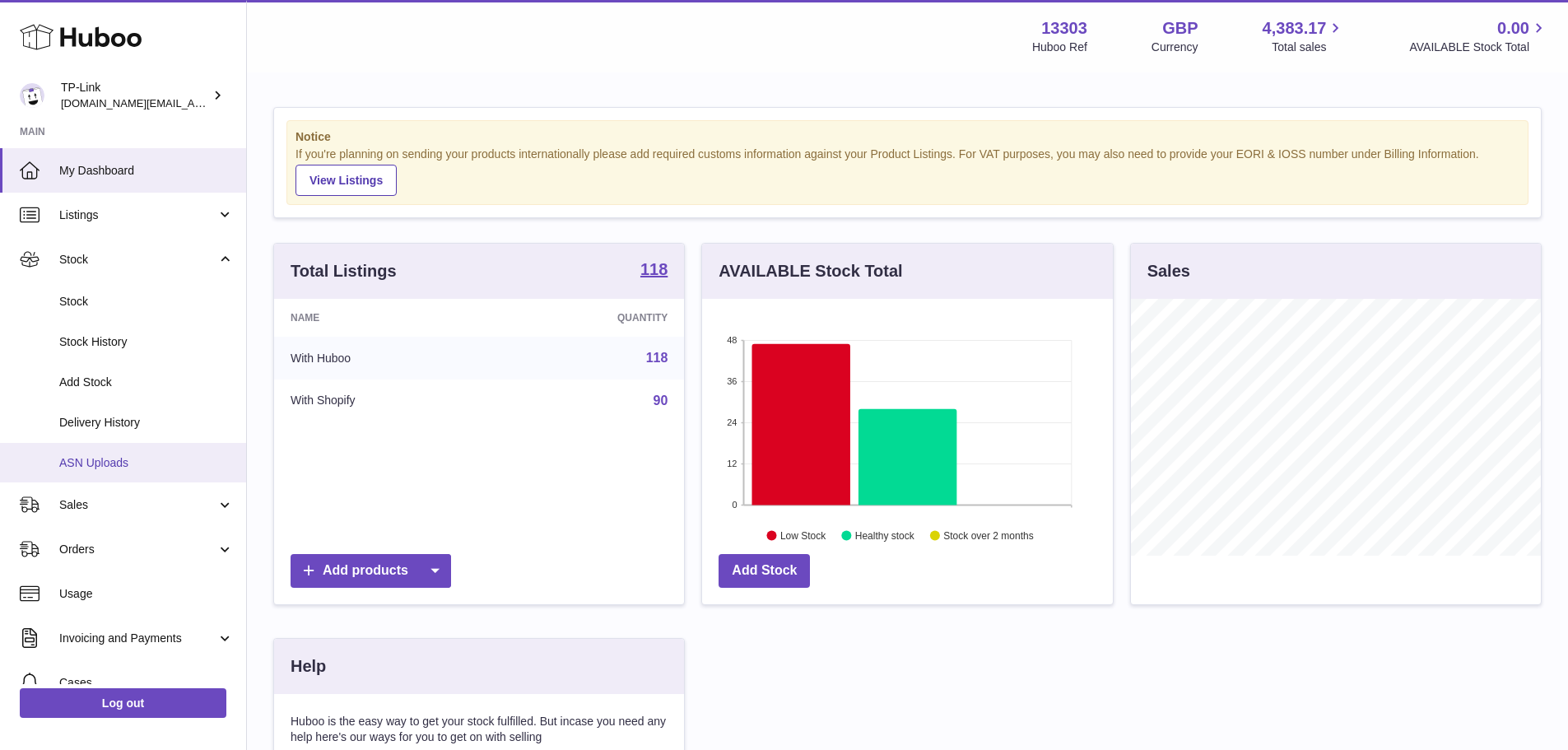
click at [167, 463] on span "ASN Uploads" at bounding box center [147, 464] width 174 height 16
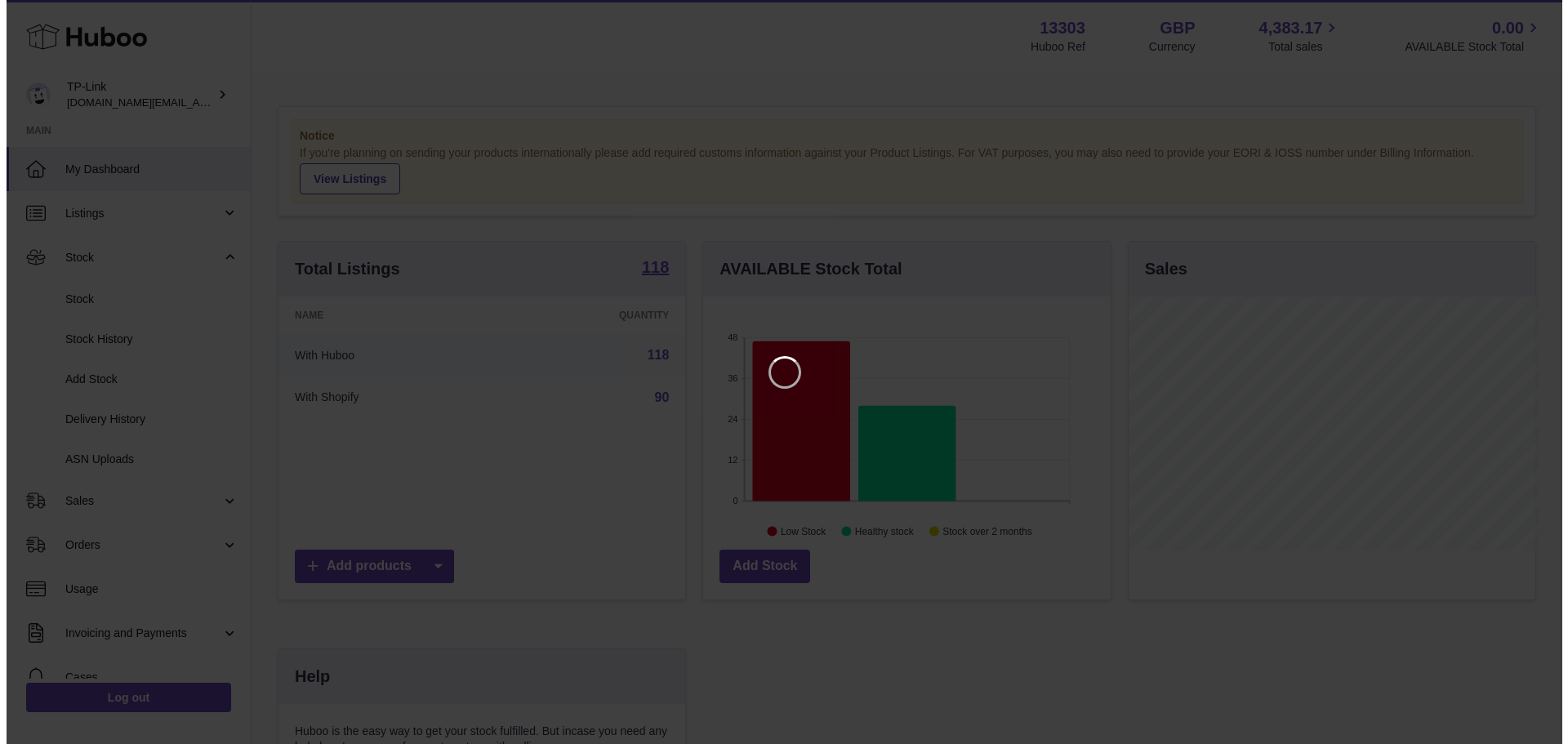
scroll to position [255, 411]
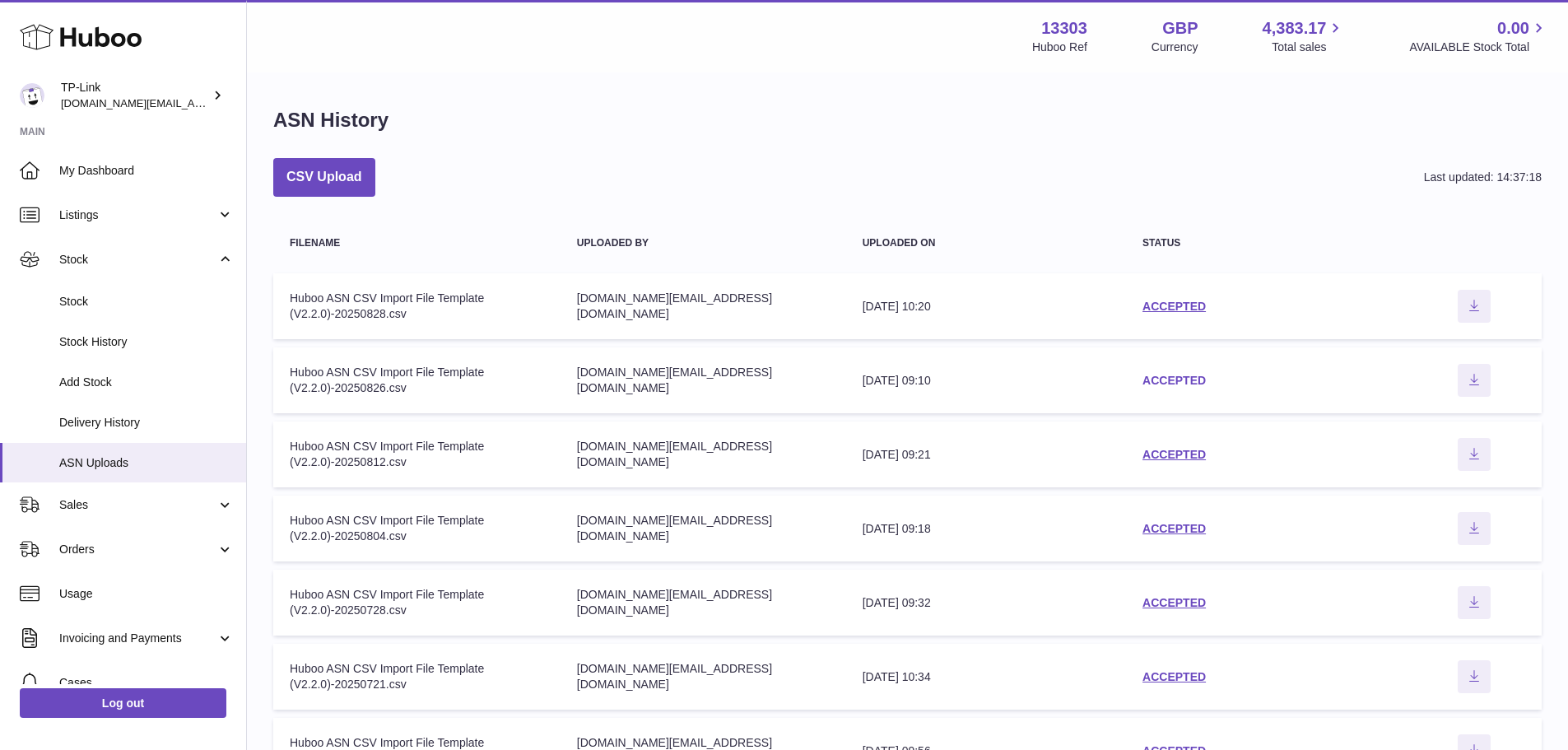
click at [1177, 382] on link "ACCEPTED" at bounding box center [1174, 380] width 63 height 13
click at [1194, 314] on div "ACCEPTED" at bounding box center [1266, 307] width 248 height 16
click at [1195, 307] on link "ACCEPTED" at bounding box center [1174, 306] width 63 height 13
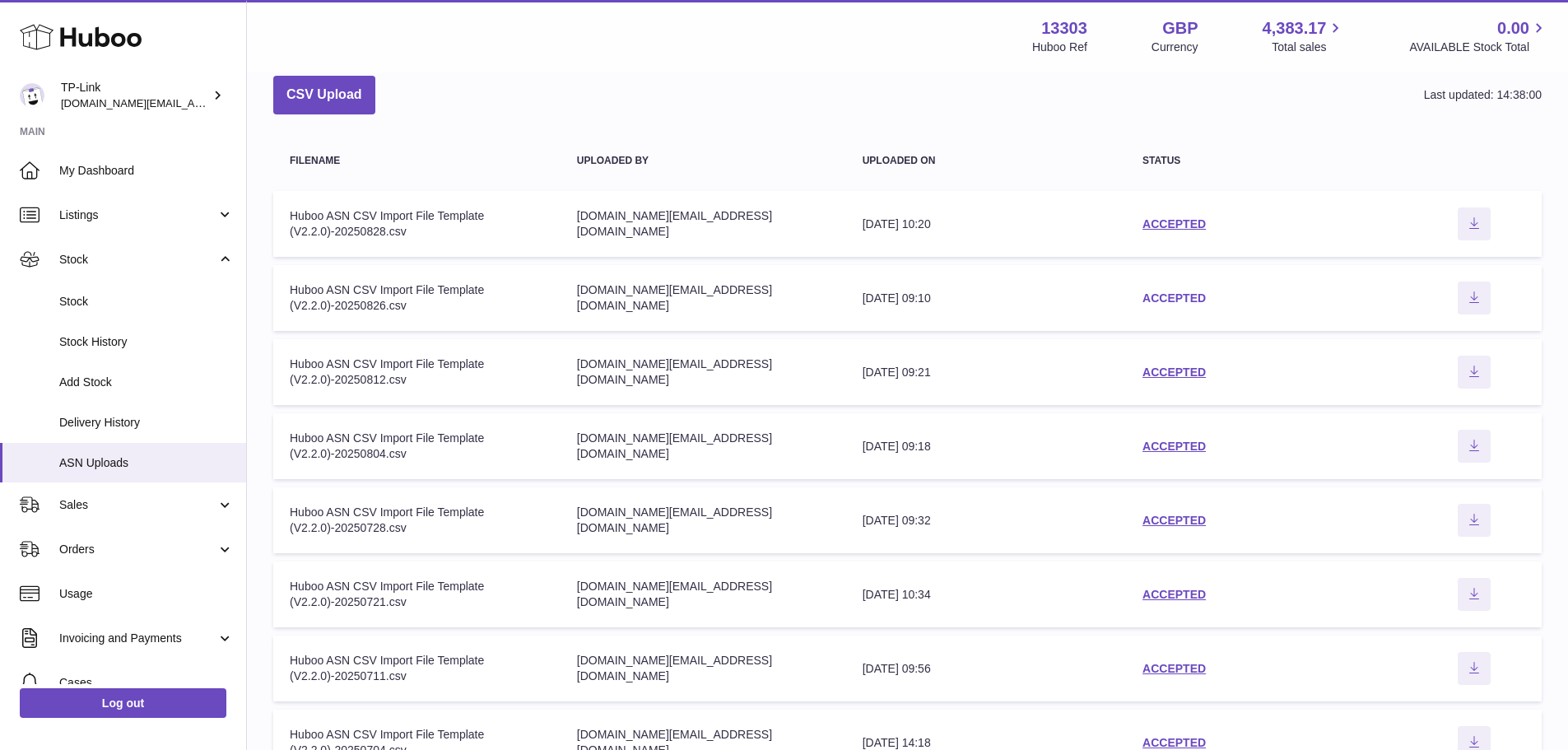
click at [1190, 302] on link "ACCEPTED" at bounding box center [1174, 298] width 63 height 13
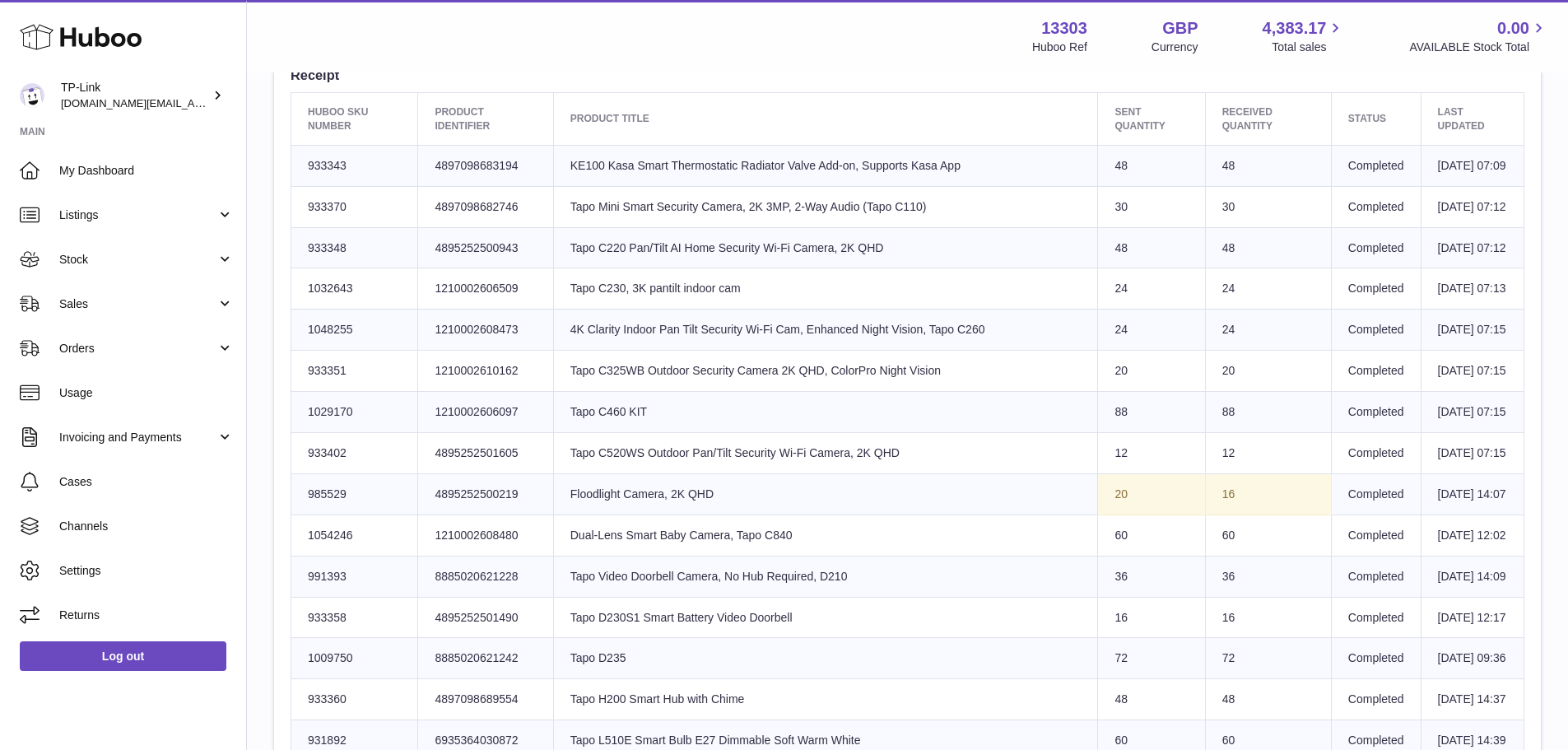
scroll to position [658, 0]
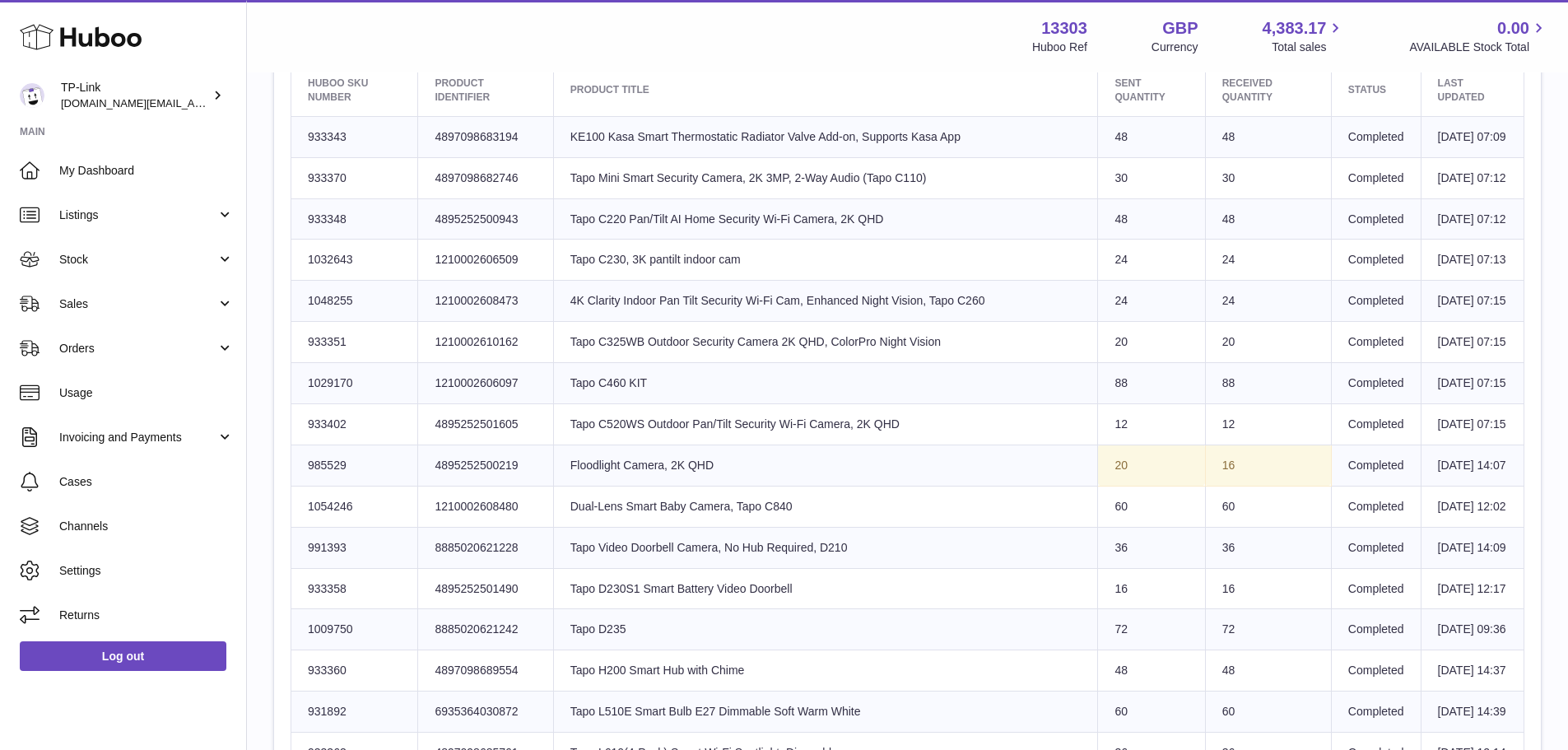
drag, startPoint x: 1146, startPoint y: 590, endPoint x: 1096, endPoint y: 587, distance: 50.1
click at [1090, 486] on tr "Huboo SKU Number 985529 Client Identifier 4895252500219 Product title Floodligh…" at bounding box center [908, 465] width 1234 height 41
click at [1133, 486] on td "Sent Quantity 20" at bounding box center [1152, 465] width 107 height 41
drag, startPoint x: 827, startPoint y: 600, endPoint x: 583, endPoint y: 597, distance: 244.0
click at [583, 486] on td "Product title Floodlight Camera, 2K QHD" at bounding box center [825, 465] width 545 height 41
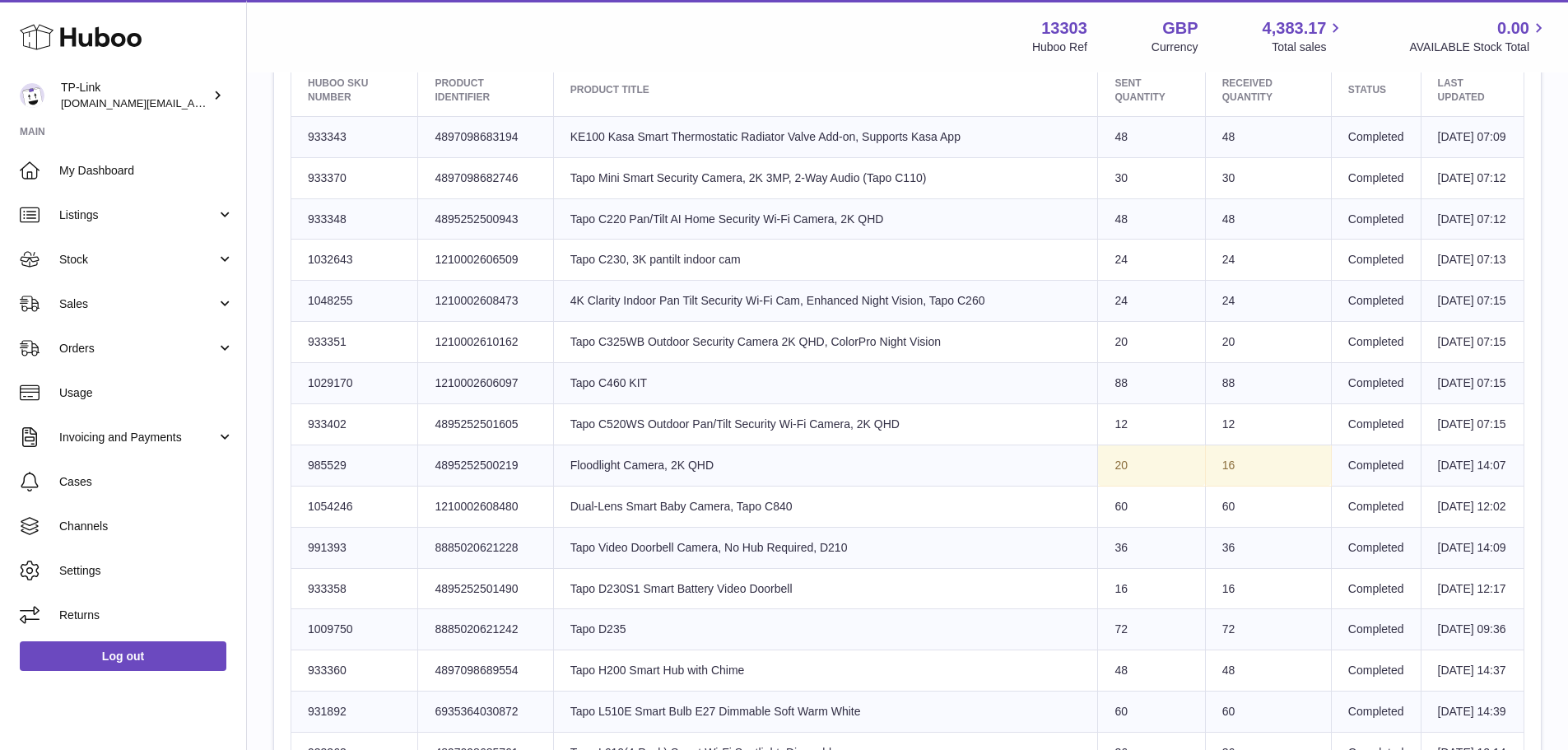
click at [618, 486] on td "Product title Floodlight Camera, 2K QHD" at bounding box center [825, 465] width 545 height 41
click at [1233, 486] on td "16" at bounding box center [1268, 465] width 126 height 41
drag, startPoint x: 1312, startPoint y: 603, endPoint x: 1119, endPoint y: 595, distance: 193.2
click at [1119, 486] on tr "Huboo SKU Number 985529 Client Identifier 4895252500219 Product title Floodligh…" at bounding box center [908, 465] width 1234 height 41
click at [1119, 486] on td "Sent Quantity 20" at bounding box center [1152, 465] width 107 height 41
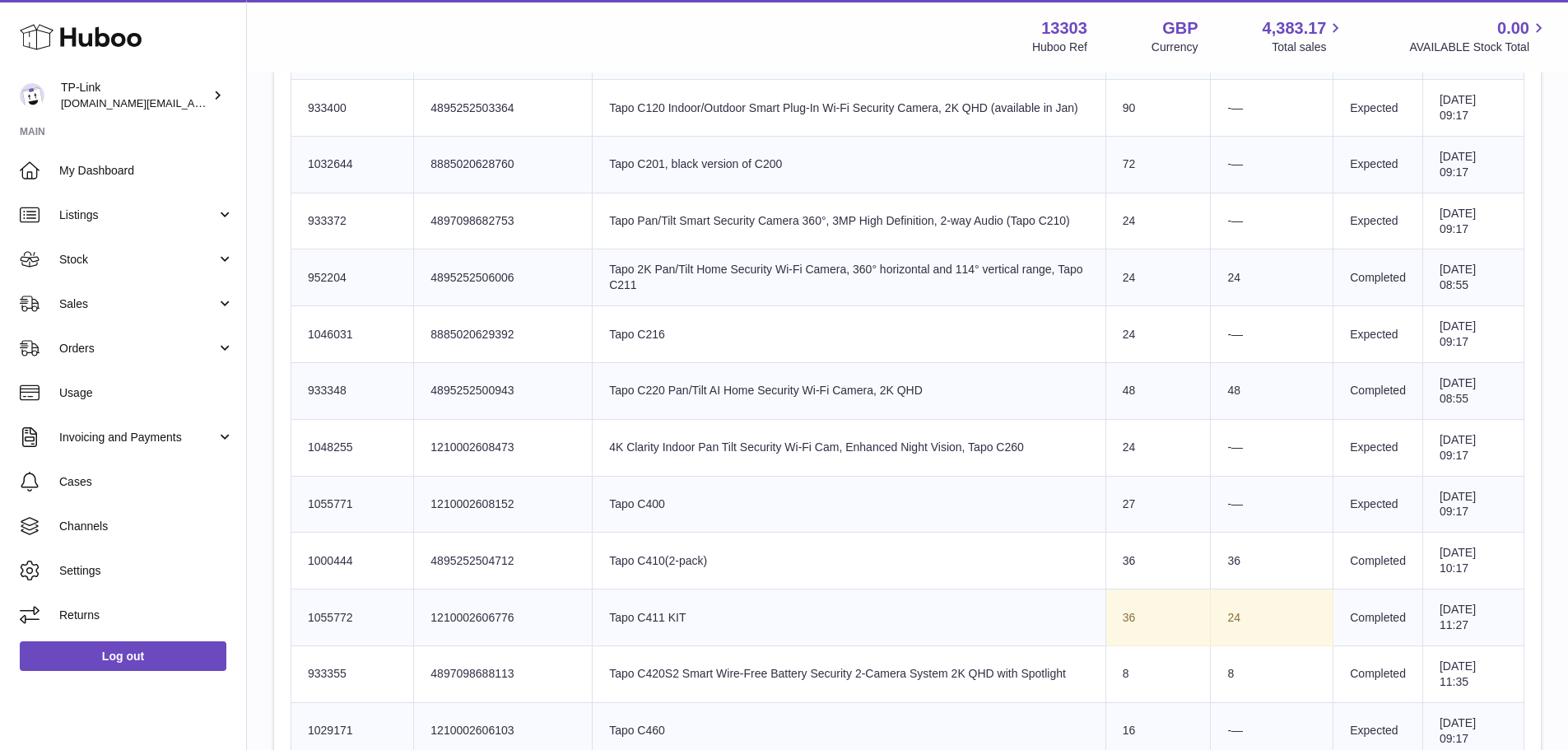
scroll to position [1070, 0]
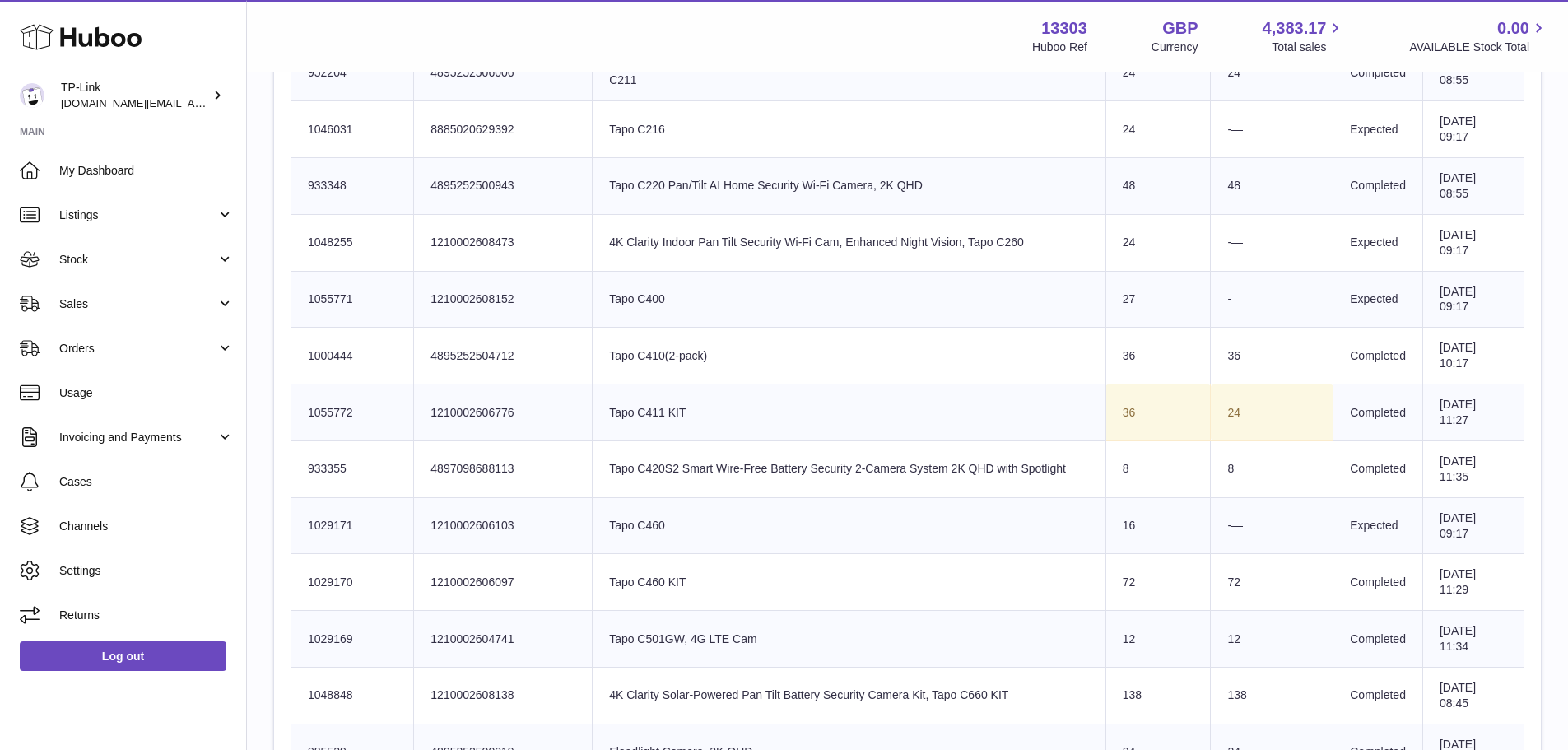
drag, startPoint x: 1222, startPoint y: 409, endPoint x: 990, endPoint y: 416, distance: 232.1
click at [990, 417] on tr "Huboo SKU Number 1055772 Client Identifier 1210002606776 Product title Tapo C41…" at bounding box center [908, 413] width 1234 height 57
click at [991, 415] on td "Product title Tapo C411 KIT" at bounding box center [849, 413] width 514 height 57
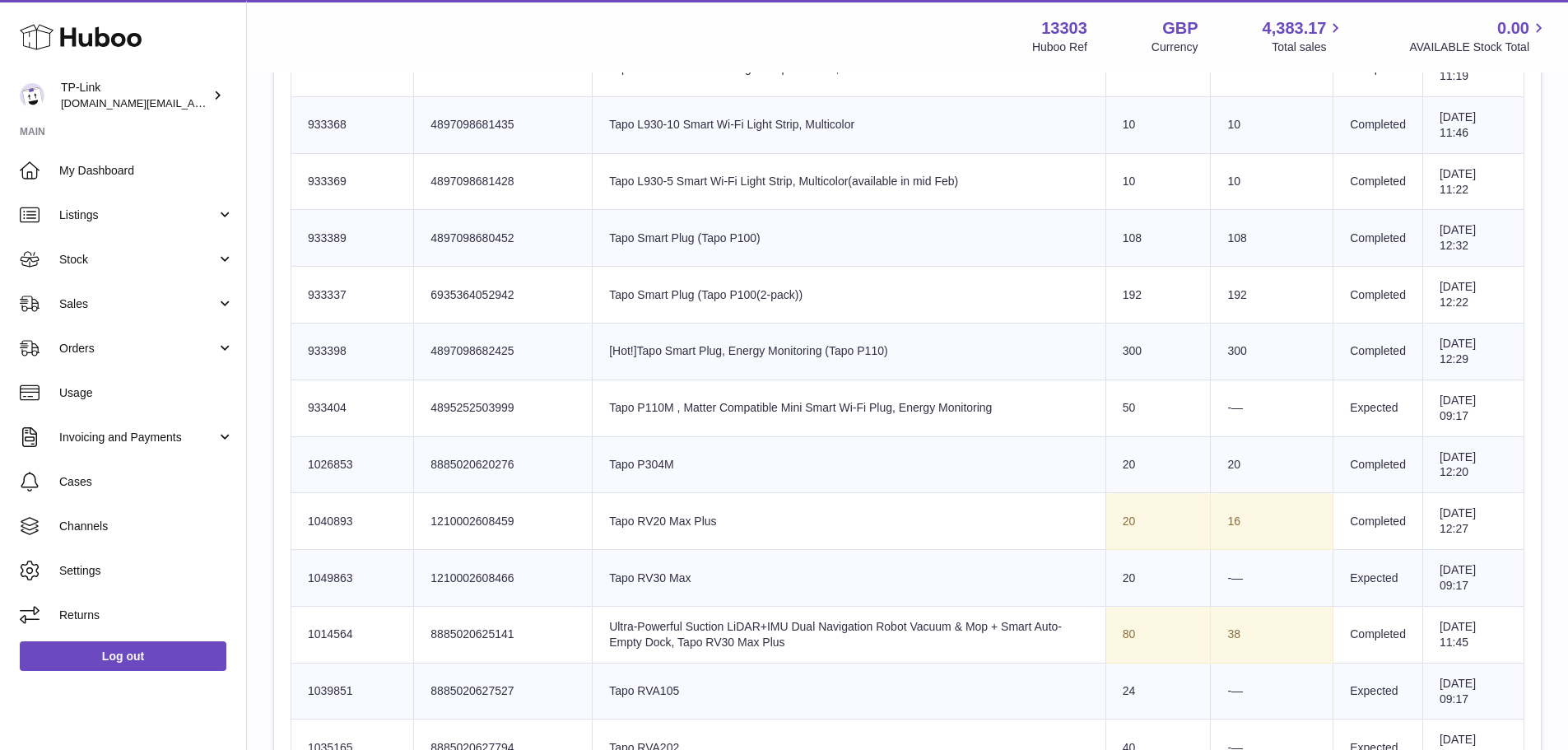
scroll to position [2964, 0]
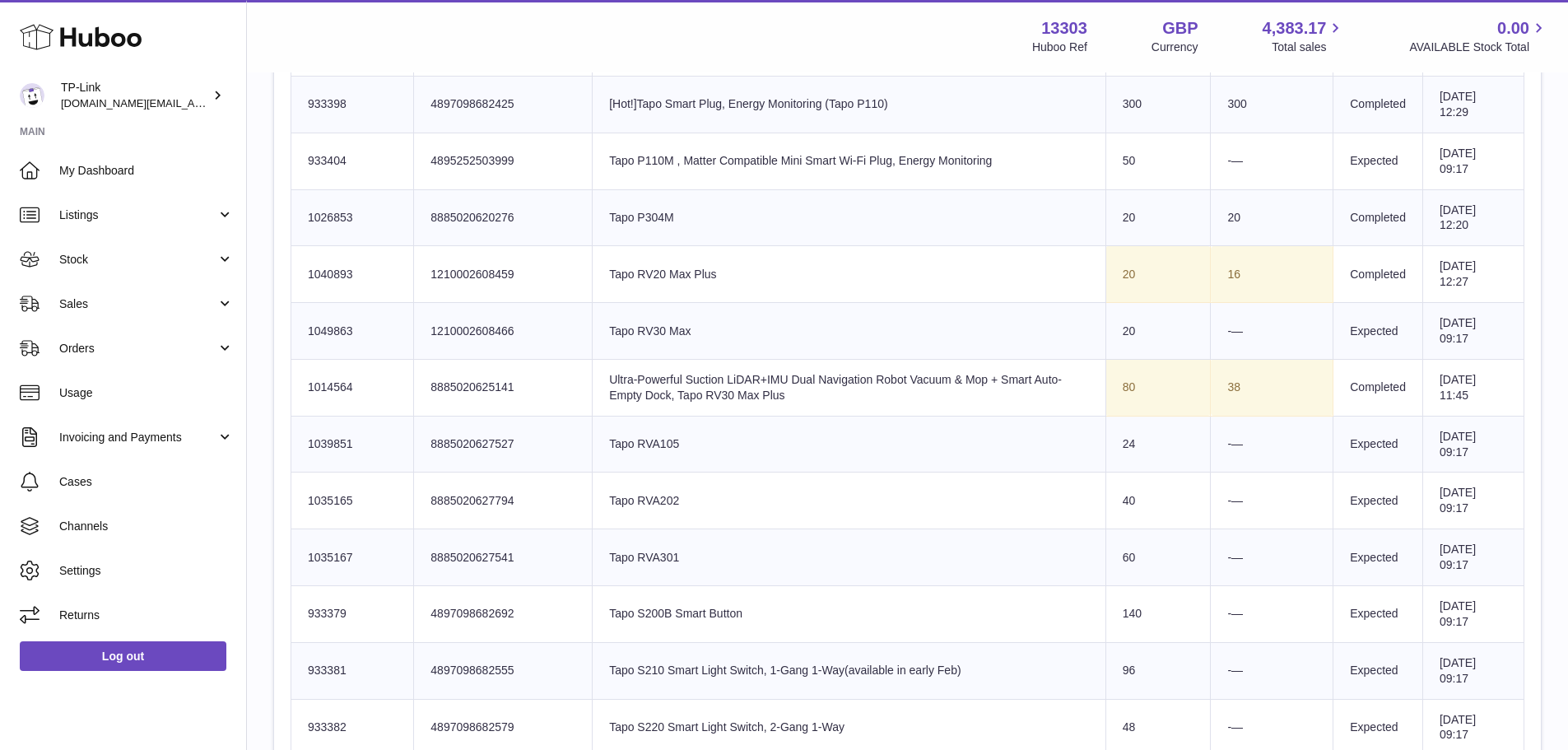
drag, startPoint x: 1236, startPoint y: 374, endPoint x: 566, endPoint y: 408, distance: 670.9
click at [538, 407] on tr "Huboo SKU Number 1014564 Client Identifier 8885020625141 Product title Ultra-Po…" at bounding box center [908, 388] width 1234 height 57
click at [566, 408] on td "Client Identifier 8885020625141" at bounding box center [503, 388] width 179 height 57
click at [653, 408] on td "Product title Ultra-Powerful Suction LiDAR+IMU Dual Navigation Robot Vacuum & M…" at bounding box center [849, 388] width 514 height 57
drag, startPoint x: 655, startPoint y: 399, endPoint x: 791, endPoint y: 399, distance: 136.0
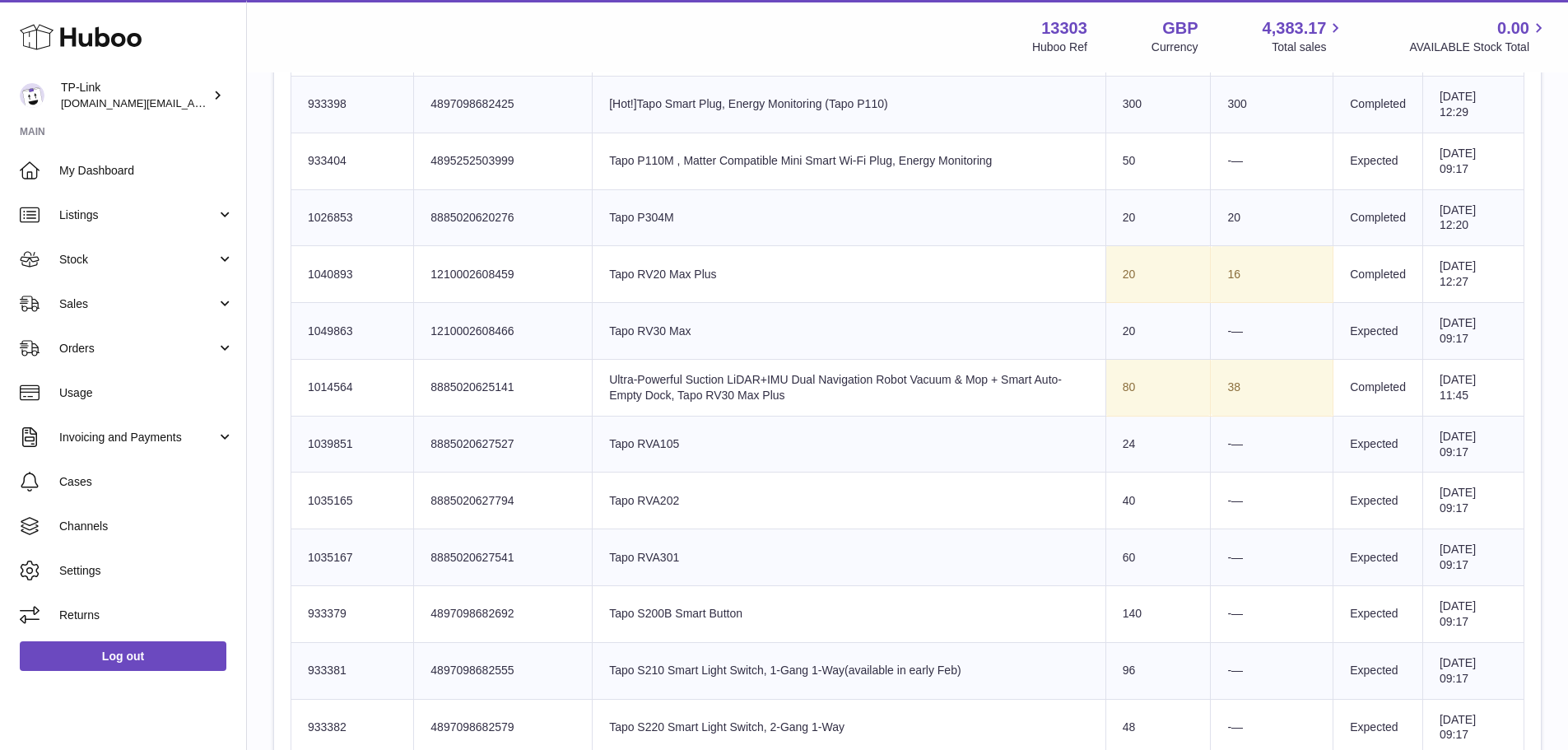
click at [791, 399] on td "Product title Ultra-Powerful Suction LiDAR+IMU Dual Navigation Robot Vacuum & M…" at bounding box center [849, 388] width 514 height 57
drag, startPoint x: 668, startPoint y: 399, endPoint x: 843, endPoint y: 404, distance: 175.1
click at [843, 404] on td "Product title Ultra-Powerful Suction LiDAR+IMU Dual Navigation Robot Vacuum & M…" at bounding box center [849, 388] width 514 height 57
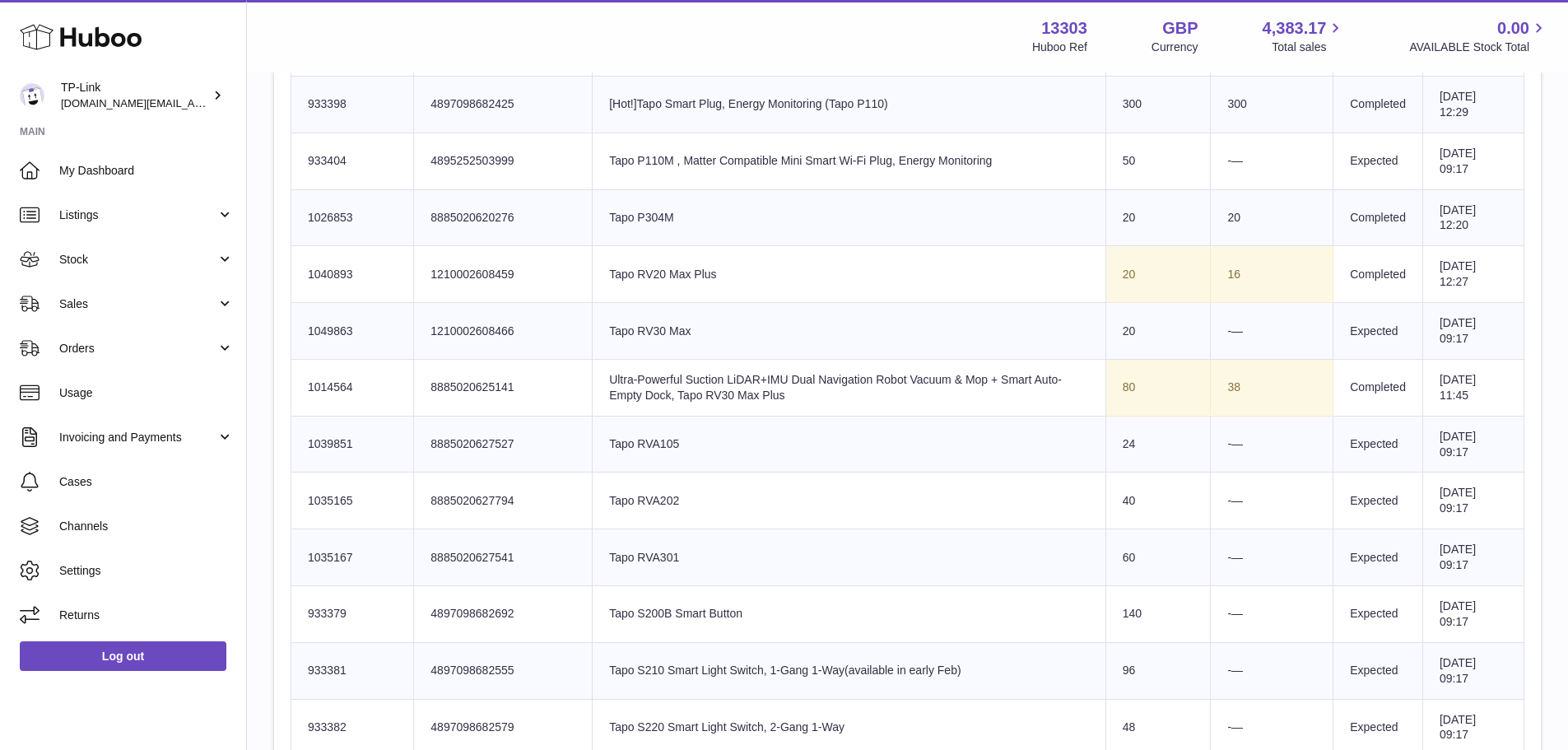
drag, startPoint x: 712, startPoint y: 396, endPoint x: 824, endPoint y: 401, distance: 112.1
click at [824, 401] on td "Product title Ultra-Powerful Suction LiDAR+IMU Dual Navigation Robot Vacuum & M…" at bounding box center [849, 388] width 514 height 57
drag, startPoint x: 660, startPoint y: 393, endPoint x: 832, endPoint y: 396, distance: 172.0
click at [832, 396] on td "Product title Ultra-Powerful Suction LiDAR+IMU Dual Navigation Robot Vacuum & M…" at bounding box center [849, 388] width 514 height 57
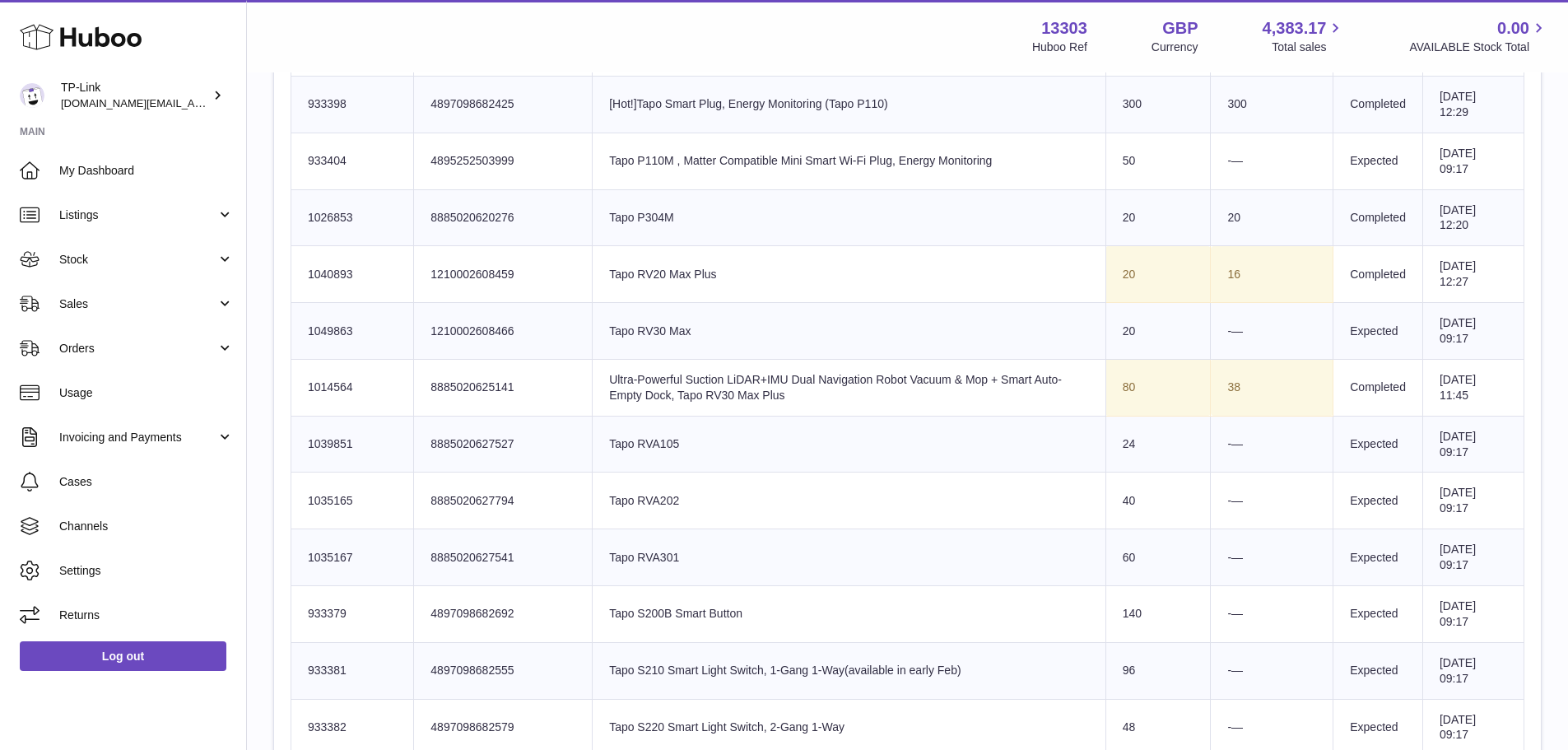
click at [832, 396] on td "Product title Ultra-Powerful Suction LiDAR+IMU Dual Navigation Robot Vacuum & M…" at bounding box center [849, 388] width 514 height 57
drag, startPoint x: 777, startPoint y: 398, endPoint x: 682, endPoint y: 396, distance: 95.0
click at [651, 396] on td "Product title Ultra-Powerful Suction LiDAR+IMU Dual Navigation Robot Vacuum & M…" at bounding box center [849, 388] width 514 height 57
click at [682, 396] on td "Product title Ultra-Powerful Suction LiDAR+IMU Dual Navigation Robot Vacuum & M…" at bounding box center [849, 388] width 514 height 57
drag, startPoint x: 1126, startPoint y: 378, endPoint x: 1093, endPoint y: 387, distance: 34.2
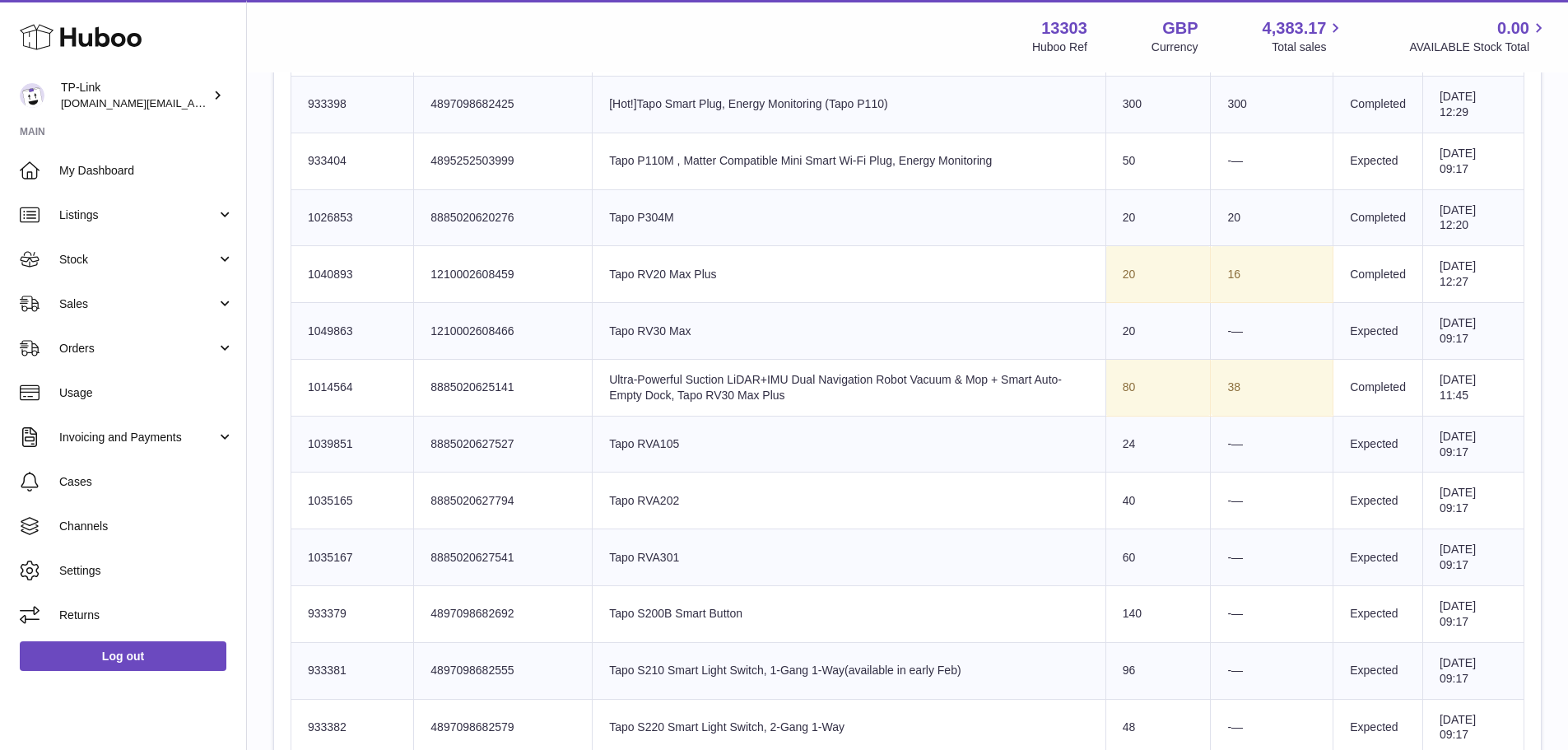
click at [1106, 387] on td "Sent Quantity 80" at bounding box center [1158, 388] width 105 height 57
click at [1134, 384] on td "Sent Quantity 80" at bounding box center [1158, 388] width 105 height 57
click at [1211, 384] on td "38" at bounding box center [1273, 388] width 123 height 57
drag, startPoint x: 1215, startPoint y: 388, endPoint x: 1233, endPoint y: 390, distance: 18.1
click at [1233, 390] on td "38" at bounding box center [1273, 388] width 123 height 57
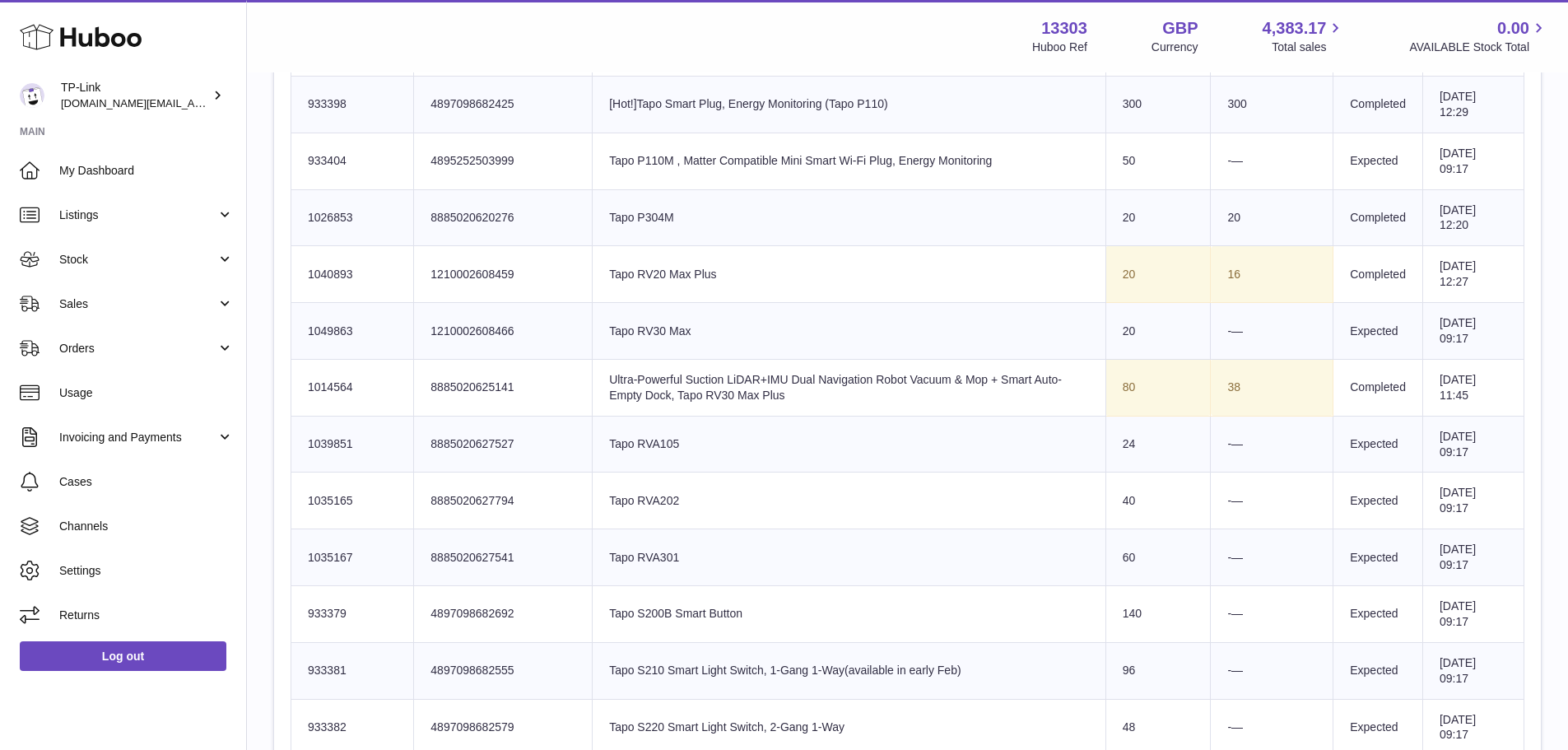
click at [1233, 390] on td "38" at bounding box center [1273, 388] width 123 height 57
drag, startPoint x: 1184, startPoint y: 393, endPoint x: 1242, endPoint y: 390, distance: 58.1
click at [1242, 390] on tr "Huboo SKU Number 1014564 Client Identifier 8885020625141 Product title Ultra-Po…" at bounding box center [908, 388] width 1234 height 57
click at [1242, 389] on td "38" at bounding box center [1273, 388] width 123 height 57
click at [1238, 386] on td "38" at bounding box center [1273, 388] width 123 height 57
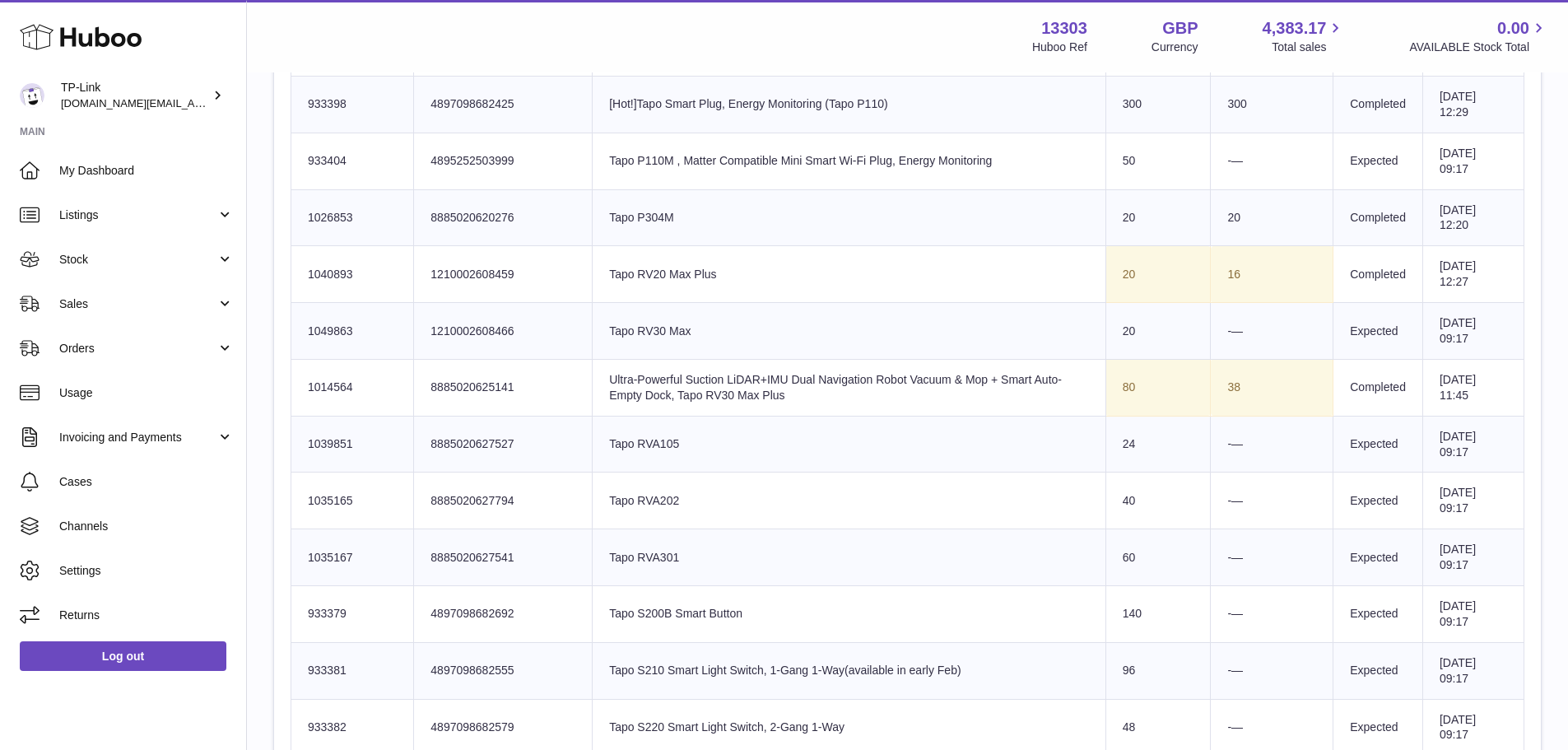
drag, startPoint x: 1225, startPoint y: 386, endPoint x: 1239, endPoint y: 386, distance: 14.0
click at [1239, 386] on tr "Huboo SKU Number 1014564 Client Identifier 8885020625141 Product title Ultra-Po…" at bounding box center [908, 388] width 1234 height 57
click at [1239, 386] on td "38" at bounding box center [1273, 388] width 123 height 57
click at [1225, 382] on td "38" at bounding box center [1273, 388] width 123 height 57
drag, startPoint x: 1204, startPoint y: 383, endPoint x: 1180, endPoint y: 384, distance: 24.0
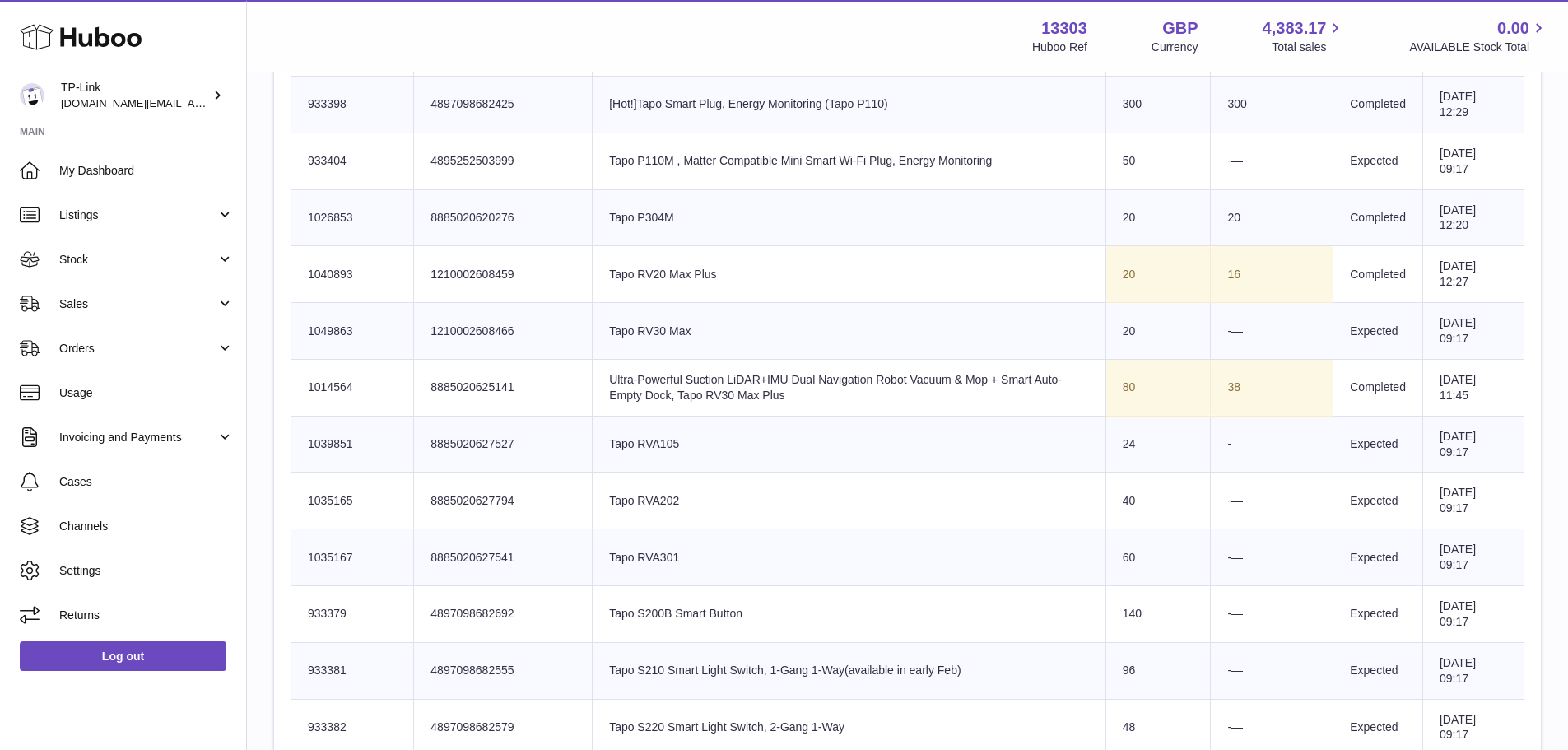
click at [1180, 384] on tr "Huboo SKU Number 1014564 Client Identifier 8885020625141 Product title Ultra-Po…" at bounding box center [908, 388] width 1234 height 57
click at [1211, 385] on td "38" at bounding box center [1273, 388] width 123 height 57
click at [1225, 388] on td "38" at bounding box center [1273, 388] width 123 height 57
drag, startPoint x: 1201, startPoint y: 384, endPoint x: 1259, endPoint y: 383, distance: 58.0
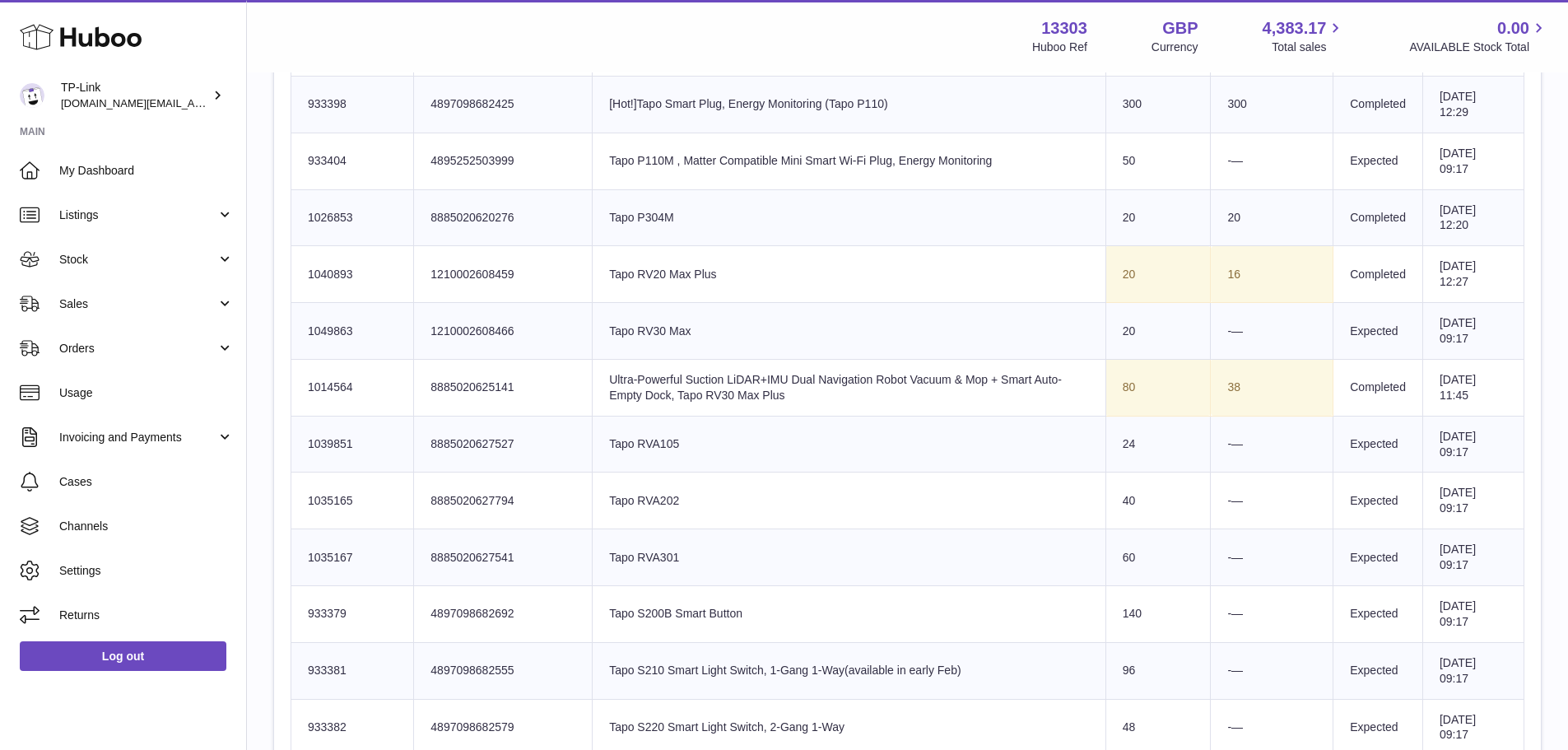
click at [1259, 383] on td "38" at bounding box center [1273, 388] width 123 height 57
click at [1259, 384] on td "38" at bounding box center [1273, 388] width 123 height 57
click at [1242, 385] on td "38" at bounding box center [1273, 388] width 123 height 57
drag, startPoint x: 1210, startPoint y: 383, endPoint x: 1238, endPoint y: 387, distance: 28.3
click at [1238, 387] on td "38" at bounding box center [1273, 388] width 123 height 57
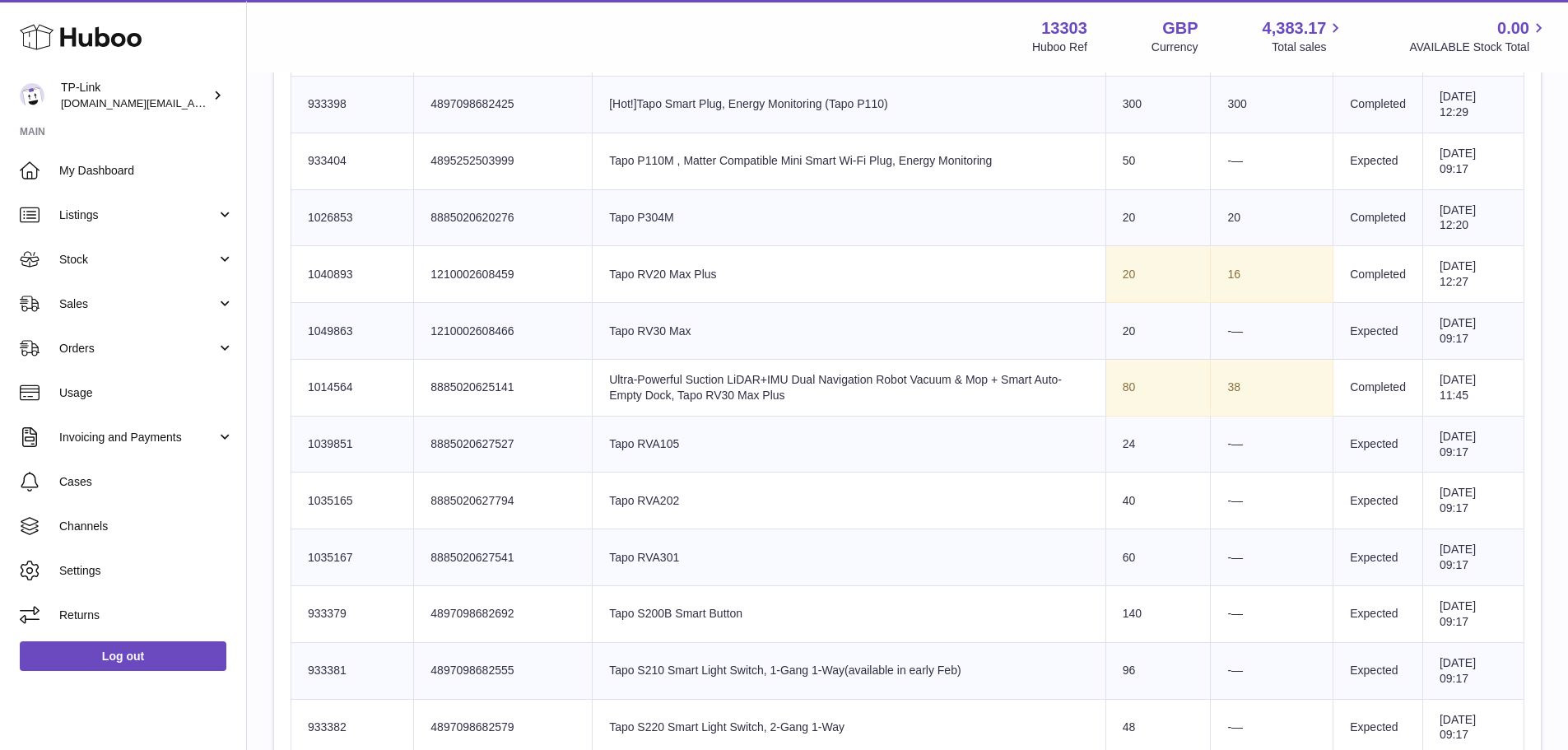
click at [1238, 387] on td "38" at bounding box center [1273, 388] width 123 height 57
drag, startPoint x: 1180, startPoint y: 383, endPoint x: 1224, endPoint y: 387, distance: 44.2
click at [1224, 387] on tr "Huboo SKU Number 1014564 Client Identifier 8885020625141 Product title Ultra-Po…" at bounding box center [908, 388] width 1234 height 57
click at [1213, 382] on td "38" at bounding box center [1273, 388] width 123 height 57
drag, startPoint x: 1200, startPoint y: 382, endPoint x: 1246, endPoint y: 388, distance: 46.4
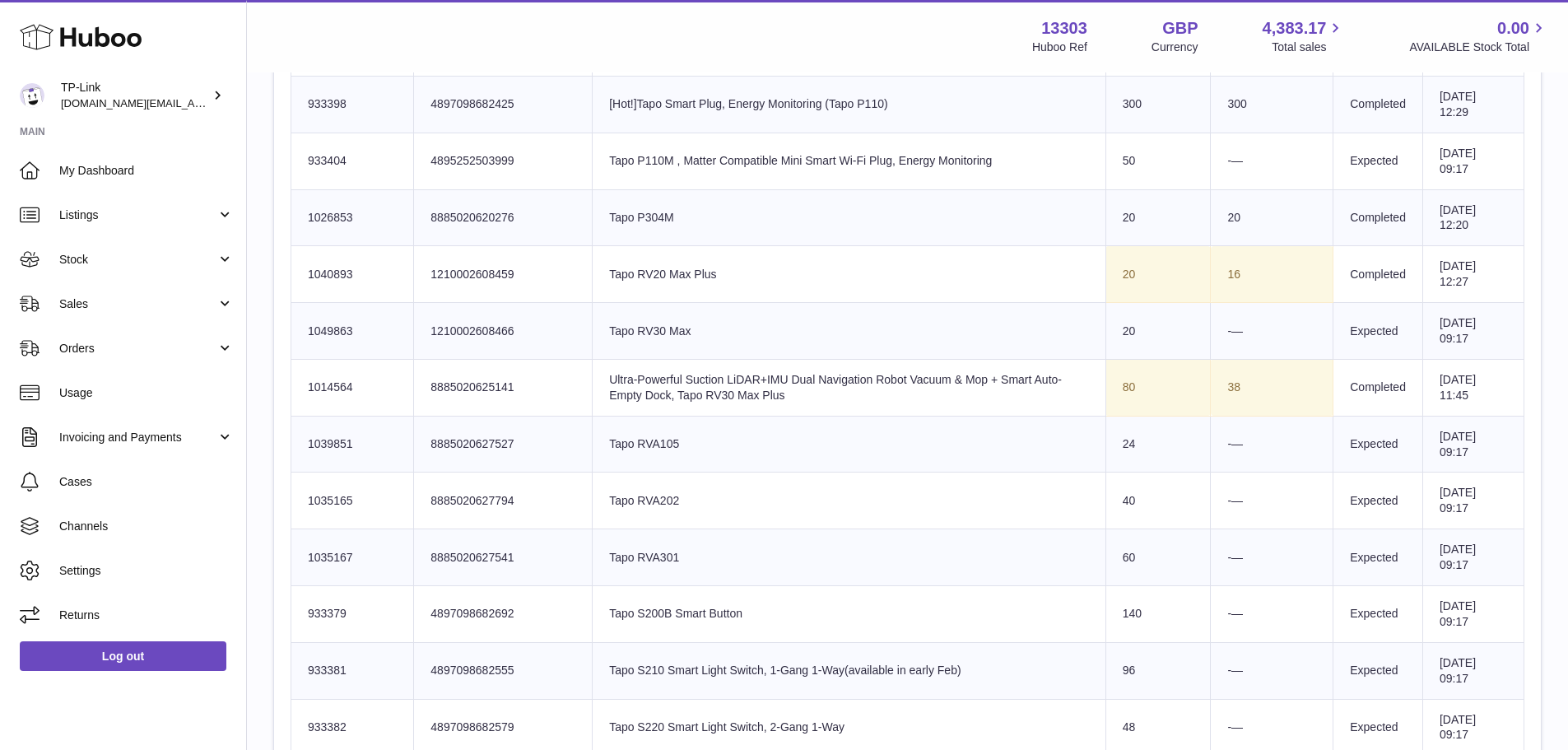
click at [1246, 388] on td "38" at bounding box center [1273, 388] width 123 height 57
drag, startPoint x: 1200, startPoint y: 386, endPoint x: 1239, endPoint y: 392, distance: 39.5
click at [1239, 392] on td "38" at bounding box center [1273, 388] width 123 height 57
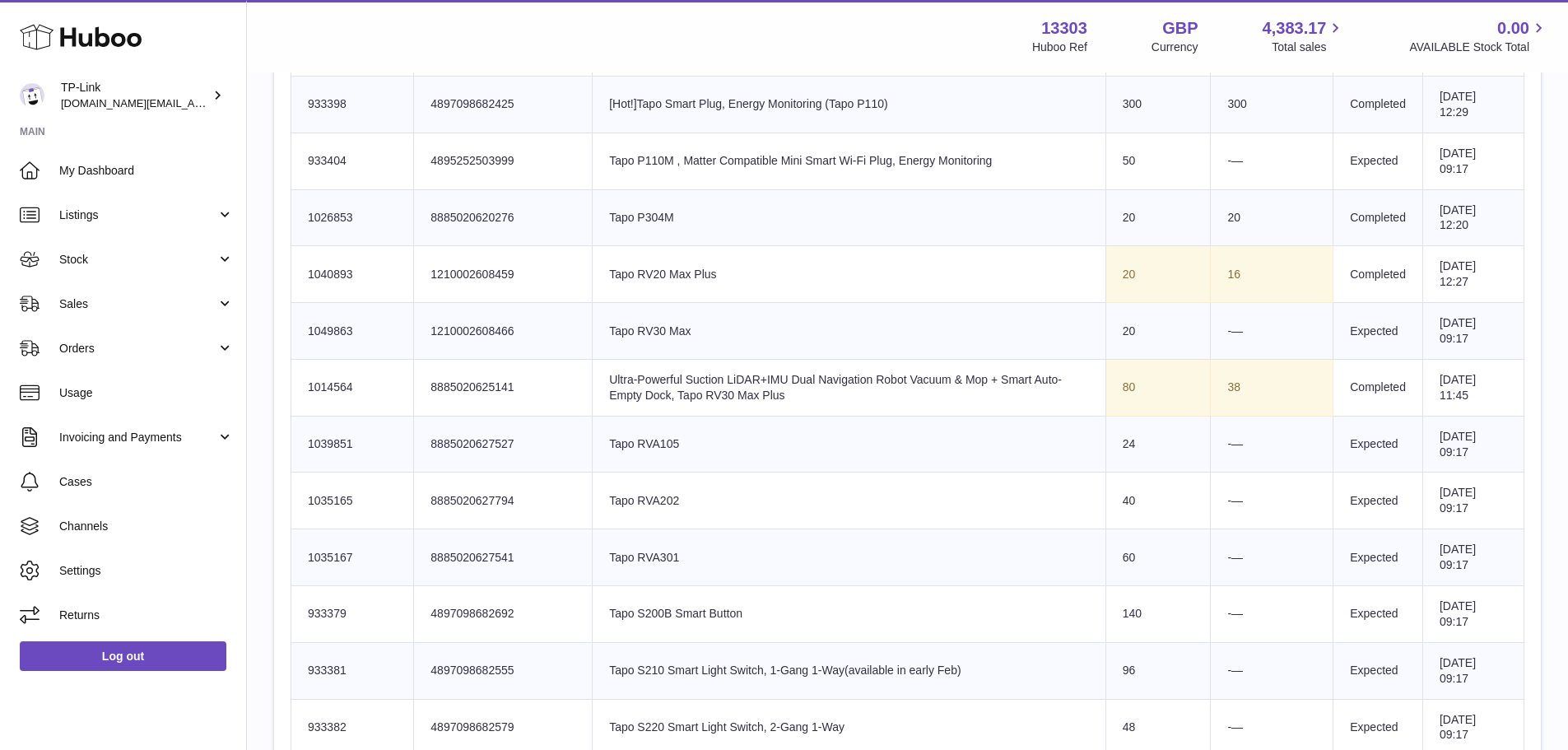
drag, startPoint x: 1202, startPoint y: 381, endPoint x: 1227, endPoint y: 386, distance: 25.5
click at [1227, 386] on td "38" at bounding box center [1273, 388] width 123 height 57
drag, startPoint x: 1215, startPoint y: 389, endPoint x: 1204, endPoint y: 389, distance: 11.0
click at [1211, 389] on td "38" at bounding box center [1273, 388] width 123 height 57
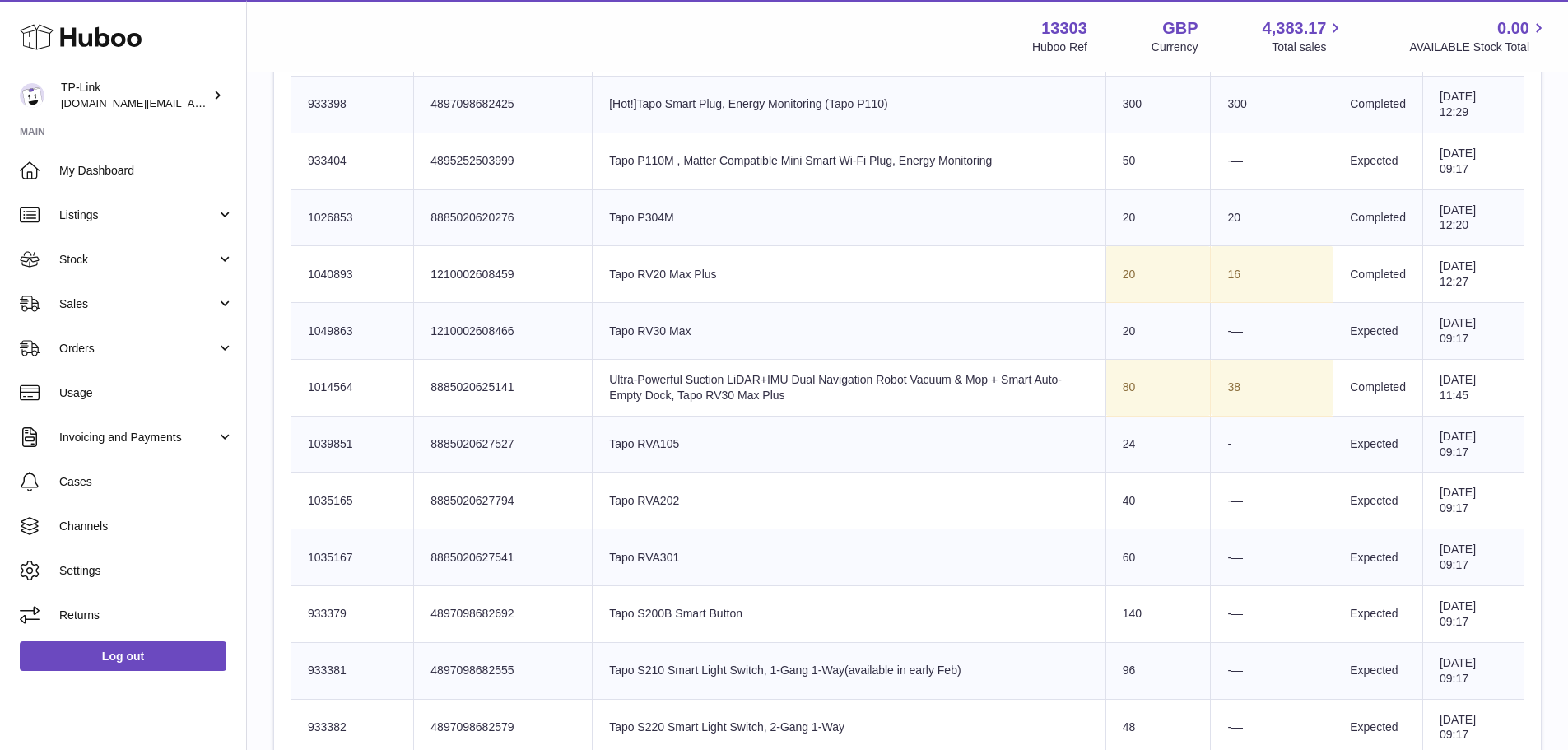
click at [1213, 389] on td "38" at bounding box center [1273, 388] width 123 height 57
click at [1217, 390] on td "38" at bounding box center [1273, 388] width 123 height 57
click at [1211, 392] on td "38" at bounding box center [1273, 388] width 123 height 57
drag, startPoint x: 1213, startPoint y: 390, endPoint x: 1233, endPoint y: 390, distance: 20.0
click at [1233, 390] on td "38" at bounding box center [1273, 388] width 123 height 57
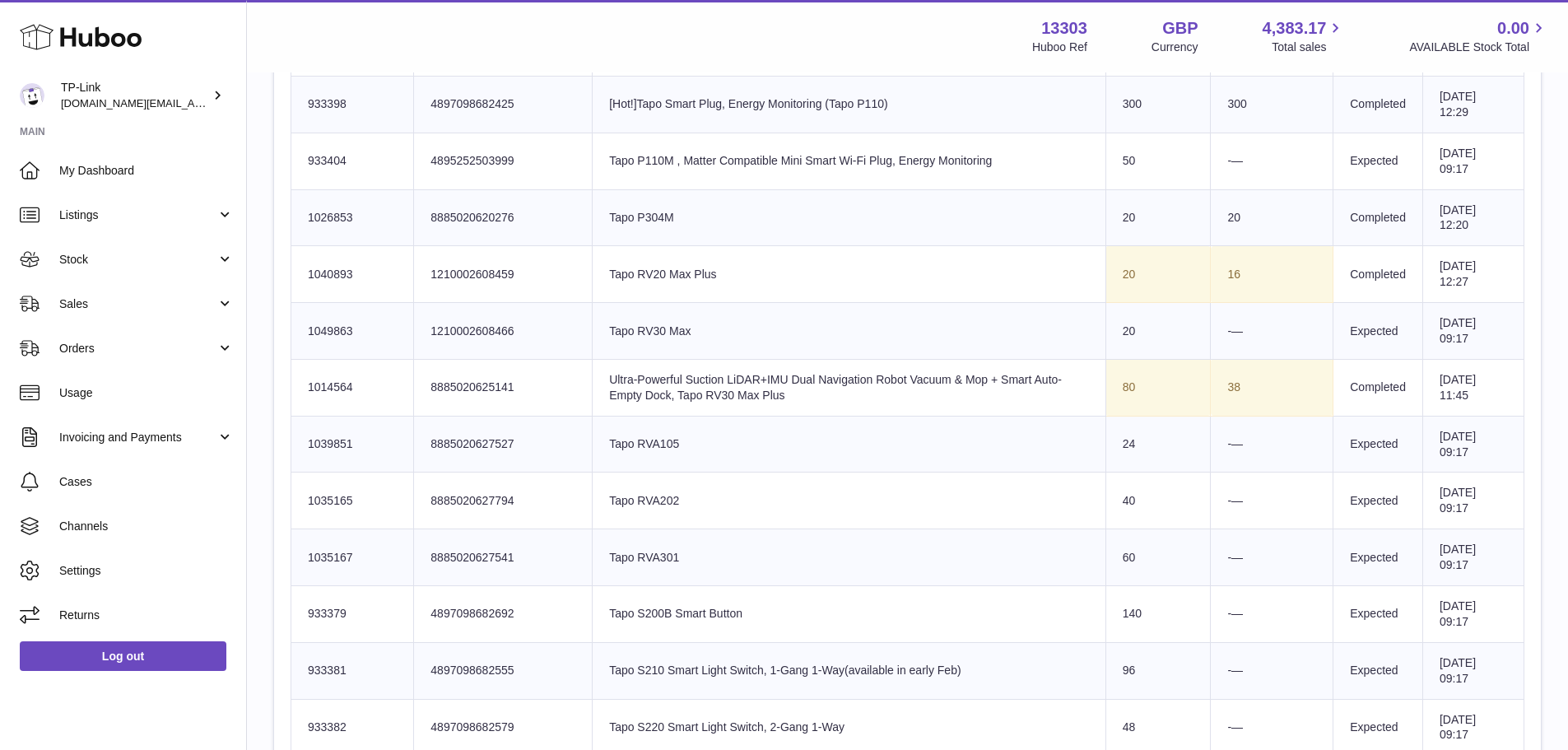
click at [1233, 390] on td "38" at bounding box center [1273, 388] width 123 height 57
drag, startPoint x: 1204, startPoint y: 392, endPoint x: 1225, endPoint y: 396, distance: 21.4
click at [1225, 396] on td "38" at bounding box center [1273, 388] width 123 height 57
drag, startPoint x: 1209, startPoint y: 387, endPoint x: 1216, endPoint y: 393, distance: 9.2
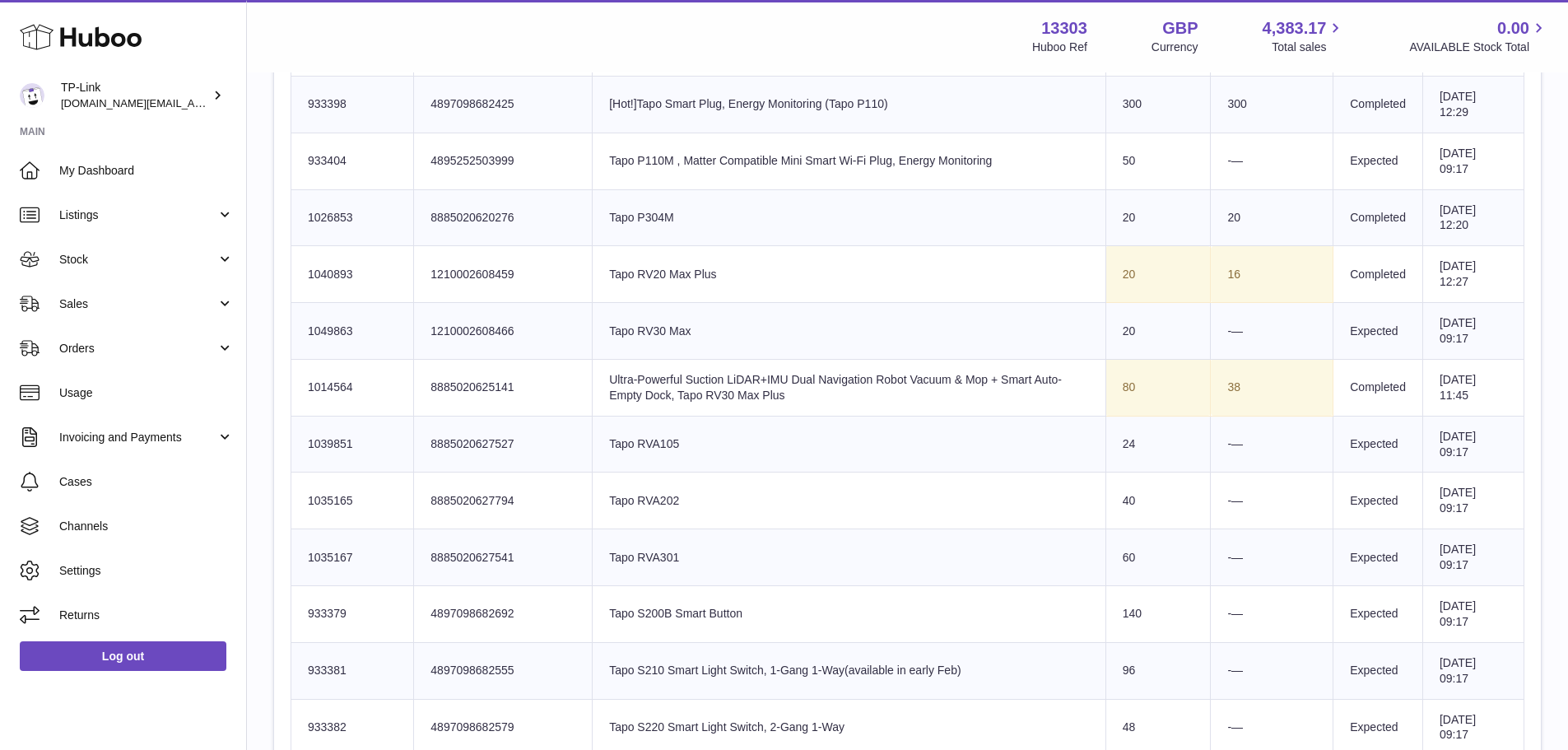
click at [1216, 392] on td "38" at bounding box center [1273, 388] width 123 height 57
click at [1217, 393] on td "38" at bounding box center [1273, 388] width 123 height 57
click at [1211, 395] on td "38" at bounding box center [1273, 388] width 123 height 57
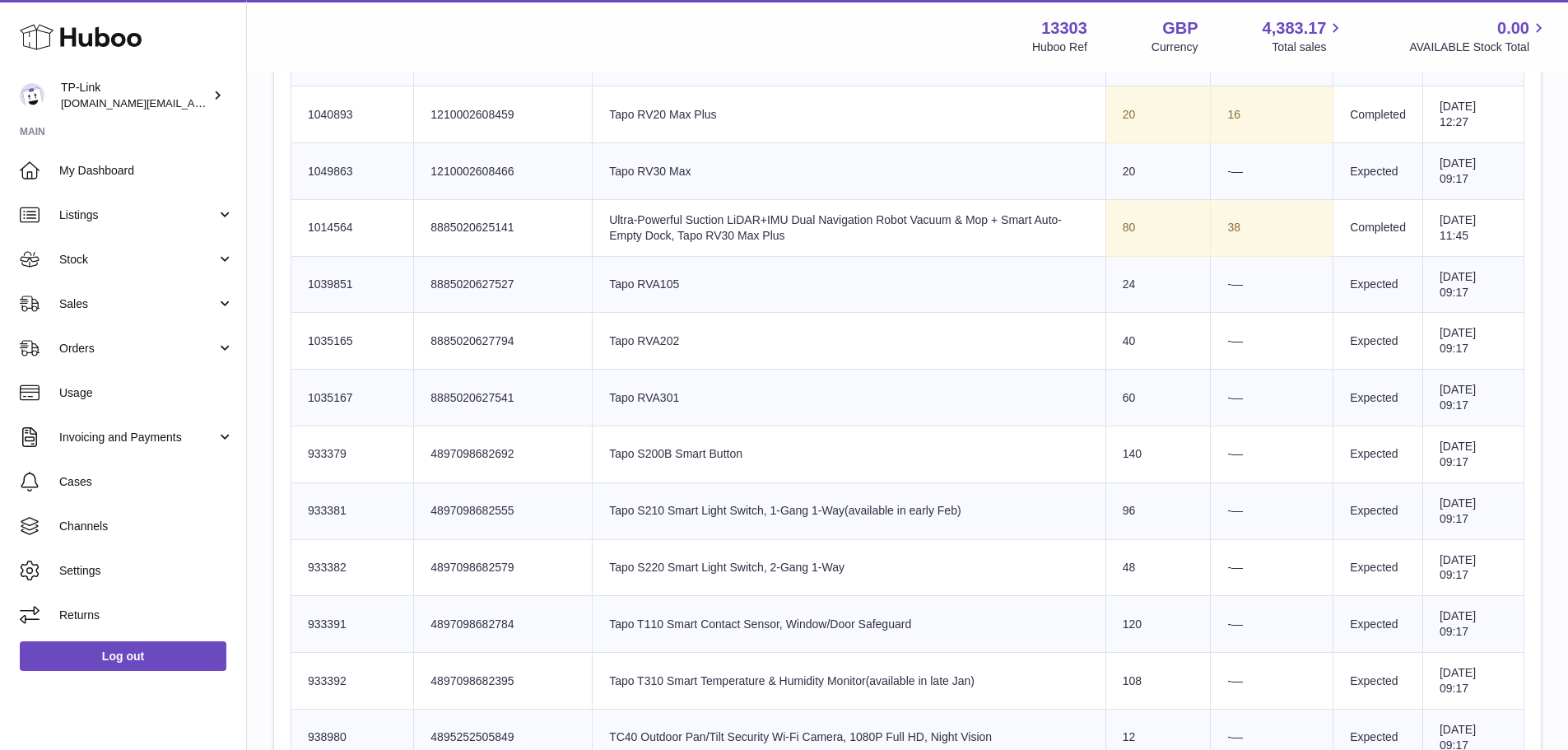
scroll to position [3047, 0]
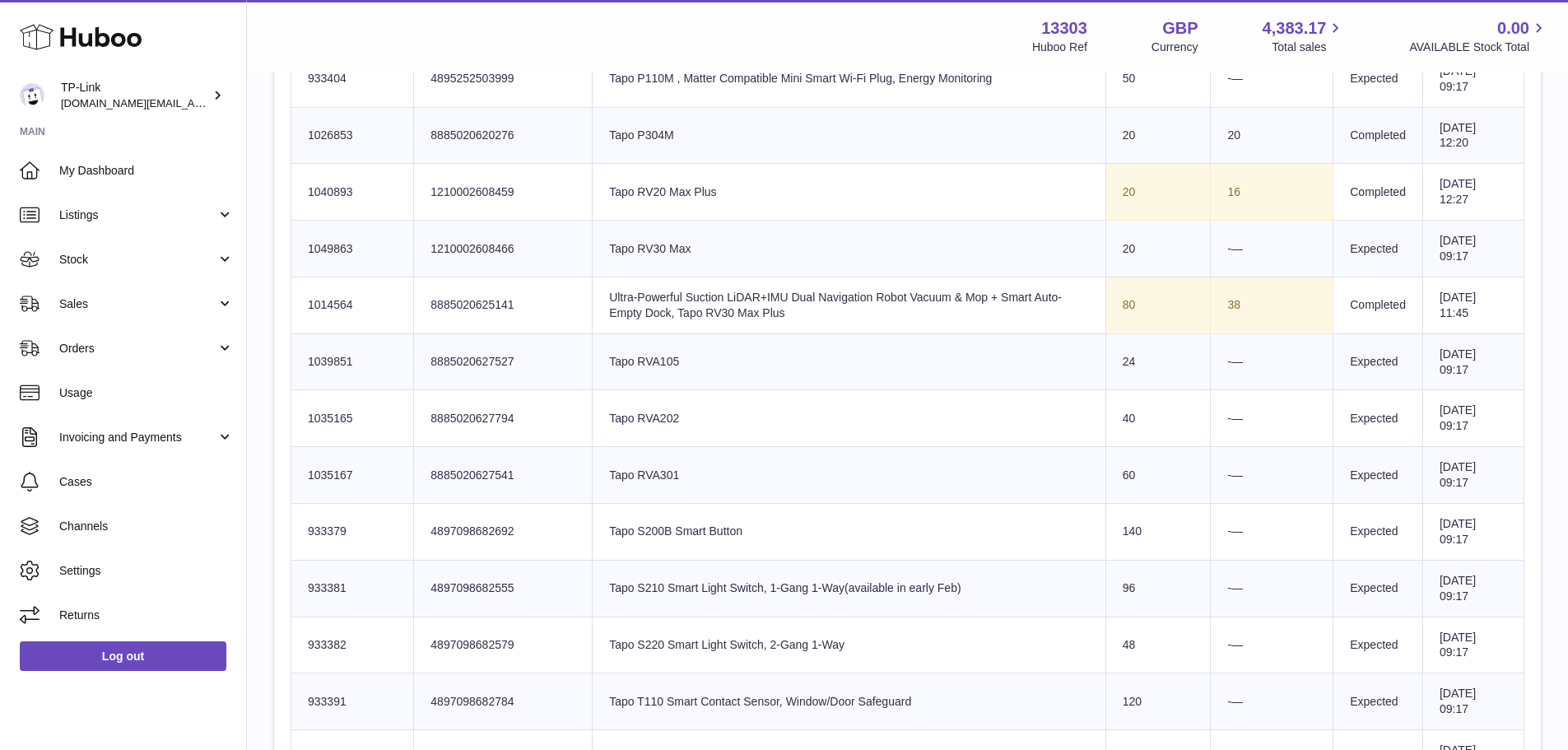
drag, startPoint x: 1017, startPoint y: 328, endPoint x: 1111, endPoint y: 327, distance: 94.0
click at [1111, 327] on tr "Huboo SKU Number 1014564 Client Identifier 8885020625141 Product title Ultra-Po…" at bounding box center [908, 305] width 1234 height 57
click at [1111, 327] on td "Sent Quantity 80" at bounding box center [1158, 305] width 105 height 57
drag, startPoint x: 899, startPoint y: 312, endPoint x: 727, endPoint y: 318, distance: 172.1
click at [885, 314] on td "Product title Ultra-Powerful Suction LiDAR+IMU Dual Navigation Robot Vacuum & M…" at bounding box center [849, 305] width 514 height 57
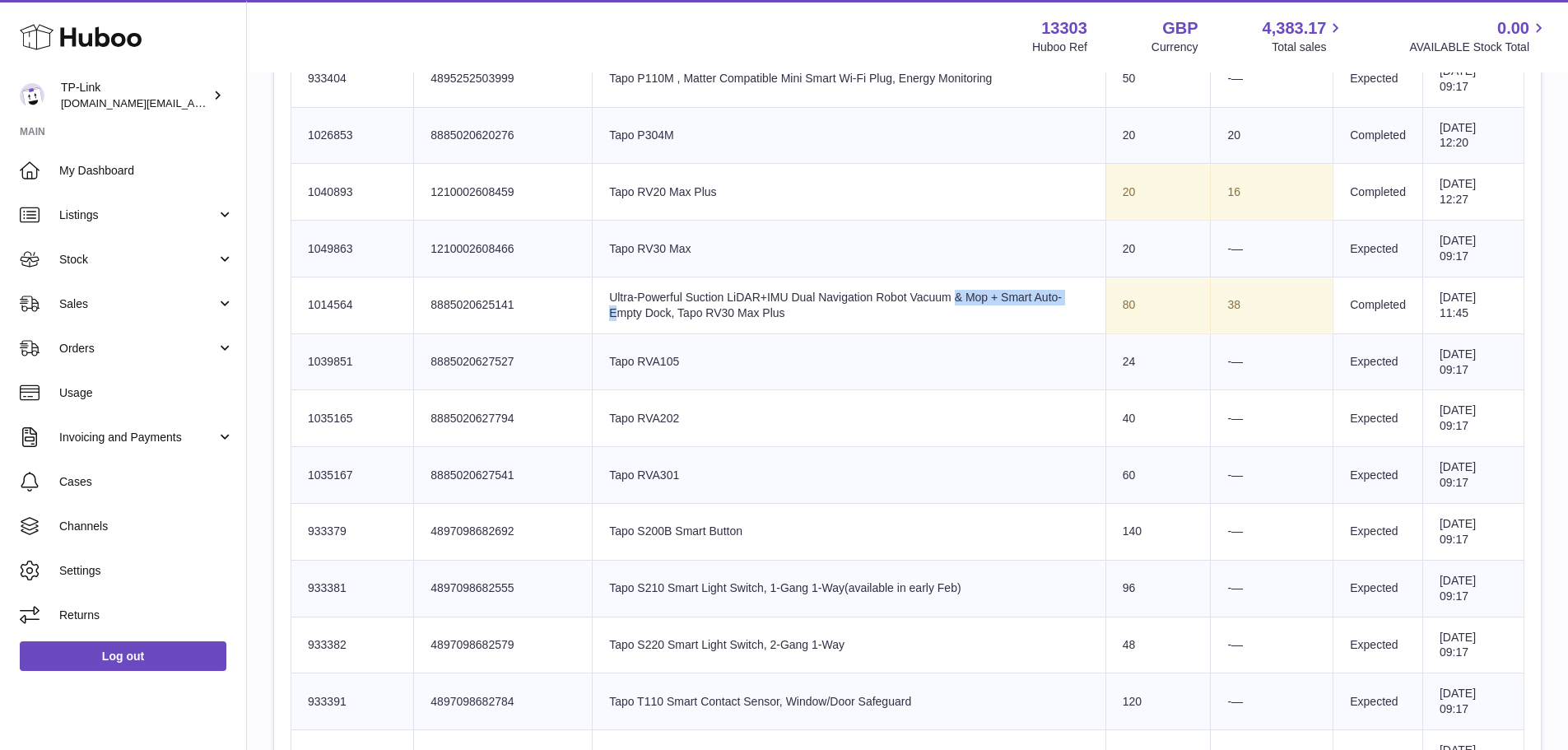
drag, startPoint x: 890, startPoint y: 302, endPoint x: 792, endPoint y: 302, distance: 98.0
click at [792, 302] on td "Product title Ultra-Powerful Suction LiDAR+IMU Dual Navigation Robot Vacuum & M…" at bounding box center [849, 305] width 514 height 57
click at [792, 302] on td "Product title Ultra-Powerful Suction LiDAR+IMU Dual Navigation Robot Vacuum & M…" at bounding box center [849, 305] width 514 height 57
click at [689, 284] on td "Product title Ultra-Powerful Suction LiDAR+IMU Dual Navigation Robot Vacuum & M…" at bounding box center [849, 305] width 514 height 57
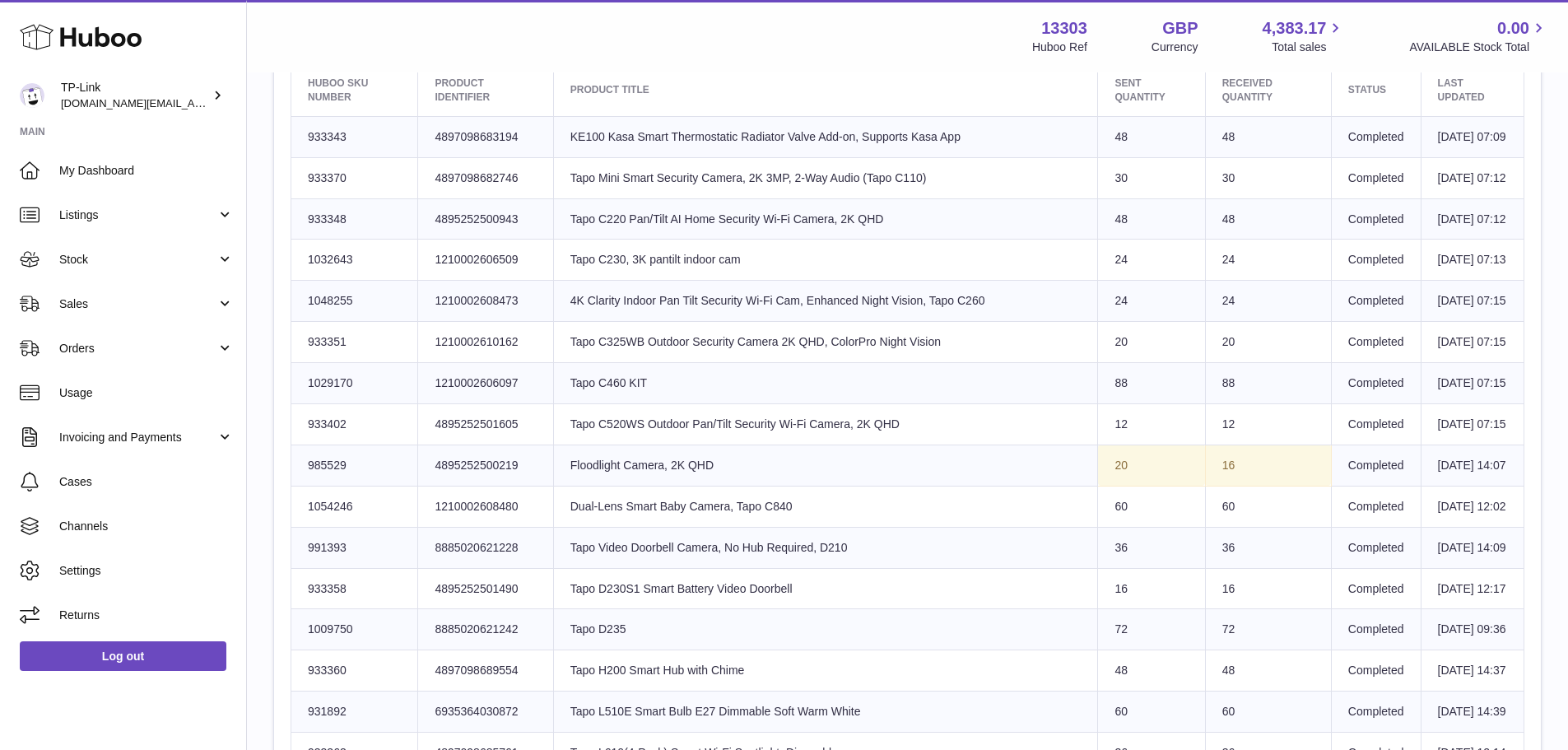
scroll to position [906, 0]
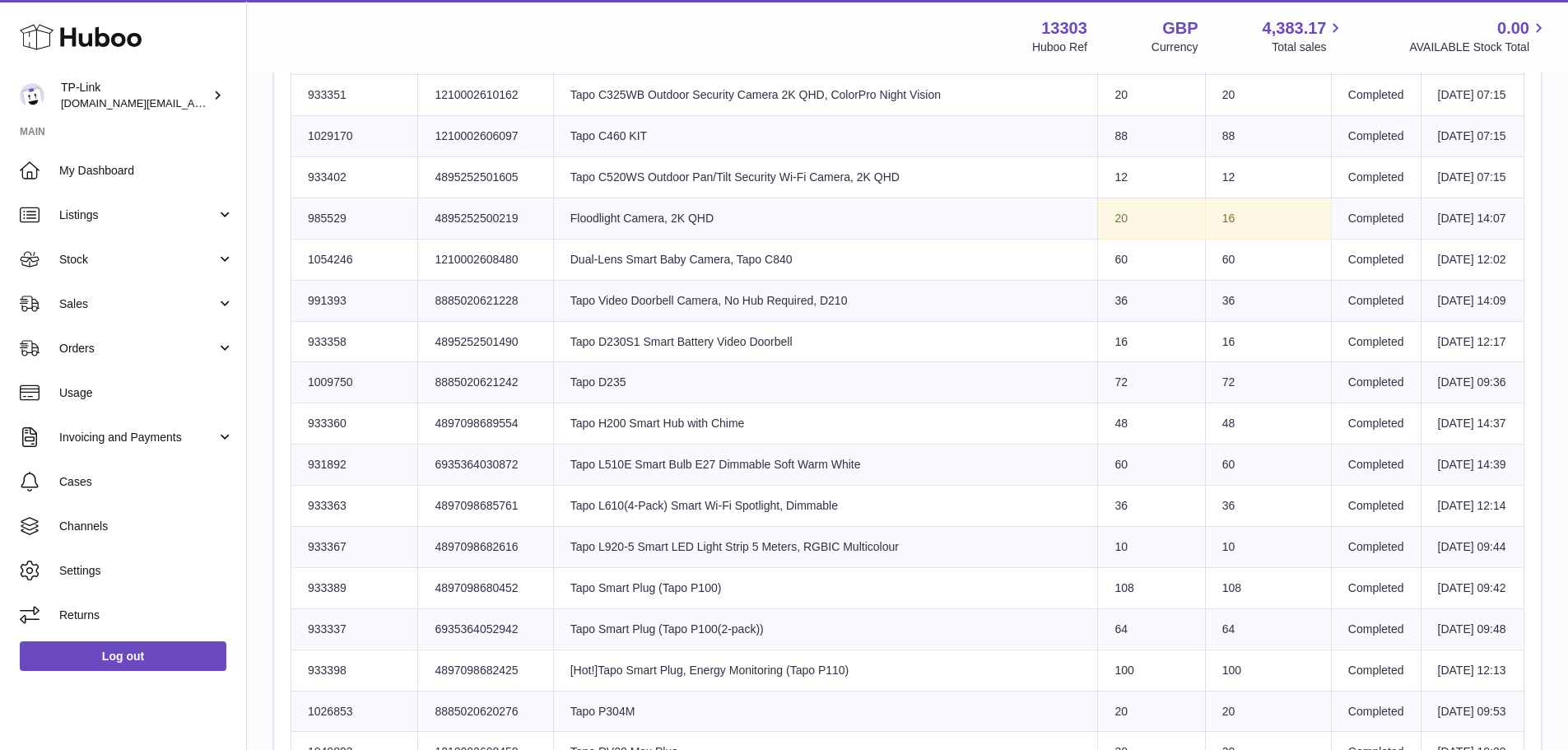
drag, startPoint x: 1206, startPoint y: 355, endPoint x: 1224, endPoint y: 349, distance: 19.0
click at [1214, 238] on td "16" at bounding box center [1268, 218] width 126 height 41
click at [1226, 238] on td "16" at bounding box center [1268, 218] width 126 height 41
click at [1205, 238] on td "16" at bounding box center [1268, 218] width 126 height 41
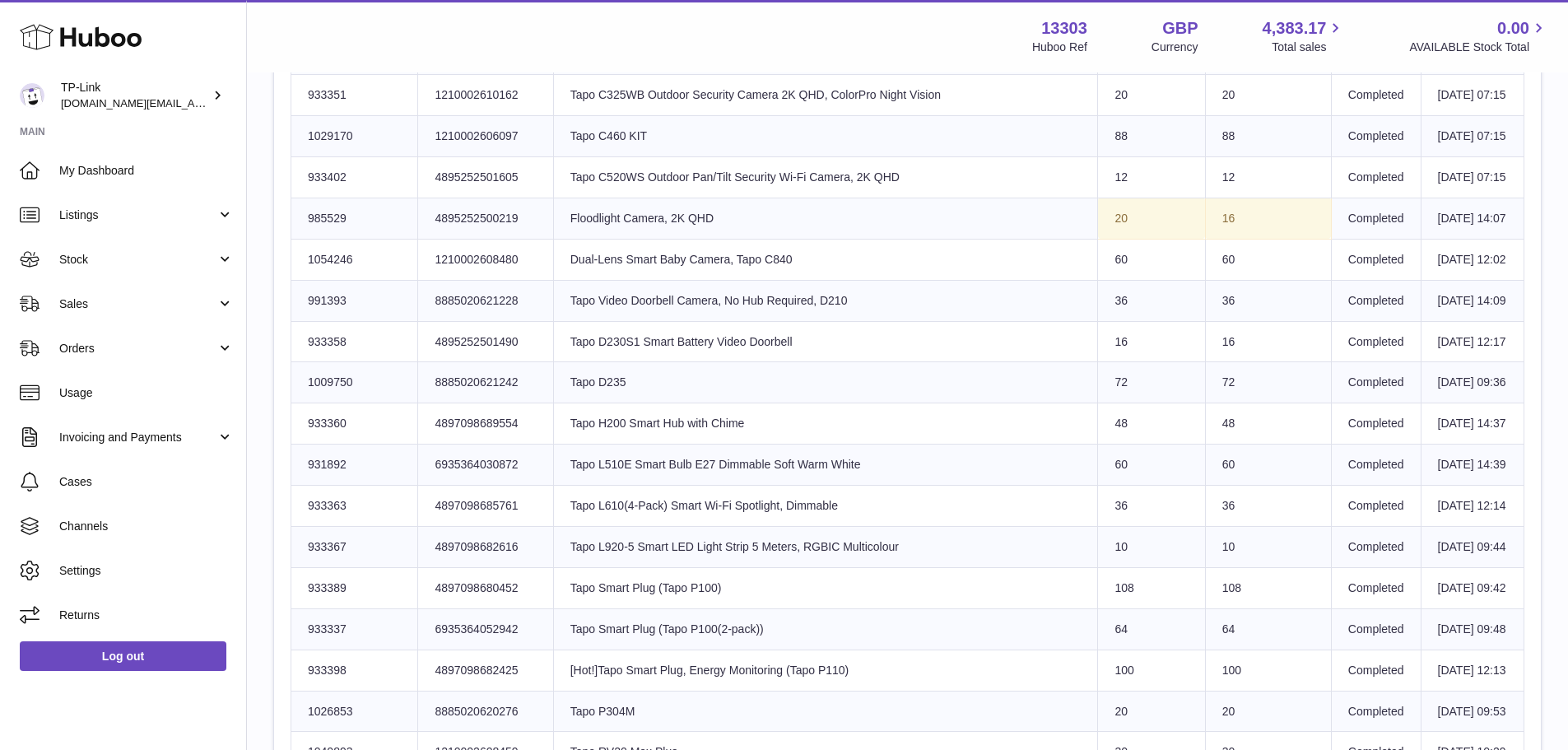
click at [1206, 238] on td "16" at bounding box center [1268, 218] width 126 height 41
drag, startPoint x: 1206, startPoint y: 349, endPoint x: 768, endPoint y: 351, distance: 438.0
click at [1205, 238] on td "16" at bounding box center [1268, 218] width 126 height 41
click at [633, 238] on td "Product title Floodlight Camera, 2K QHD" at bounding box center [825, 218] width 545 height 41
drag, startPoint x: 682, startPoint y: 358, endPoint x: 609, endPoint y: 374, distance: 74.7
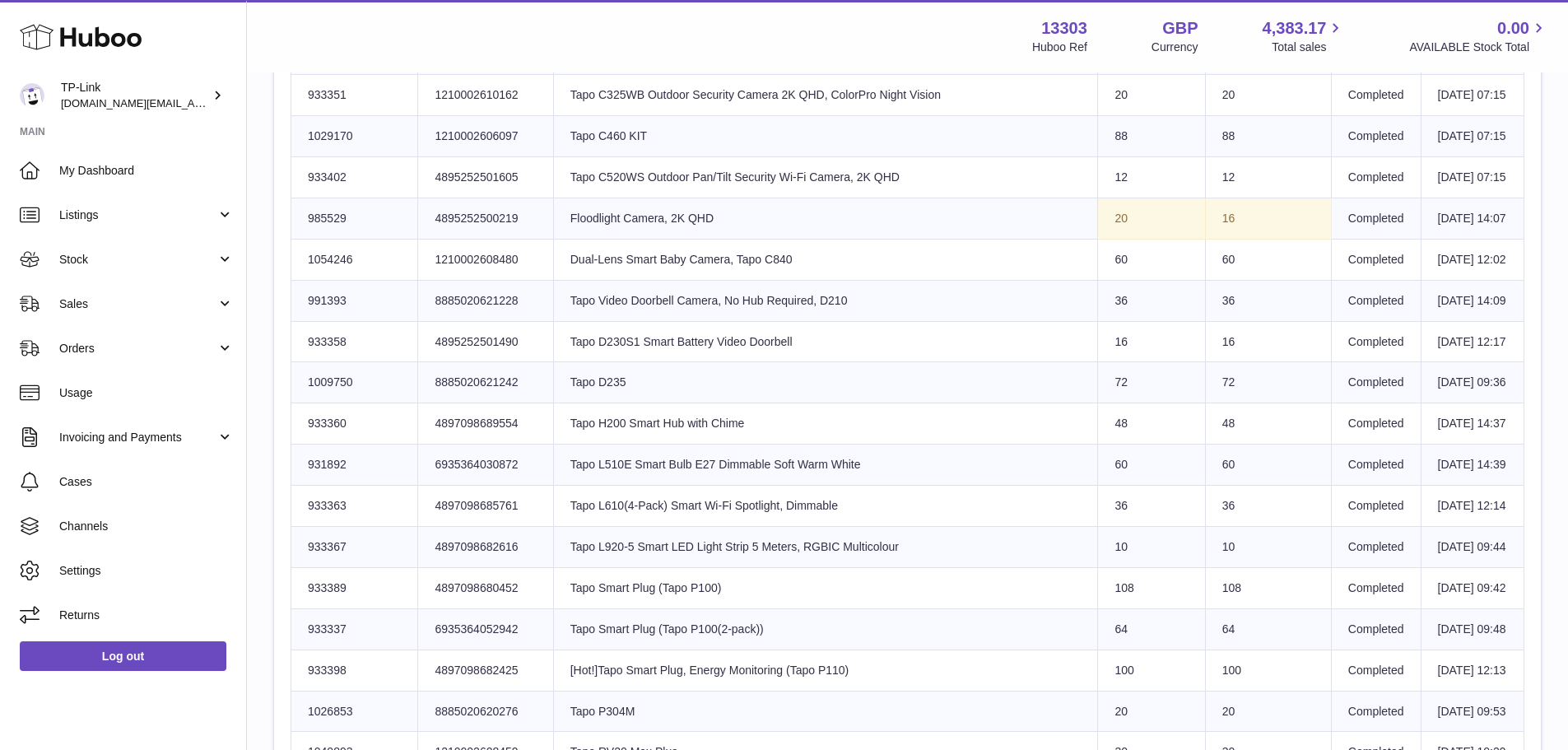
click at [451, 238] on tr "Huboo SKU Number 985529 Client Identifier 4895252500219 Product title Floodligh…" at bounding box center [908, 218] width 1234 height 41
click at [609, 238] on td "Product title Floodlight Camera, 2K QHD" at bounding box center [825, 218] width 545 height 41
click at [503, 238] on td "Client Identifier 4895252500219" at bounding box center [486, 218] width 135 height 41
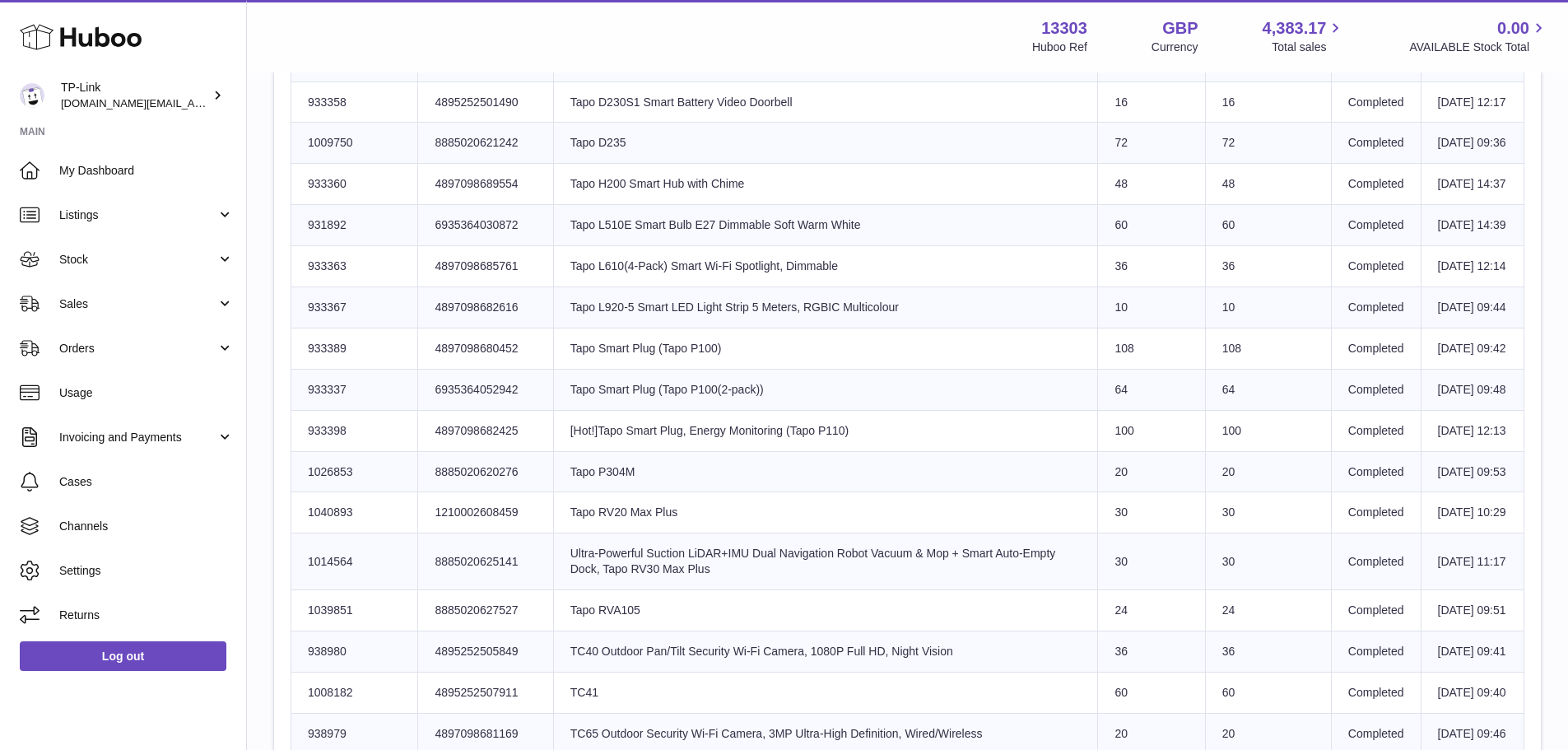
scroll to position [1153, 0]
